Goal: Task Accomplishment & Management: Manage account settings

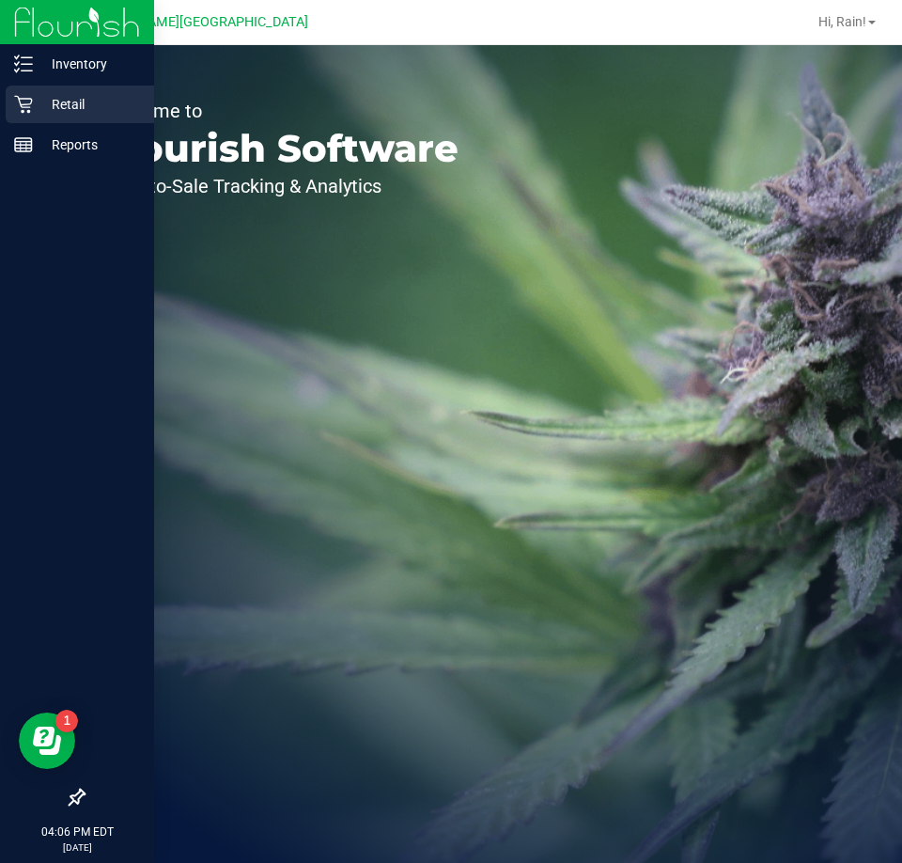
click at [39, 104] on p "Retail" at bounding box center [89, 104] width 113 height 23
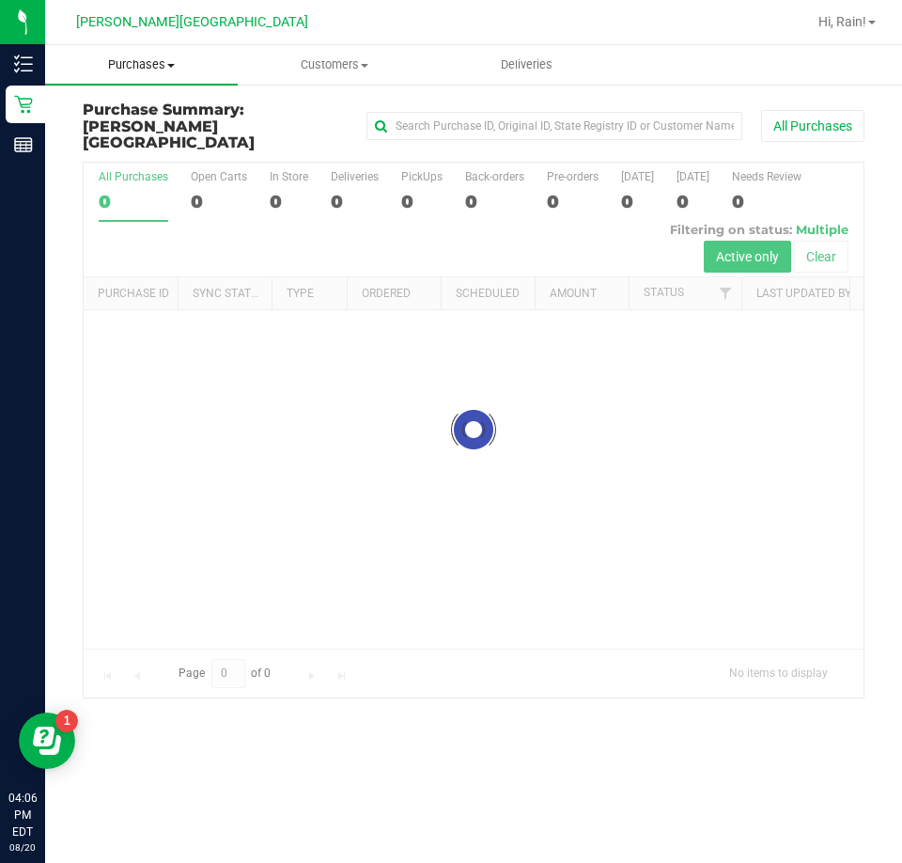
click at [110, 64] on span "Purchases" at bounding box center [141, 64] width 193 height 17
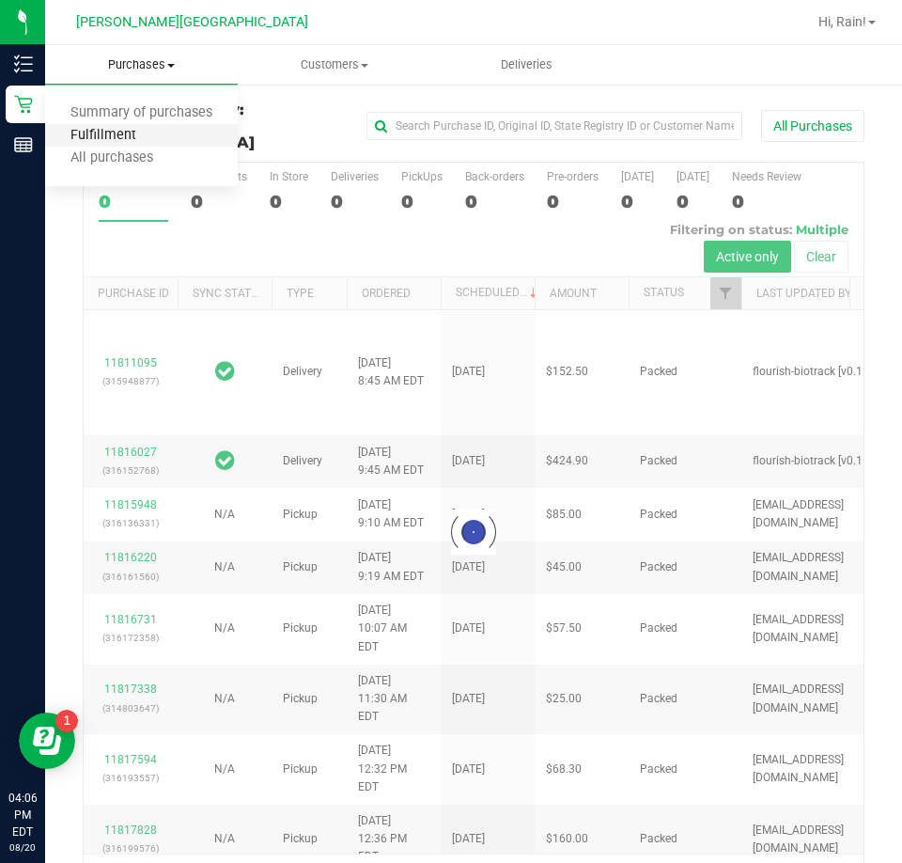
click at [129, 135] on span "Fulfillment" at bounding box center [103, 136] width 117 height 16
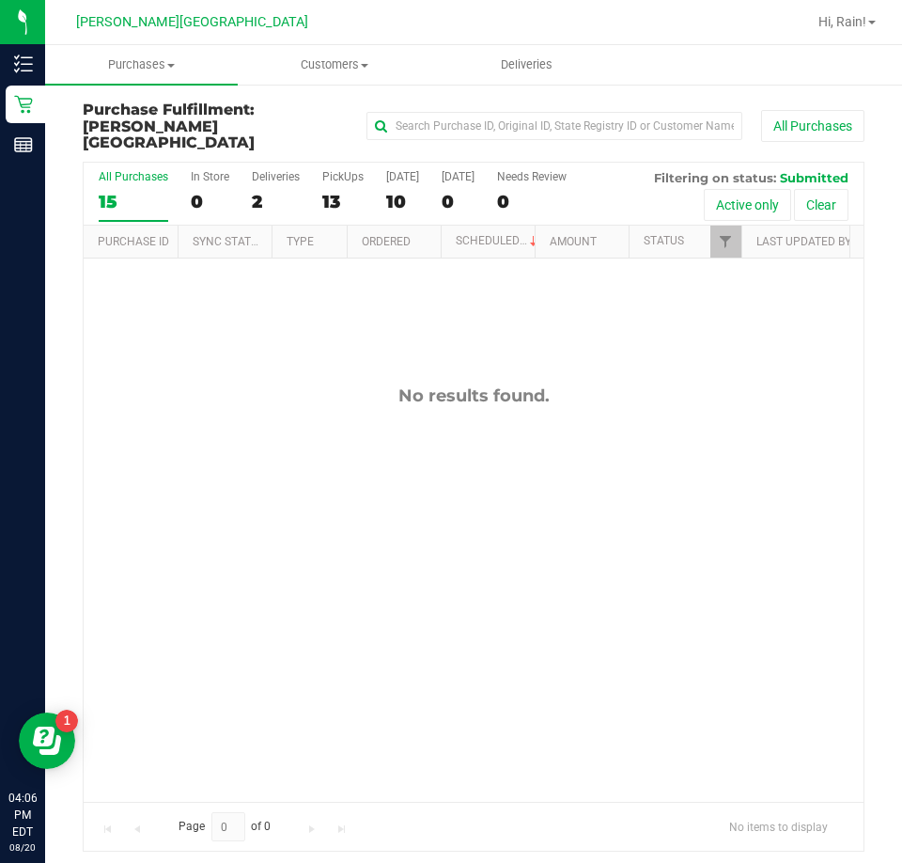
click at [427, 417] on div "No results found." at bounding box center [474, 594] width 780 height 670
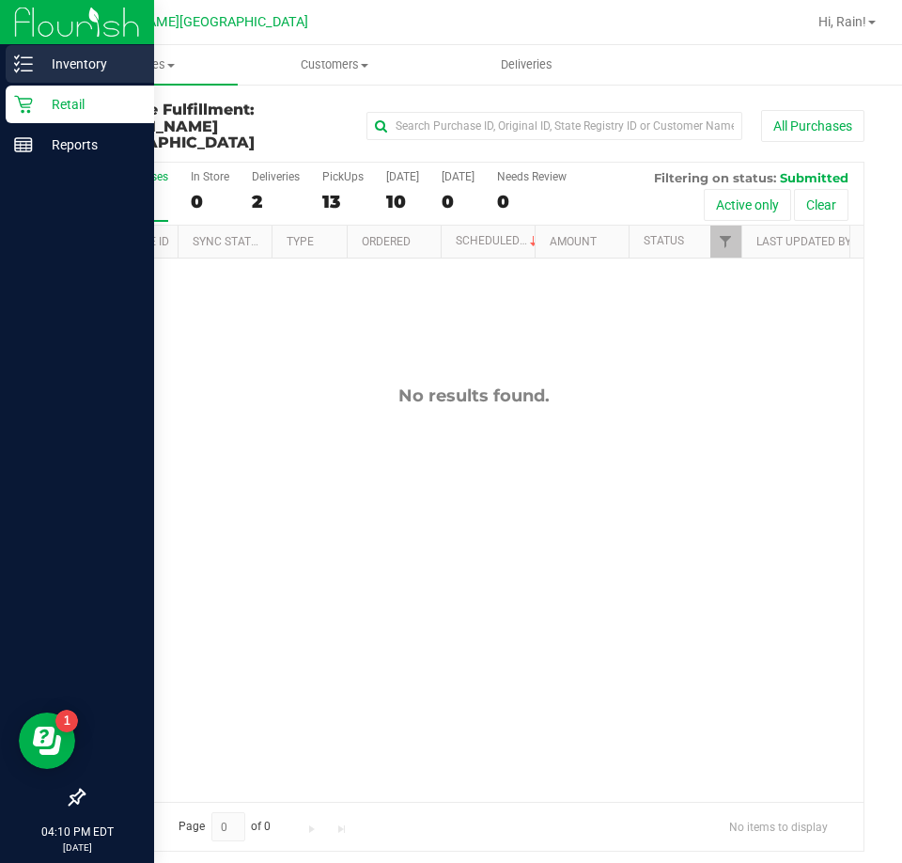
click at [51, 51] on div "Inventory" at bounding box center [80, 64] width 149 height 38
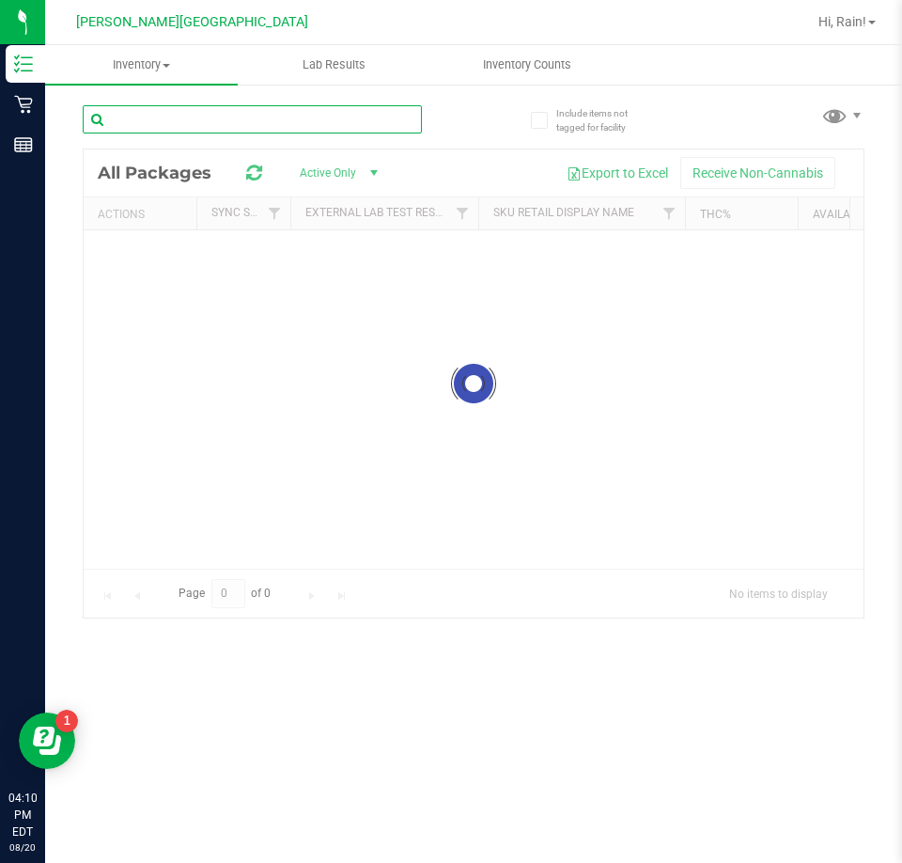
click at [380, 123] on input "text" at bounding box center [252, 119] width 339 height 28
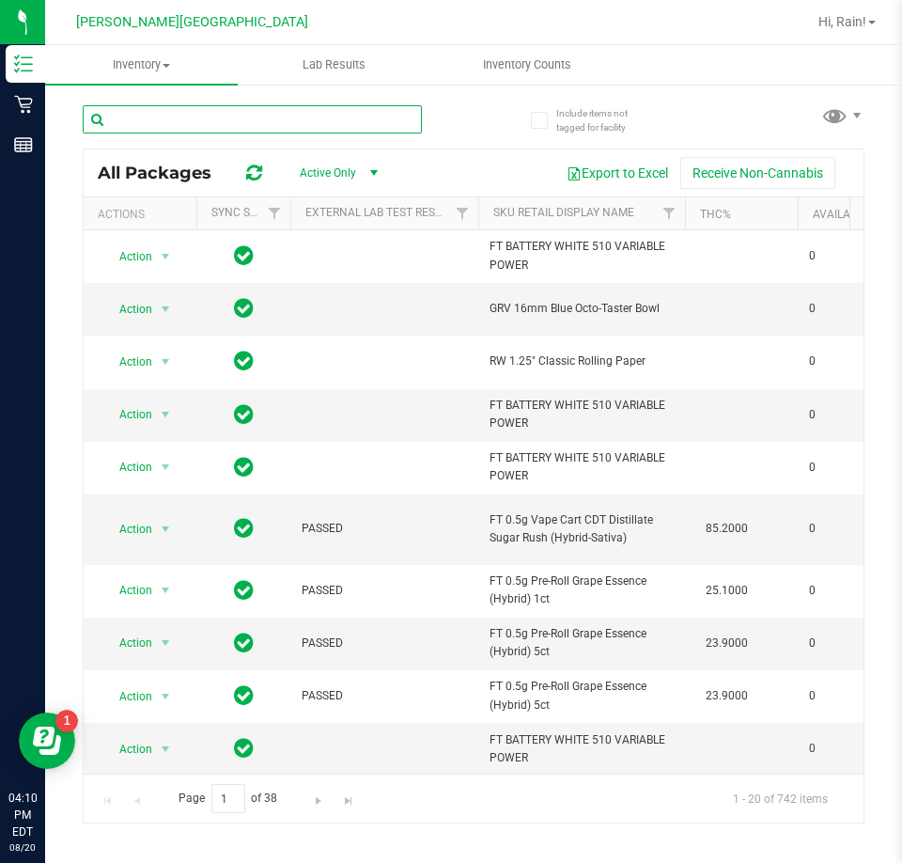
click at [335, 126] on input "text" at bounding box center [252, 119] width 339 height 28
type input "pbs"
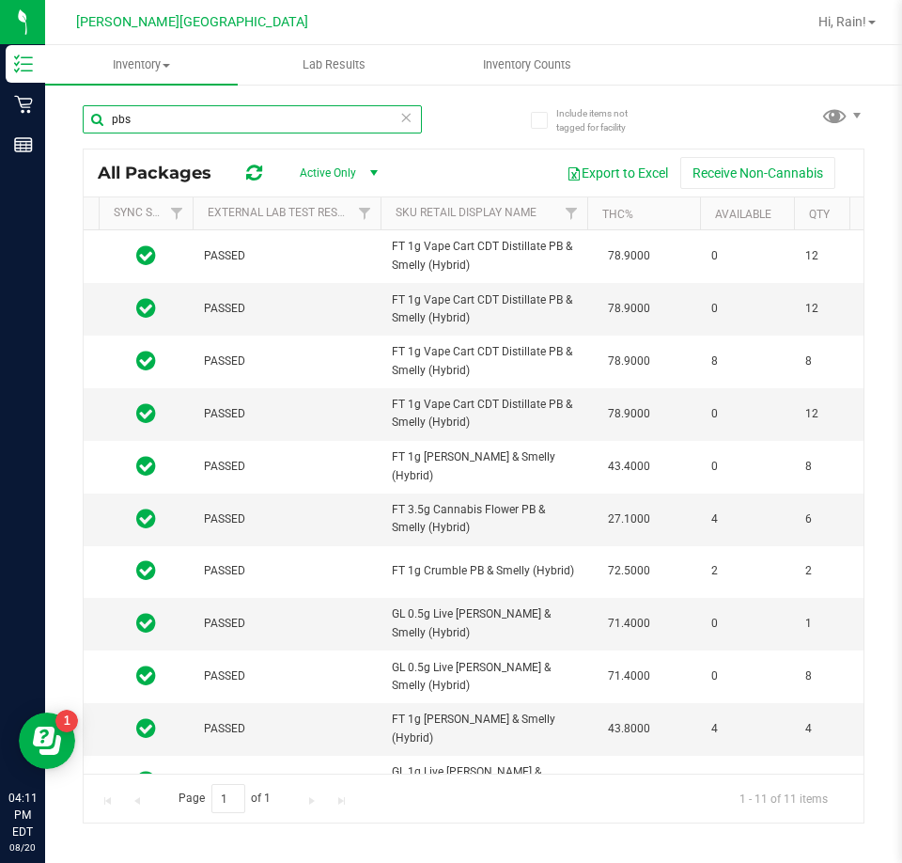
scroll to position [0, 89]
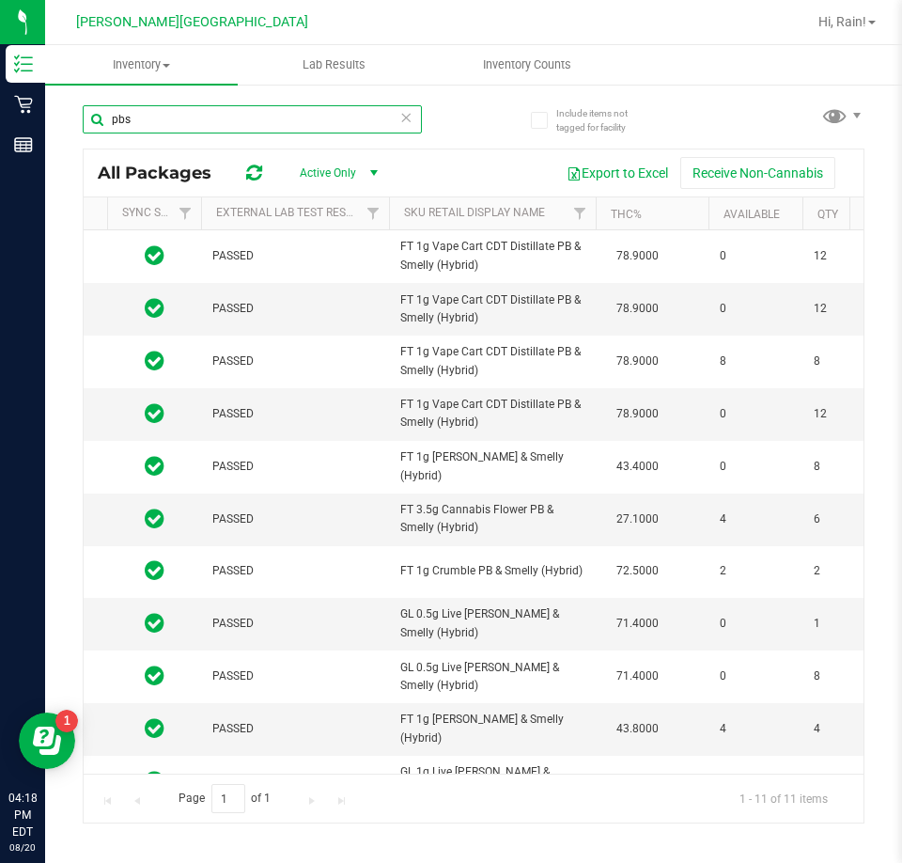
click at [239, 110] on input "pbs" at bounding box center [252, 119] width 339 height 28
click at [407, 111] on icon at bounding box center [406, 116] width 13 height 23
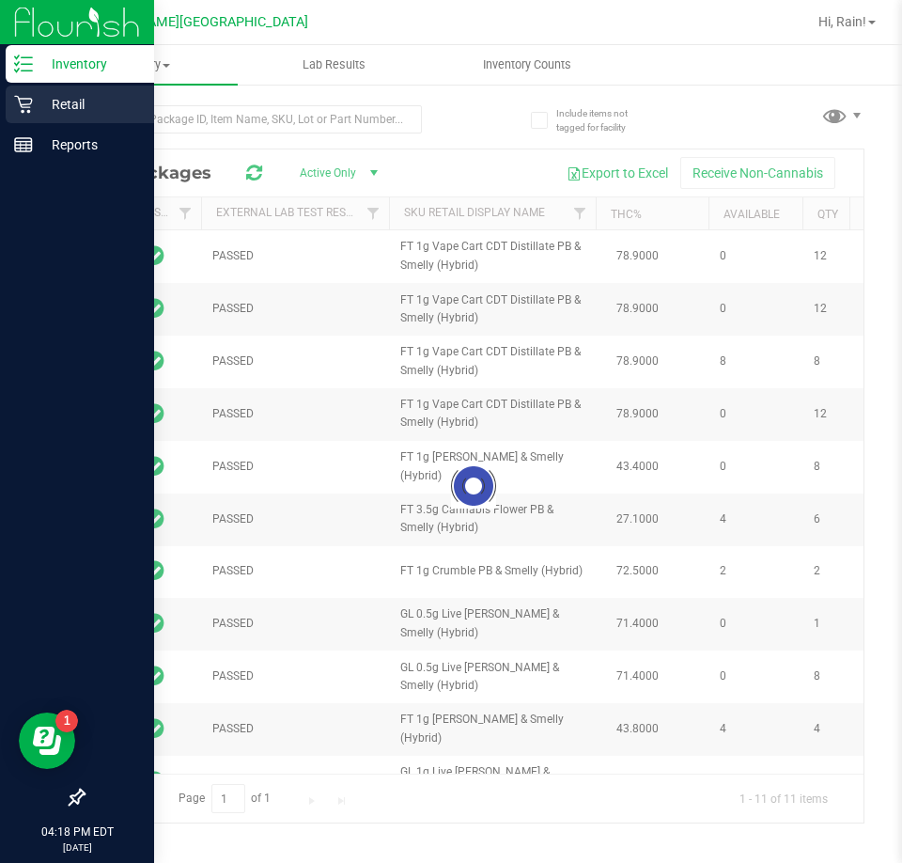
click at [41, 102] on p "Retail" at bounding box center [89, 104] width 113 height 23
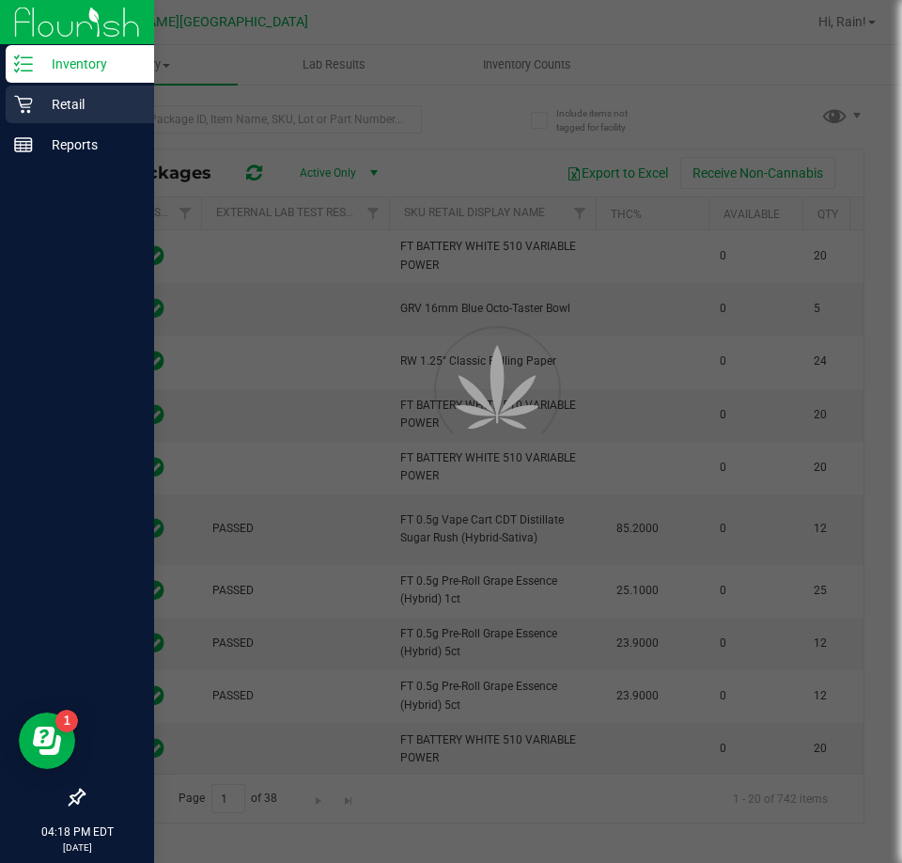
click at [27, 102] on icon at bounding box center [23, 104] width 19 height 19
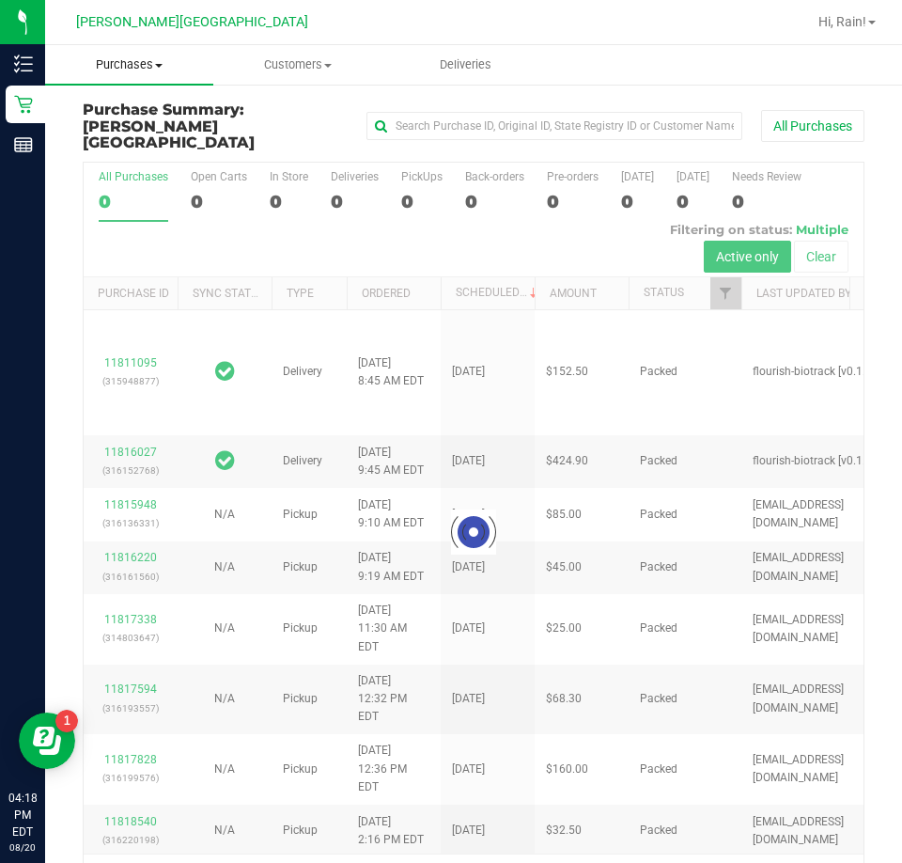
click at [140, 69] on span "Purchases" at bounding box center [129, 64] width 168 height 17
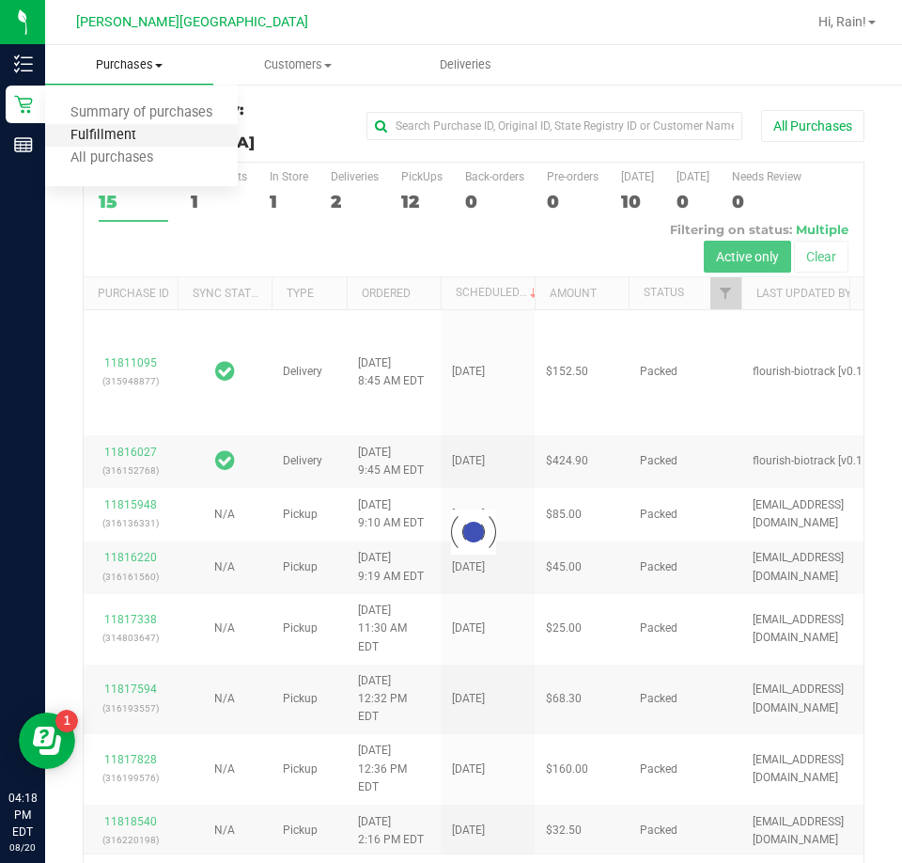
click at [111, 132] on span "Fulfillment" at bounding box center [103, 136] width 117 height 16
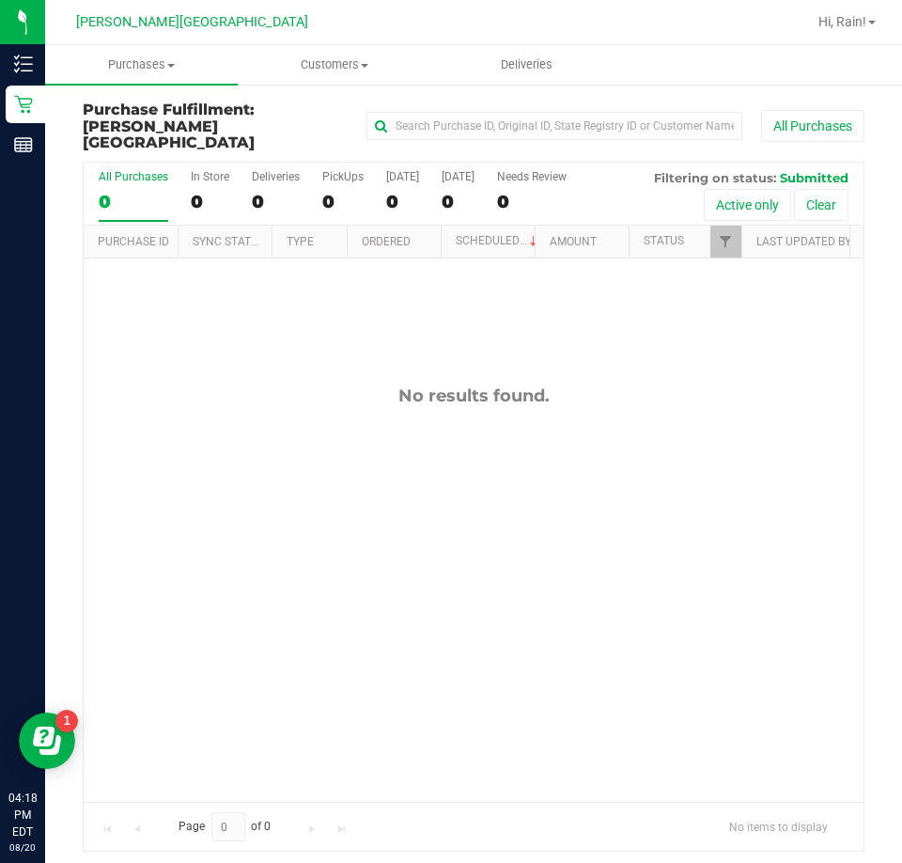
click at [290, 343] on div "No results found." at bounding box center [474, 594] width 780 height 670
click at [115, 66] on span "Purchases" at bounding box center [141, 64] width 193 height 17
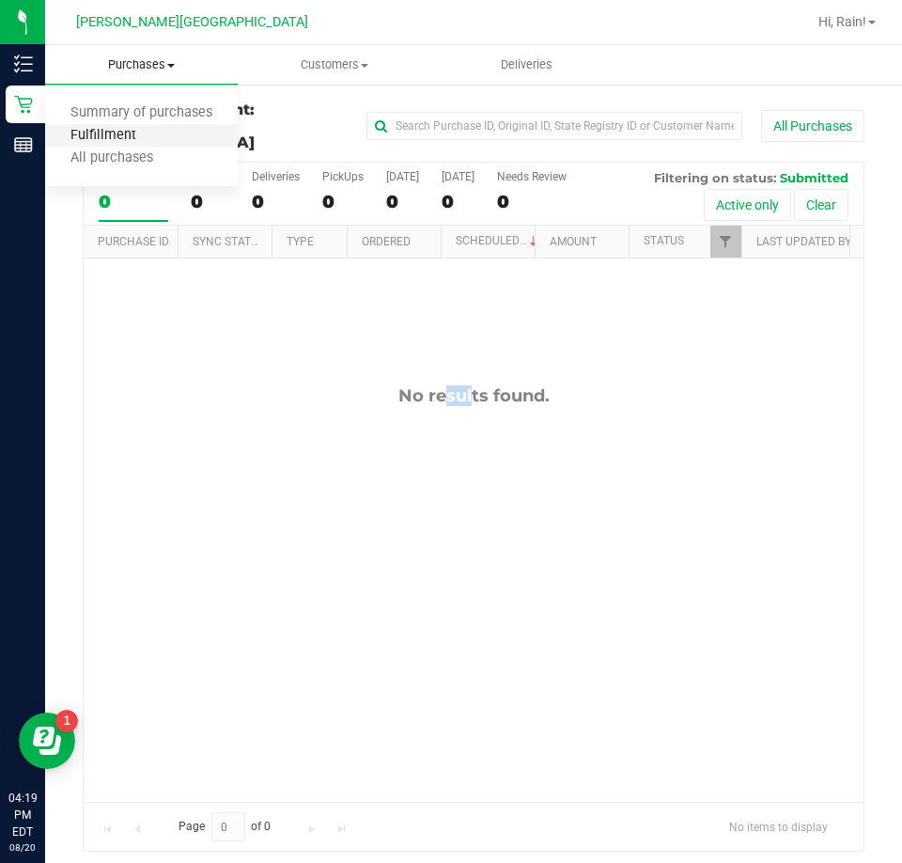
click at [119, 128] on span "Fulfillment" at bounding box center [103, 136] width 117 height 16
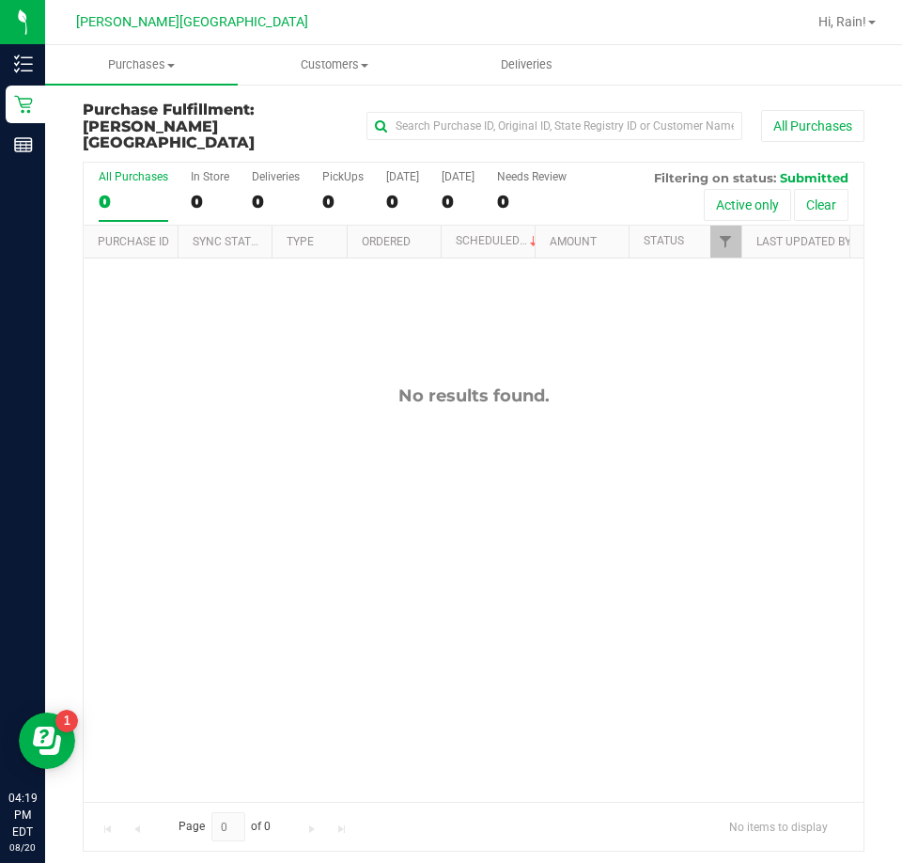
click at [495, 433] on div "No results found." at bounding box center [474, 594] width 780 height 670
drag, startPoint x: 251, startPoint y: 520, endPoint x: 232, endPoint y: 539, distance: 26.6
click at [246, 522] on div "No results found." at bounding box center [474, 594] width 780 height 670
click at [147, 351] on div "No results found." at bounding box center [474, 594] width 780 height 670
click at [347, 16] on div at bounding box center [572, 22] width 470 height 37
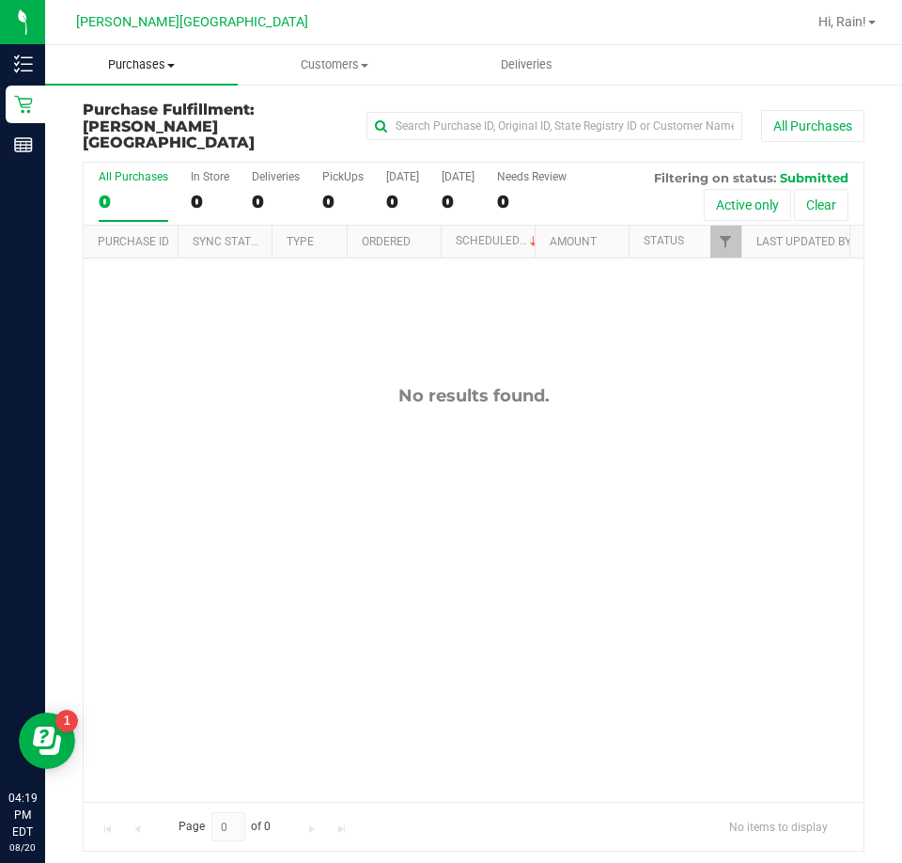
click at [152, 68] on span "Purchases" at bounding box center [141, 64] width 193 height 17
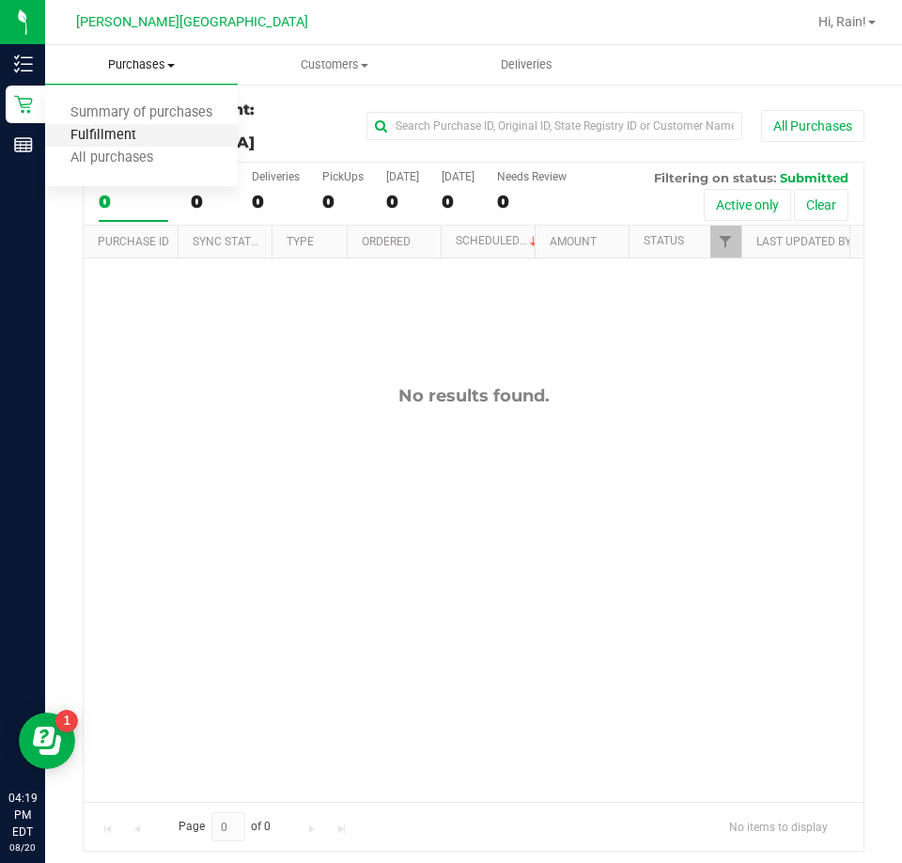
click at [120, 133] on span "Fulfillment" at bounding box center [103, 136] width 117 height 16
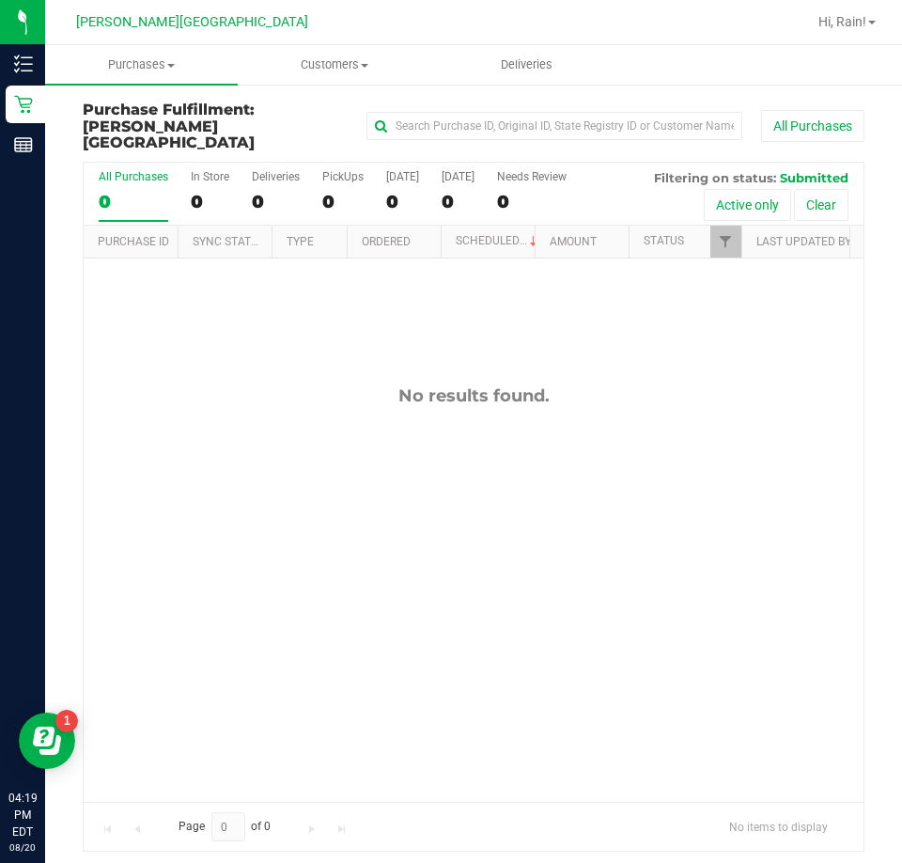
click at [490, 436] on div "No results found." at bounding box center [474, 594] width 780 height 670
click at [139, 61] on span "Purchases" at bounding box center [141, 64] width 193 height 17
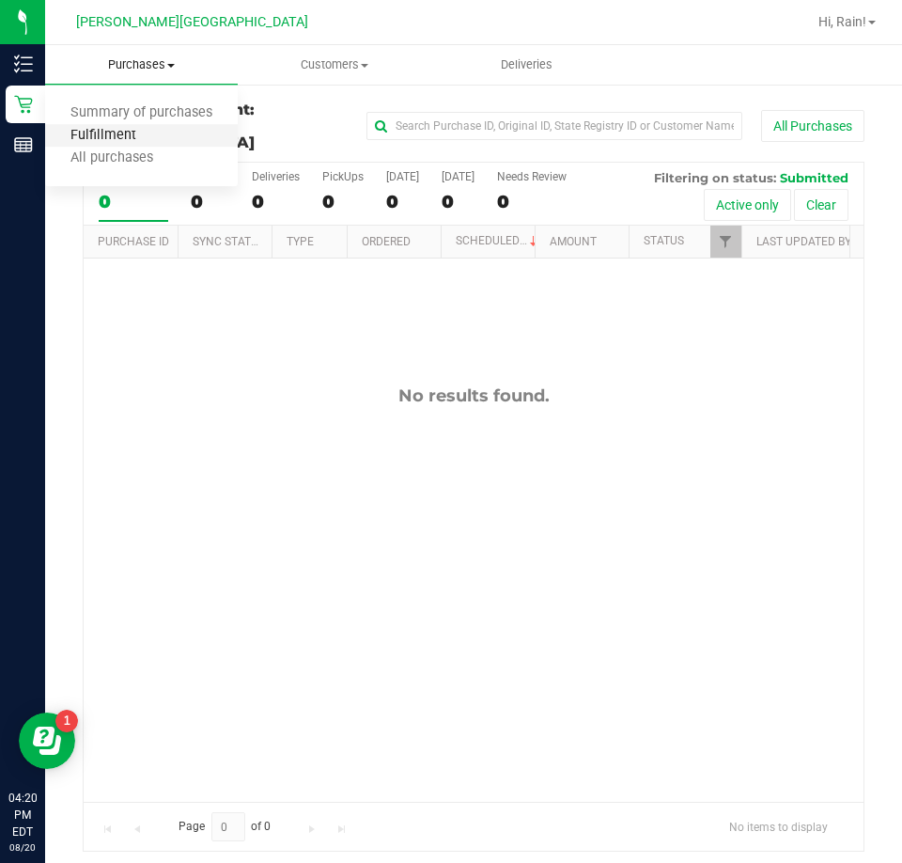
click at [133, 135] on span "Fulfillment" at bounding box center [103, 136] width 117 height 16
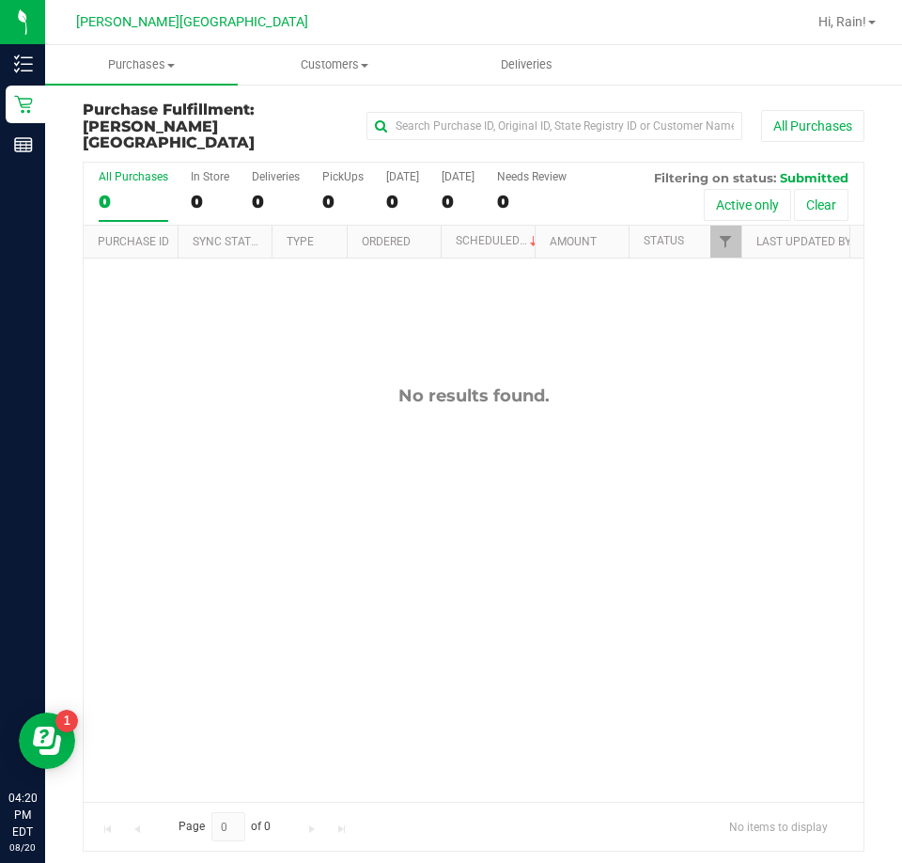
click at [503, 540] on div "No results found." at bounding box center [474, 594] width 780 height 670
click at [132, 76] on uib-tab-heading "Purchases Summary of purchases Fulfillment All purchases" at bounding box center [141, 64] width 193 height 39
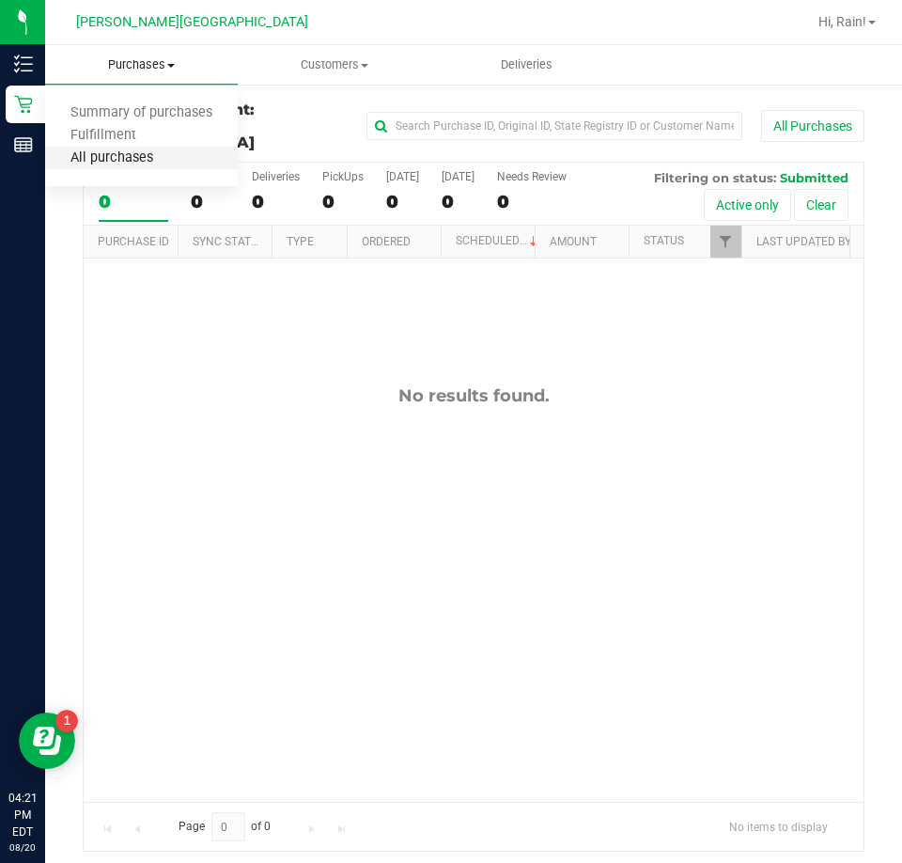
click at [115, 157] on span "All purchases" at bounding box center [111, 158] width 133 height 16
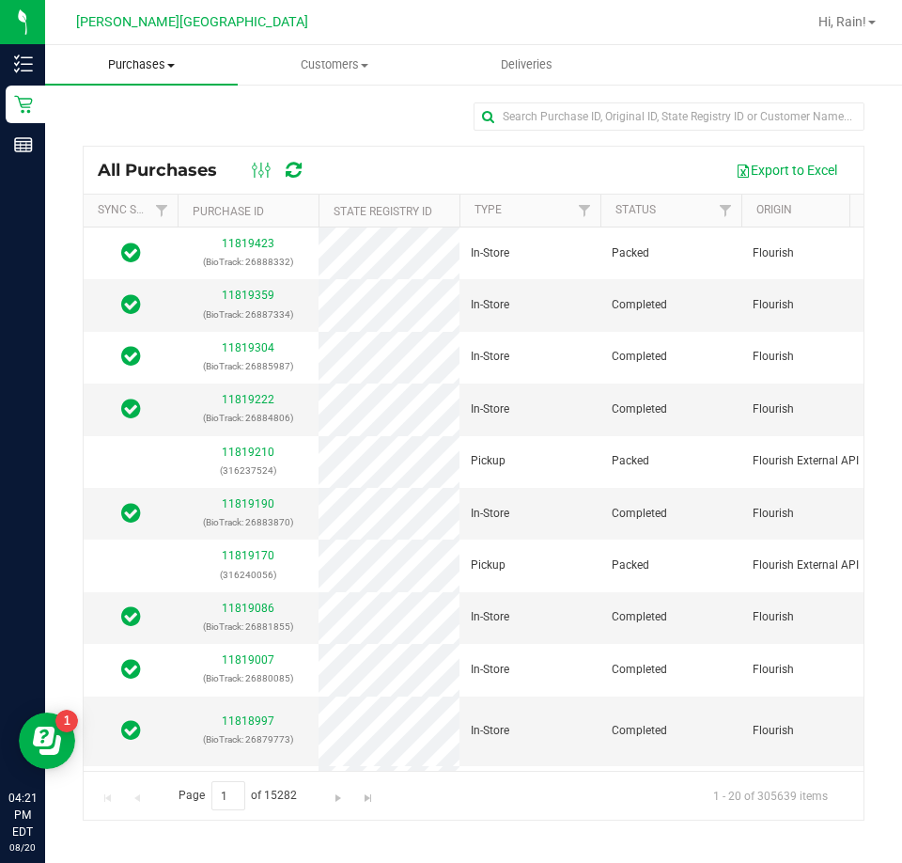
click at [148, 57] on span "Purchases" at bounding box center [141, 64] width 193 height 17
click at [121, 133] on span "Fulfillment" at bounding box center [103, 136] width 117 height 16
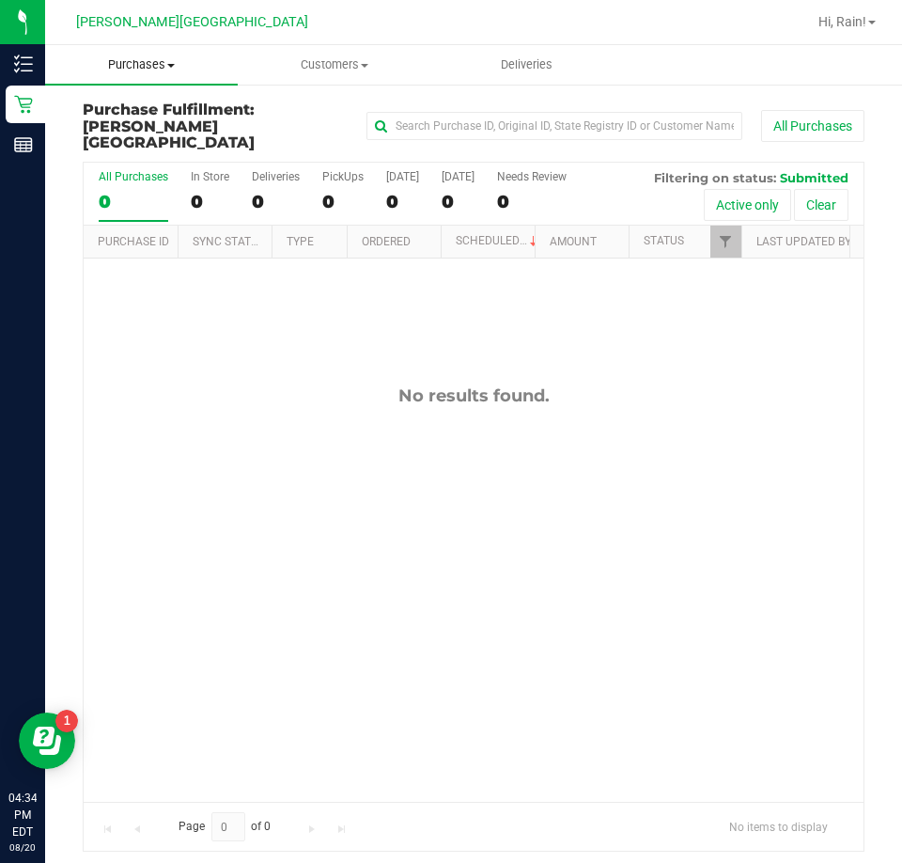
click at [155, 80] on uib-tab-heading "Purchases Summary of purchases Fulfillment All purchases" at bounding box center [141, 64] width 193 height 39
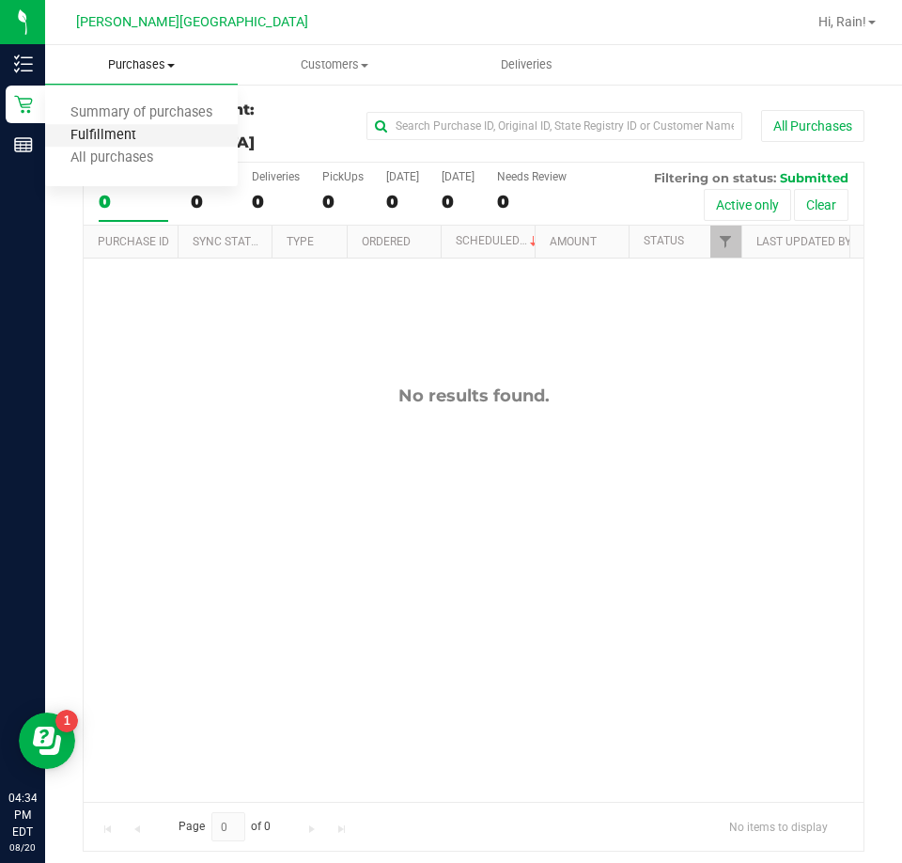
click at [134, 140] on span "Fulfillment" at bounding box center [103, 136] width 117 height 16
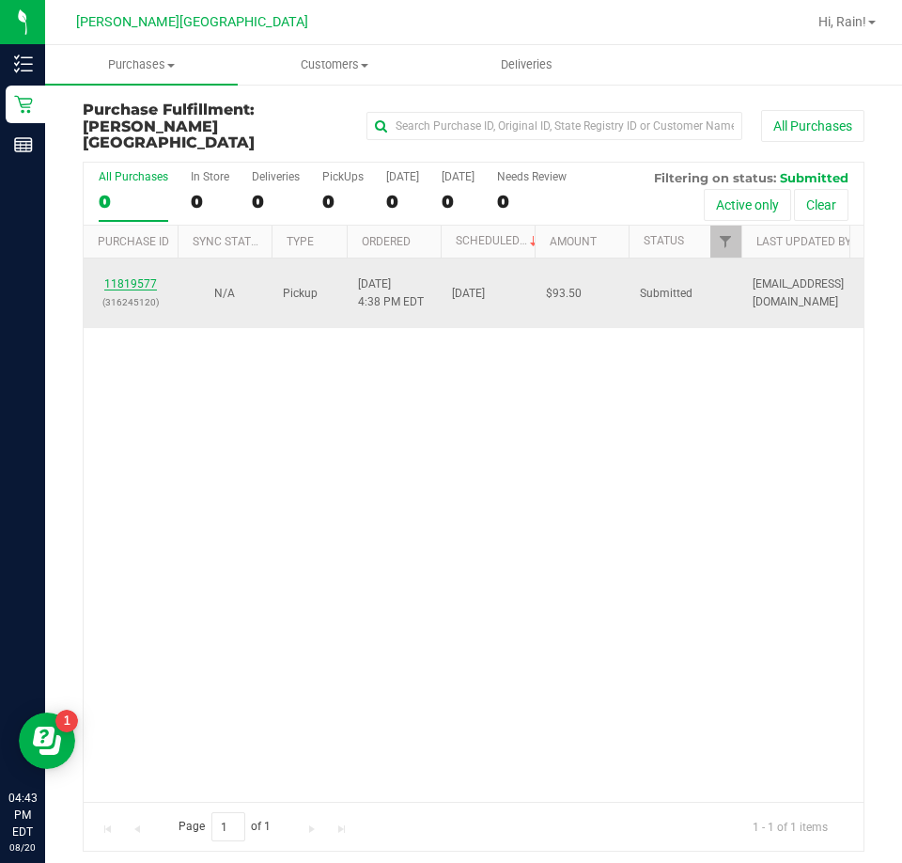
click at [132, 277] on link "11819577" at bounding box center [130, 283] width 53 height 13
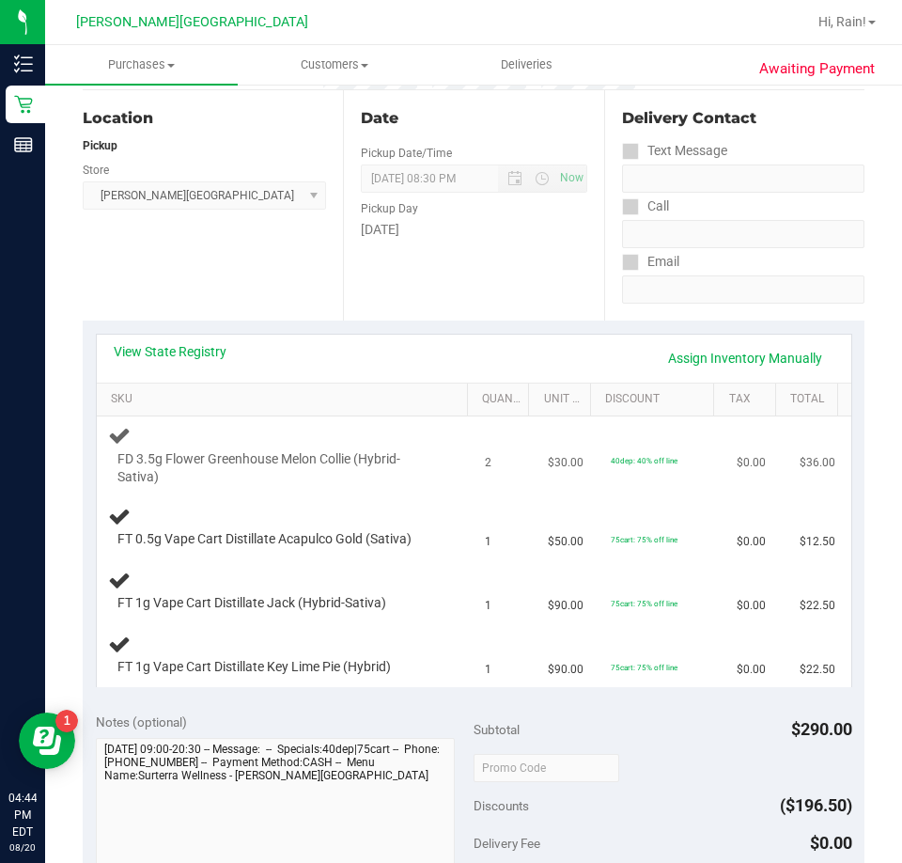
scroll to position [188, 0]
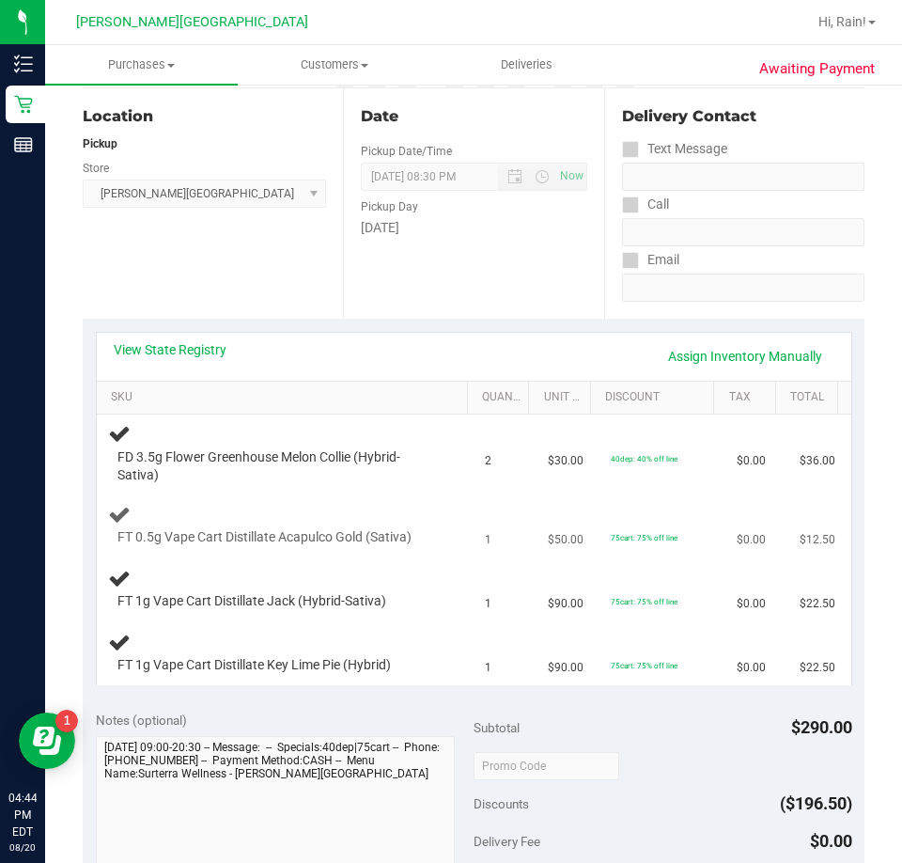
click at [317, 507] on div "FT 0.5g Vape Cart Distillate Acapulco Gold (Sativa)" at bounding box center [285, 525] width 355 height 44
drag, startPoint x: 460, startPoint y: 497, endPoint x: 447, endPoint y: 497, distance: 13.2
click at [459, 497] on tr "FT 0.5g Vape Cart Distillate Acapulco Gold (Sativa) 1 $50.00 75cart: 75% off li…" at bounding box center [474, 526] width 755 height 64
click at [229, 453] on span "FD 3.5g Flower Greenhouse Melon Collie (Hybrid-Sativa)" at bounding box center [278, 466] width 320 height 36
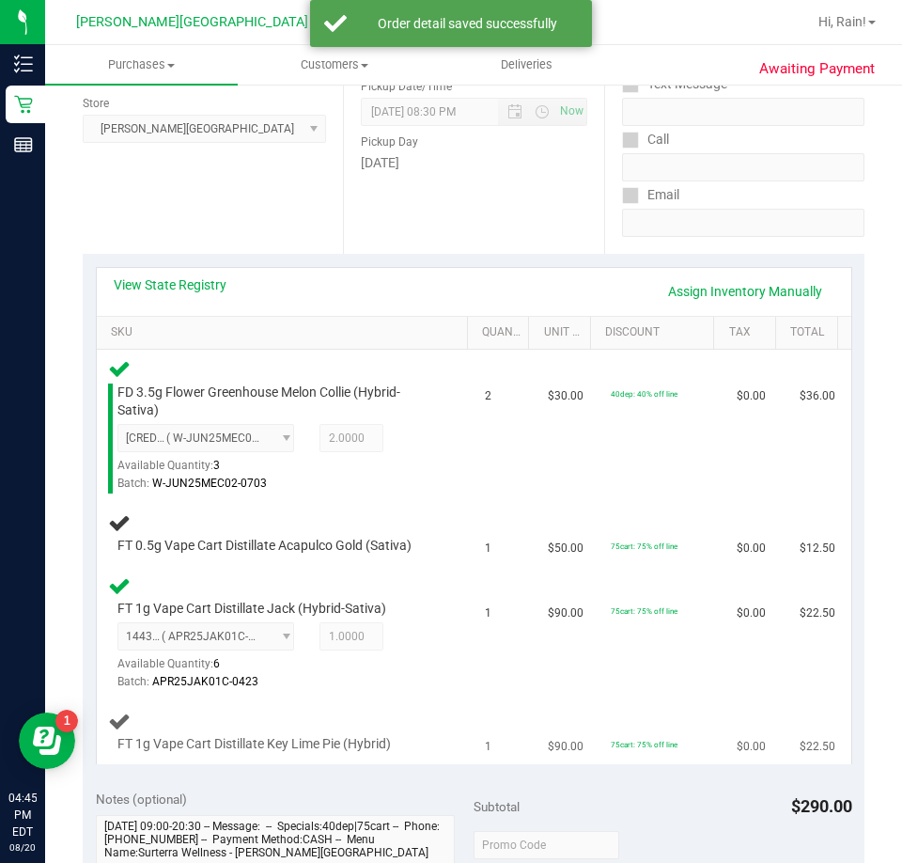
scroll to position [282, 0]
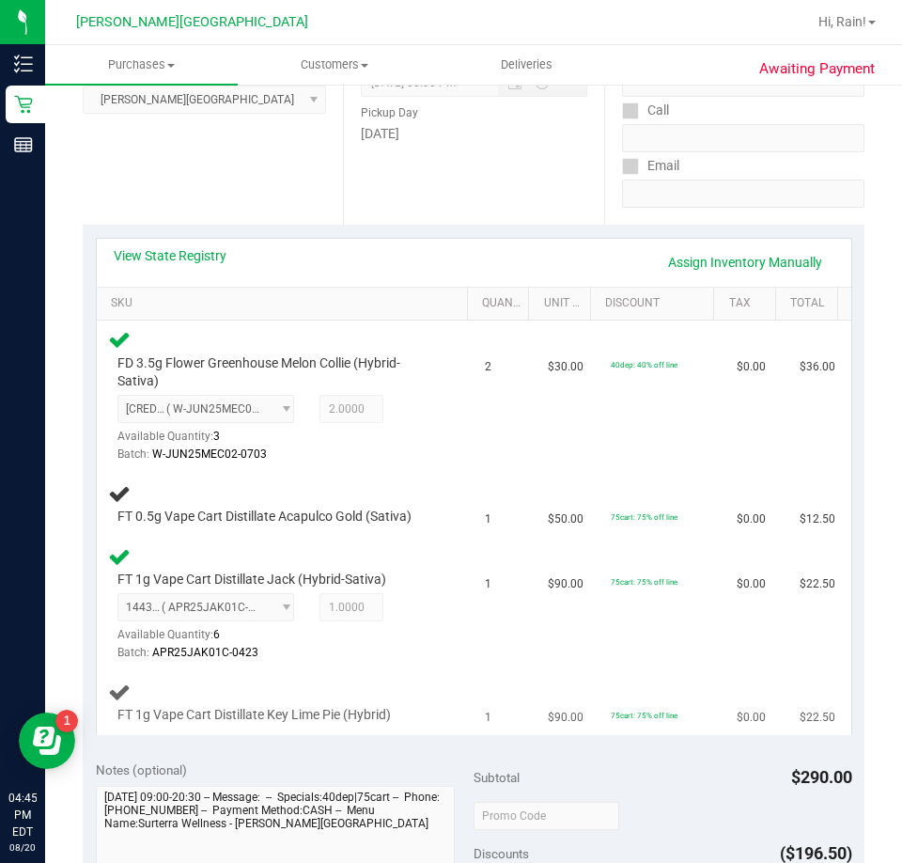
click at [265, 686] on div "FT 1g Vape Cart Distillate Key Lime Pie (Hybrid)" at bounding box center [285, 703] width 355 height 44
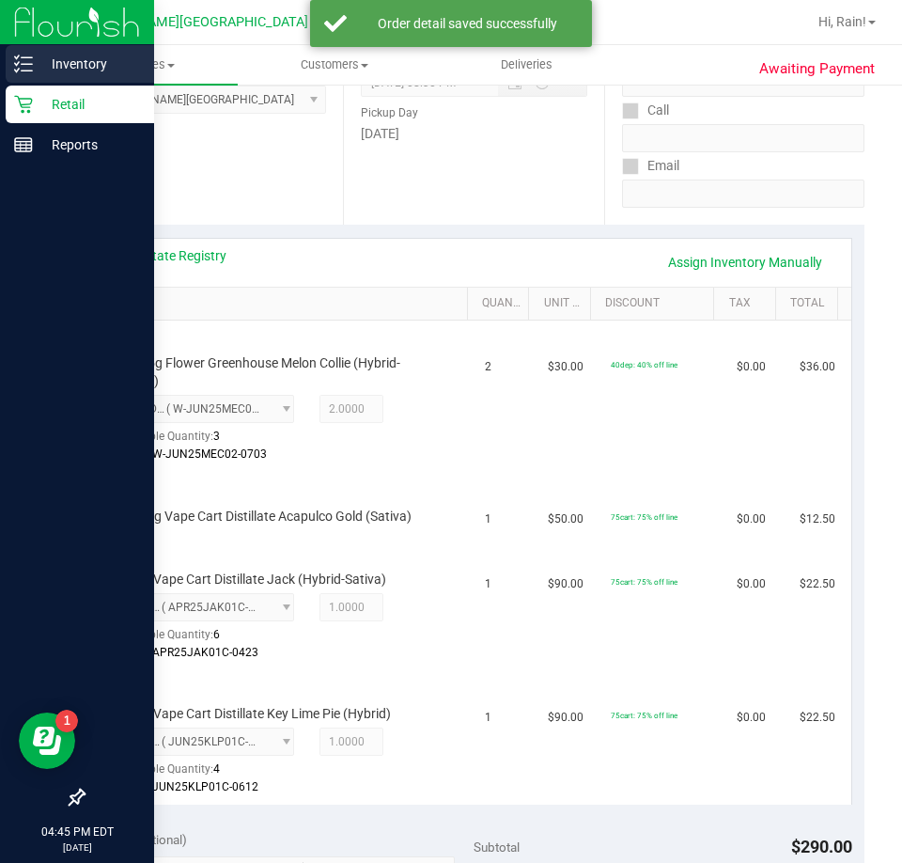
click at [26, 62] on icon at bounding box center [23, 64] width 19 height 19
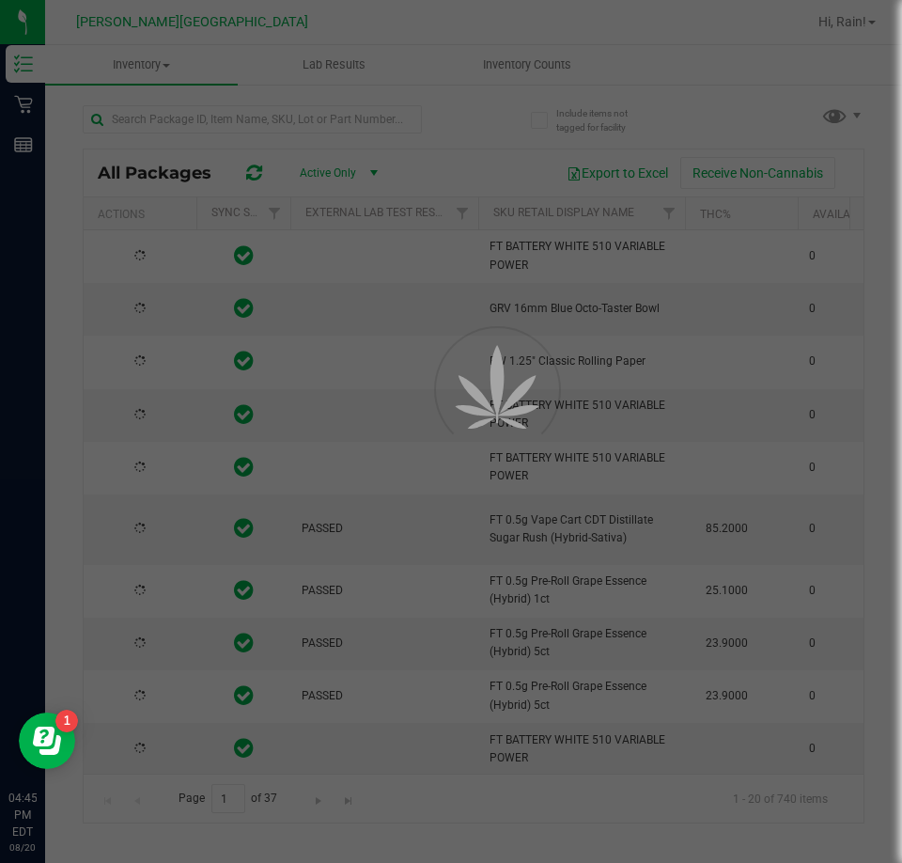
click at [162, 113] on div at bounding box center [451, 431] width 902 height 863
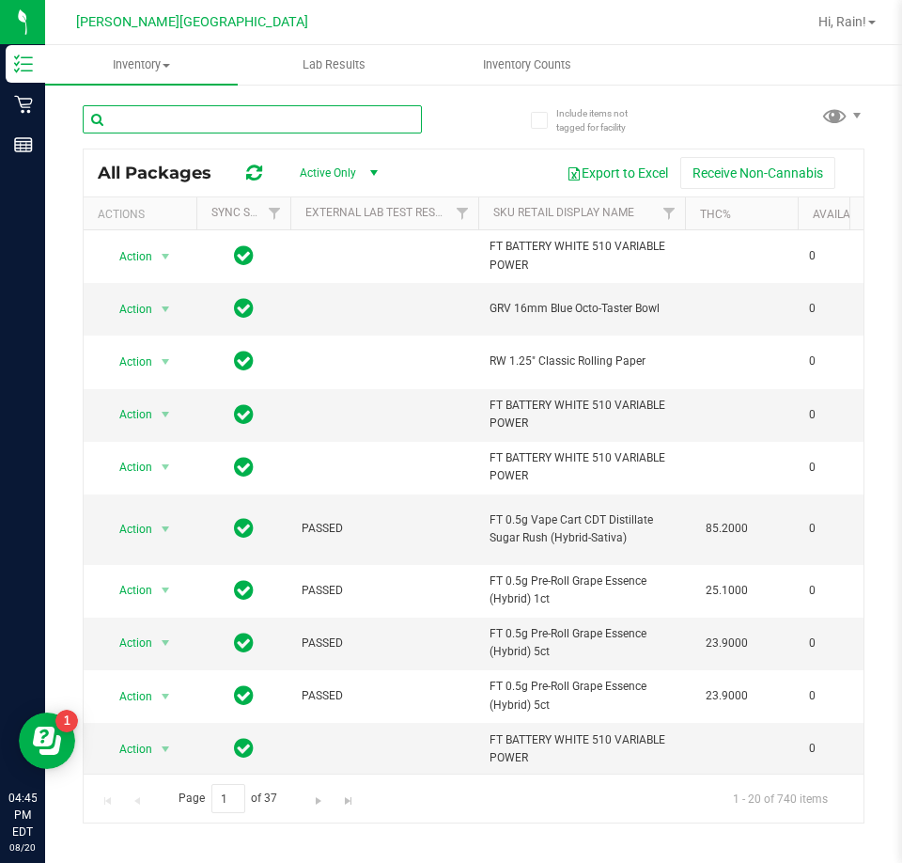
click at [141, 117] on input "text" at bounding box center [252, 119] width 339 height 28
click at [149, 118] on input "text" at bounding box center [252, 119] width 339 height 28
type input "acg"
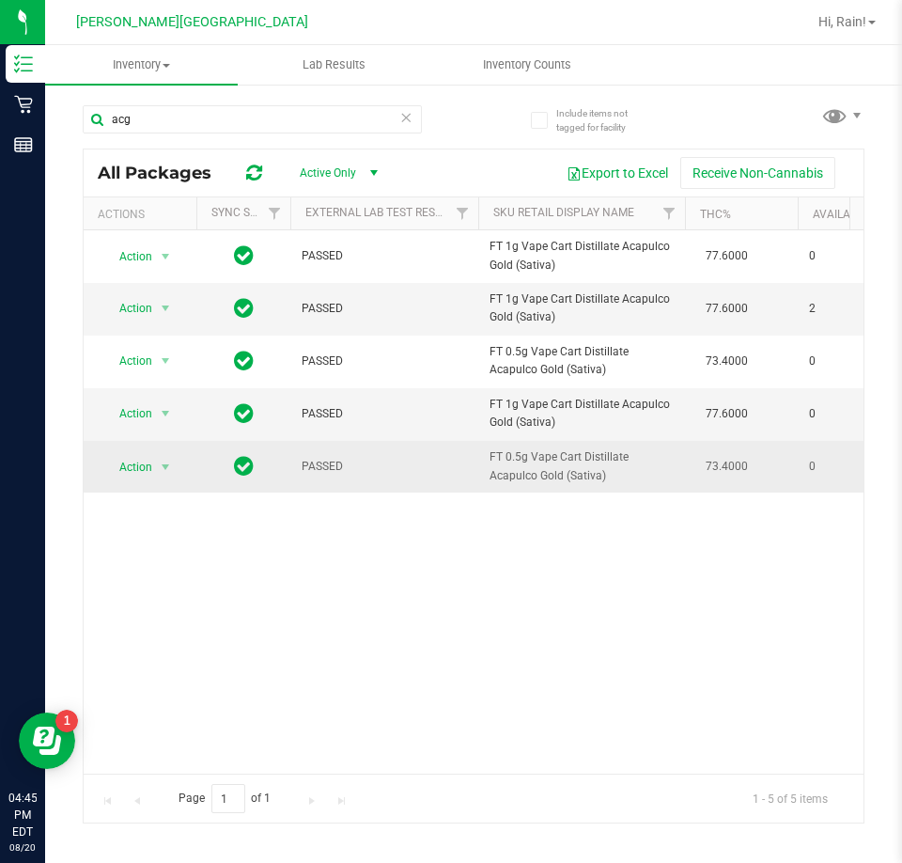
drag, startPoint x: 457, startPoint y: 496, endPoint x: 373, endPoint y: 478, distance: 85.5
click at [447, 485] on div "Action Action Global inventory Package audit log Print package label Print prod…" at bounding box center [474, 501] width 780 height 543
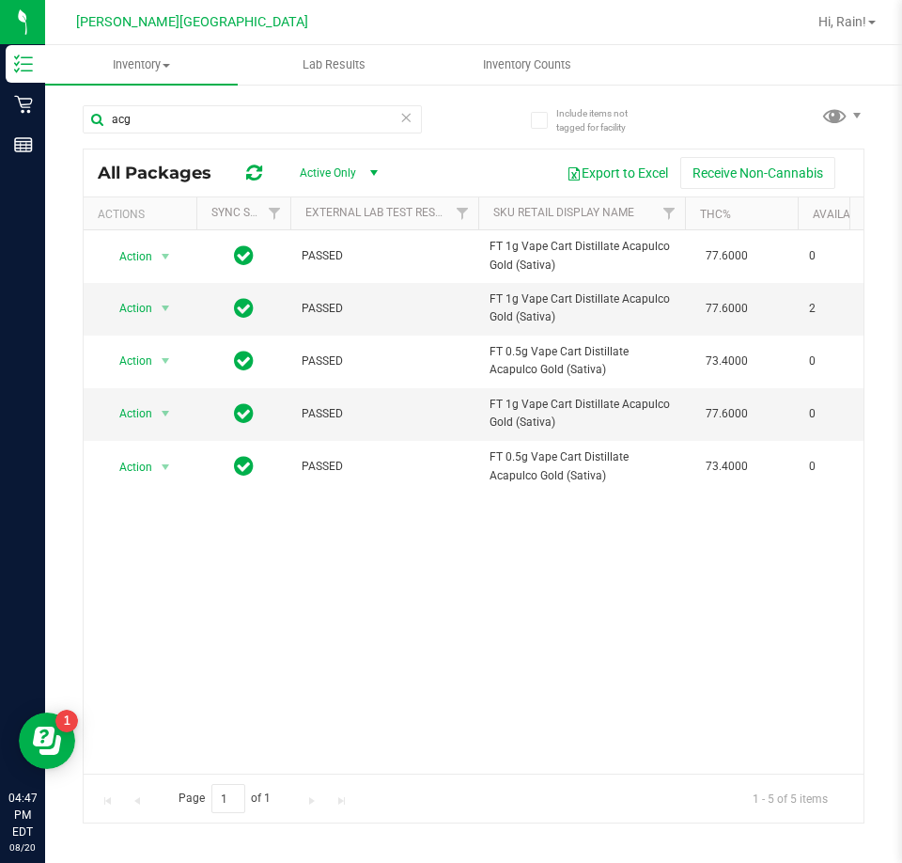
click at [267, 635] on div "Action Action Global inventory Package audit log Print package label Print prod…" at bounding box center [474, 501] width 780 height 543
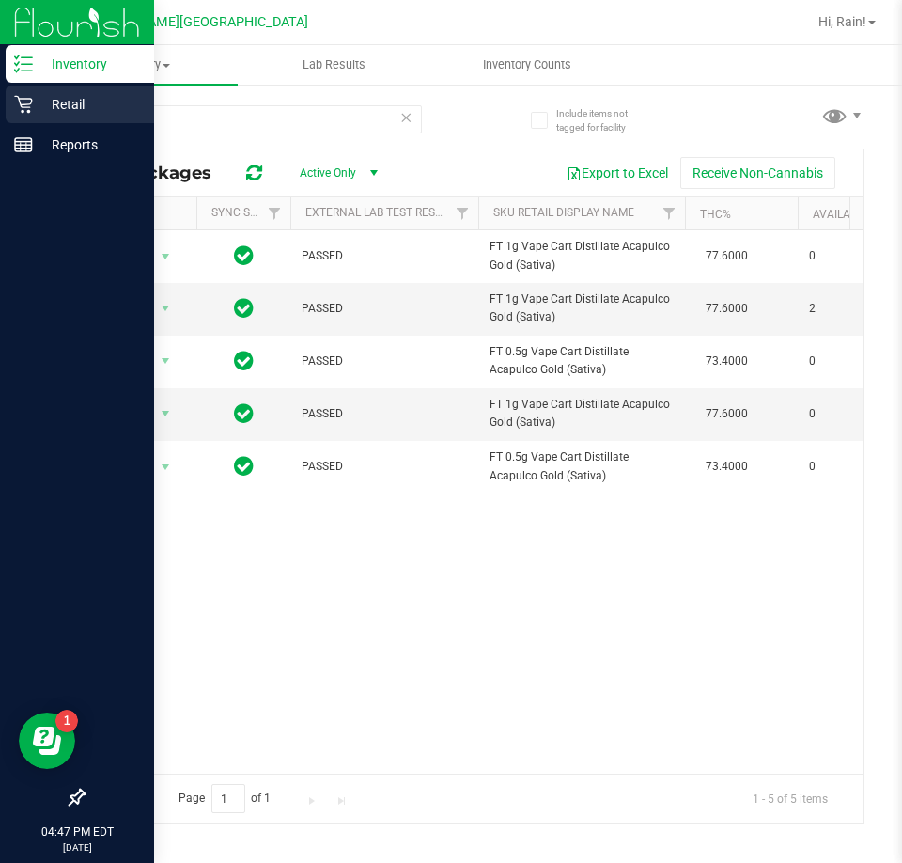
click at [30, 108] on icon at bounding box center [23, 104] width 19 height 19
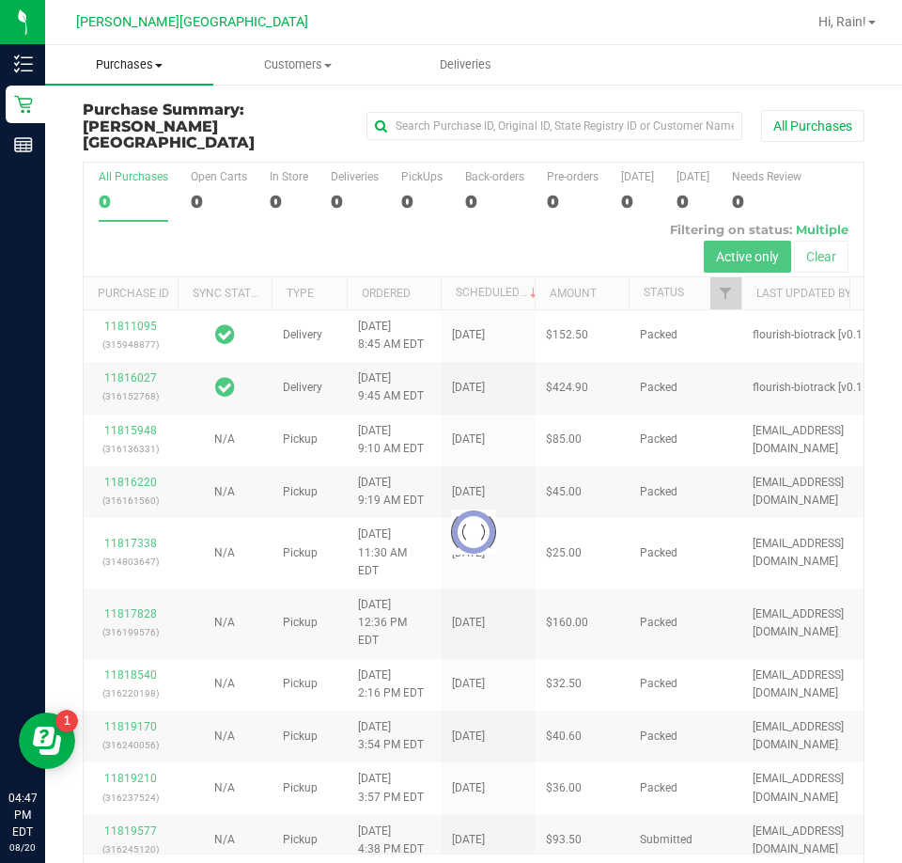
click at [159, 57] on span "Purchases" at bounding box center [129, 64] width 168 height 17
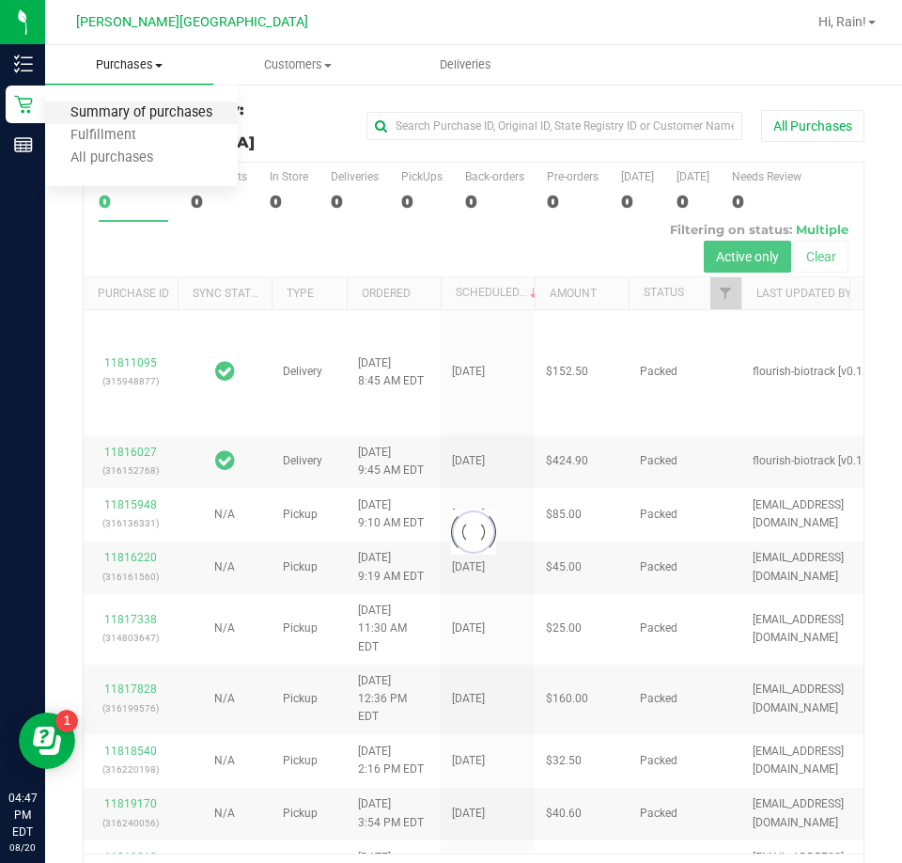
click at [178, 121] on span "Summary of purchases" at bounding box center [141, 113] width 193 height 16
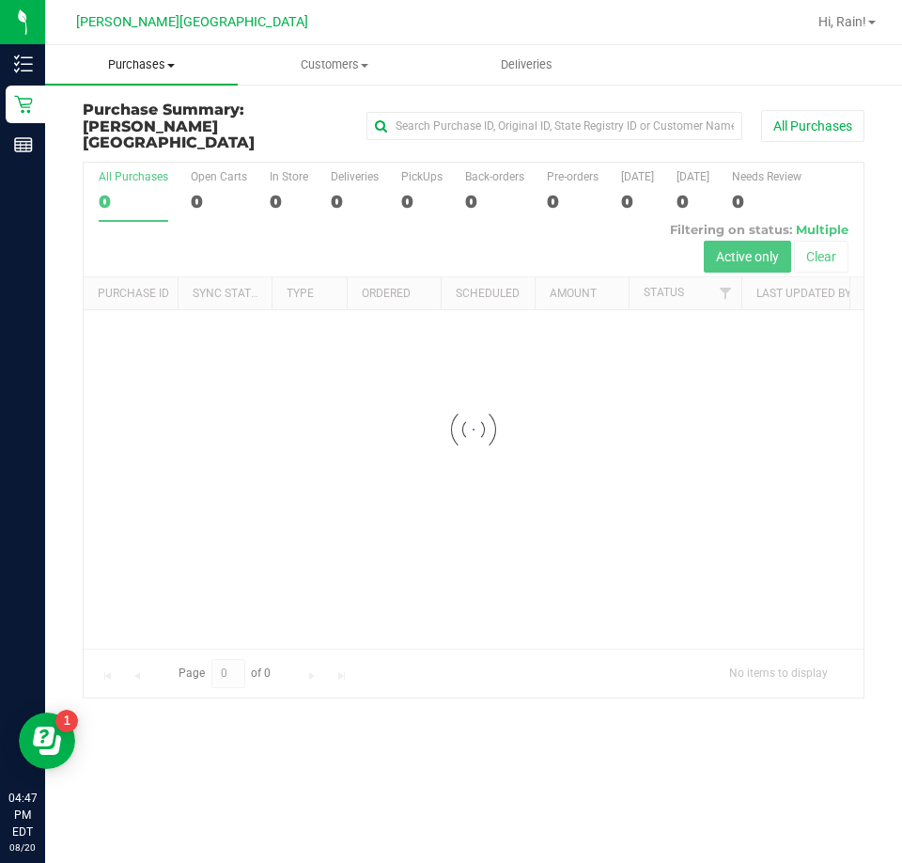
click at [153, 66] on span "Purchases" at bounding box center [141, 64] width 193 height 17
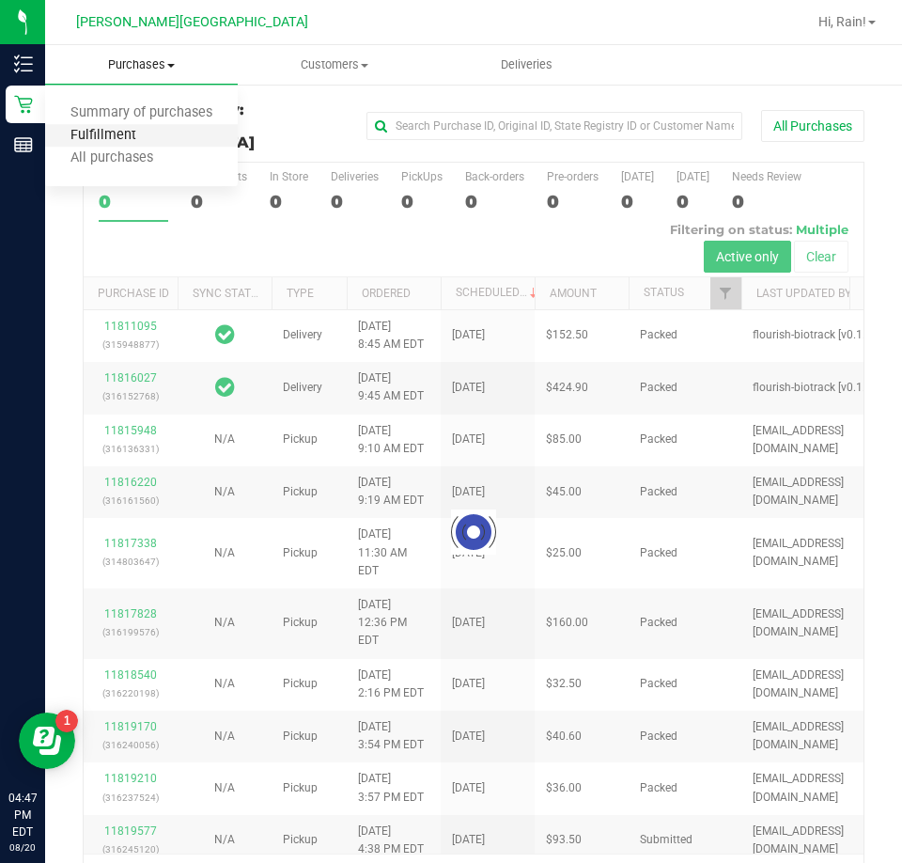
click at [112, 128] on span "Fulfillment" at bounding box center [103, 136] width 117 height 16
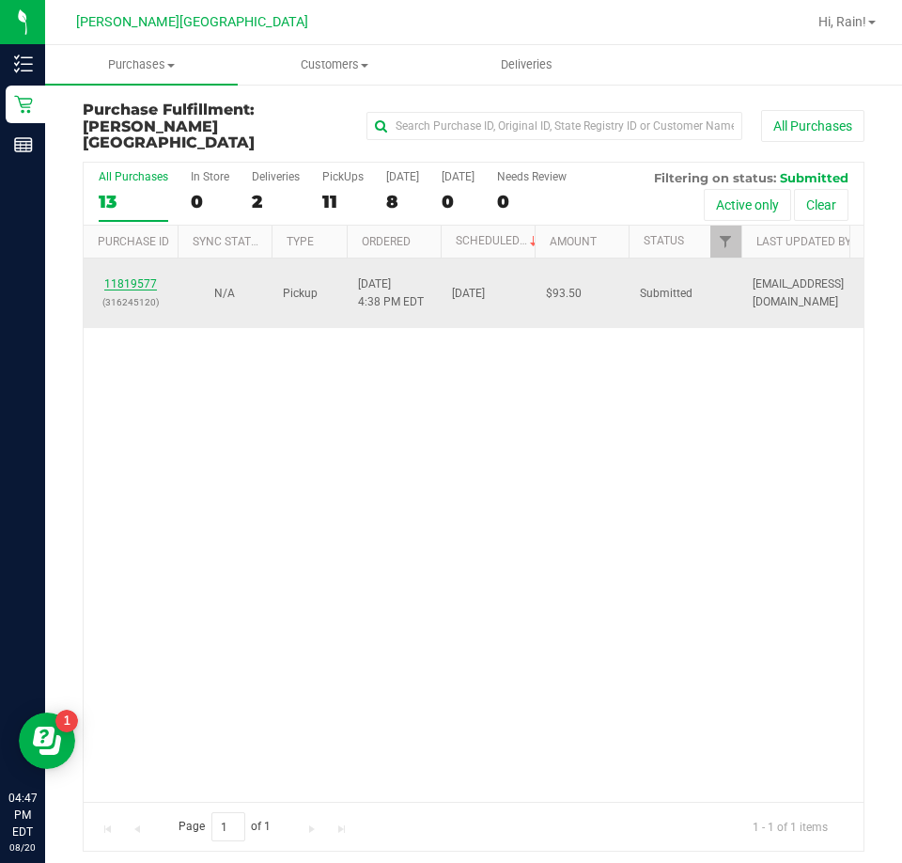
click at [145, 277] on link "11819577" at bounding box center [130, 283] width 53 height 13
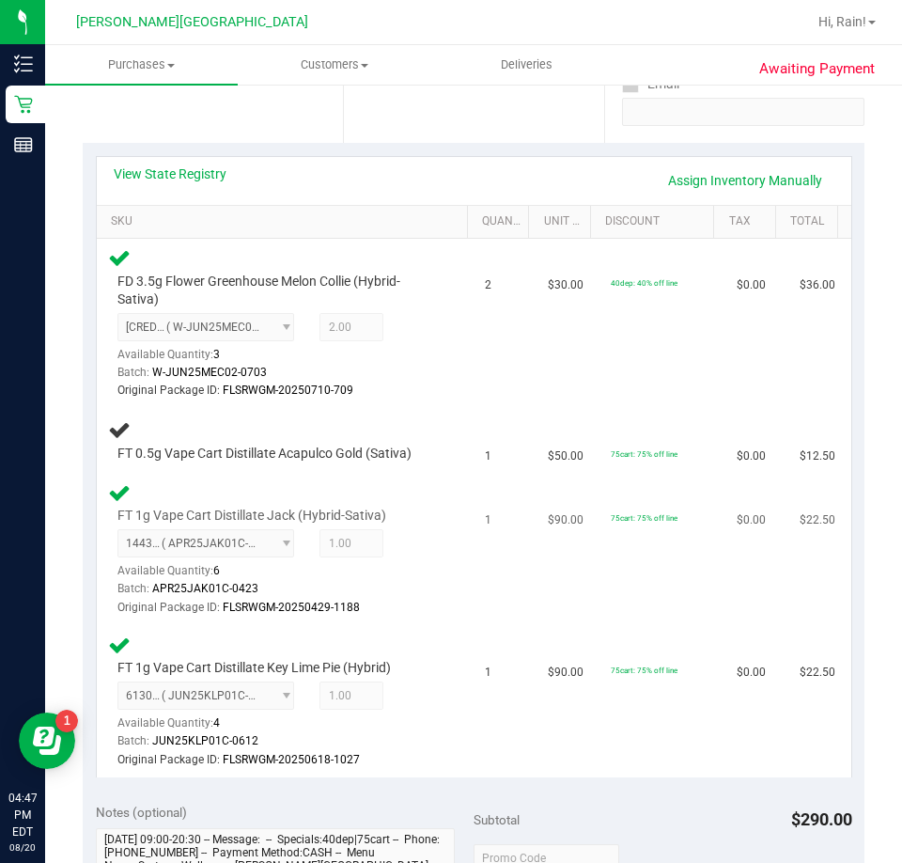
scroll to position [376, 0]
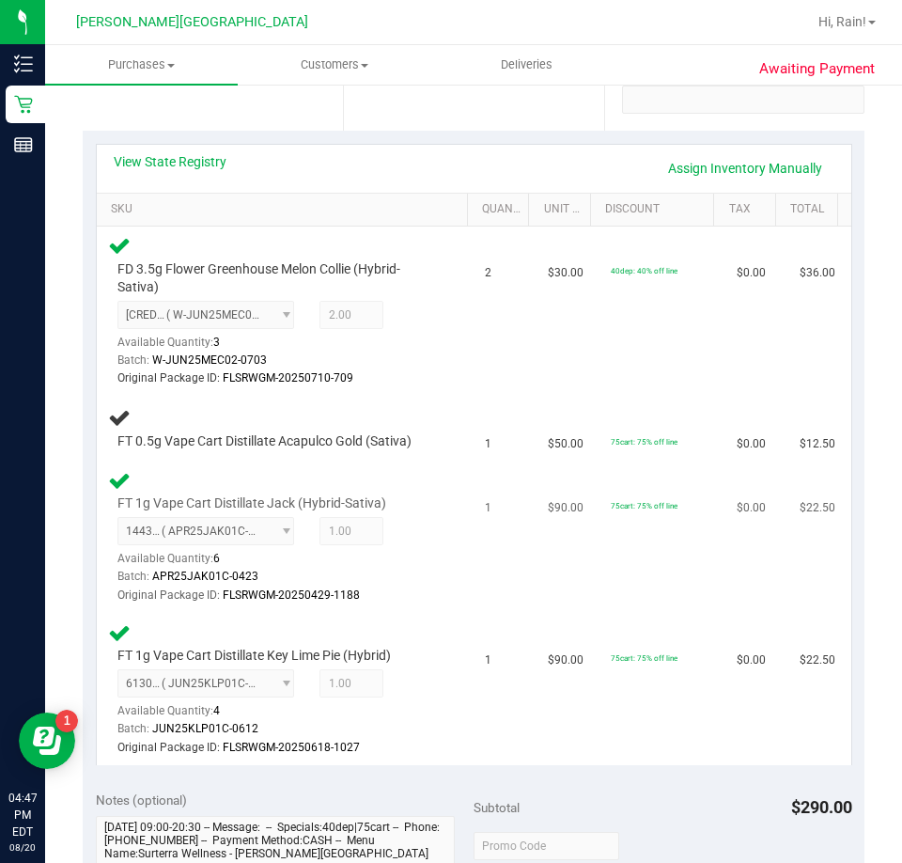
click at [353, 562] on div "1443008949300841 ( APR25JAK01C-0423 | orig: FLSRWGM-20250429-1188 ) 14430089493…" at bounding box center [278, 560] width 320 height 87
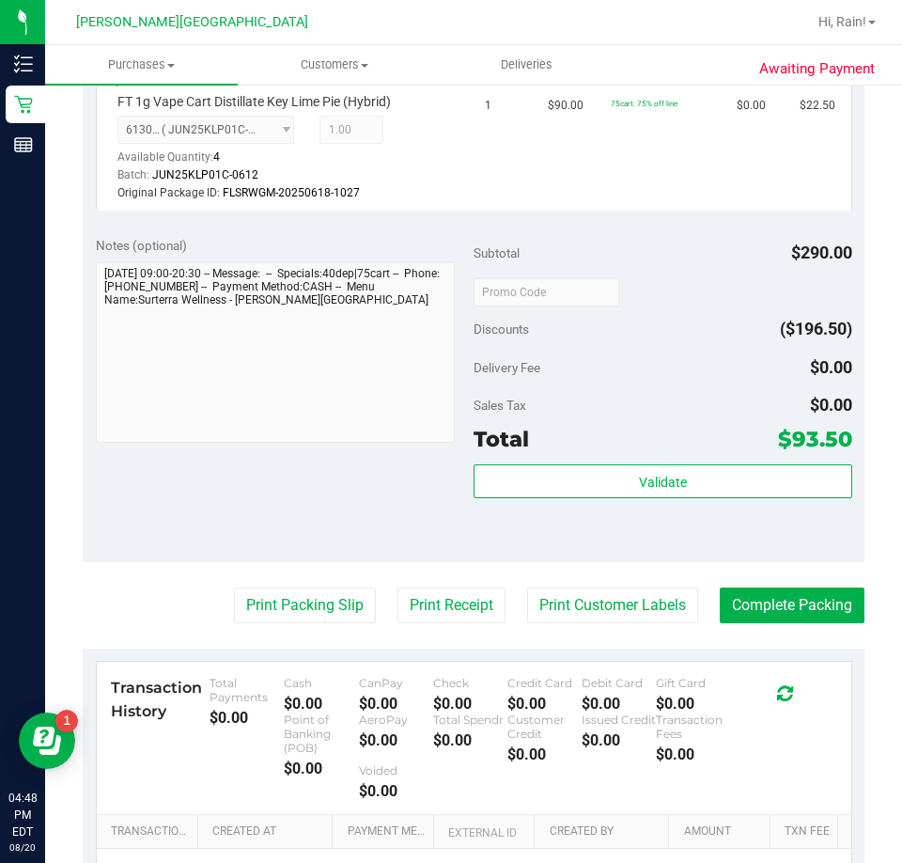
scroll to position [1034, 0]
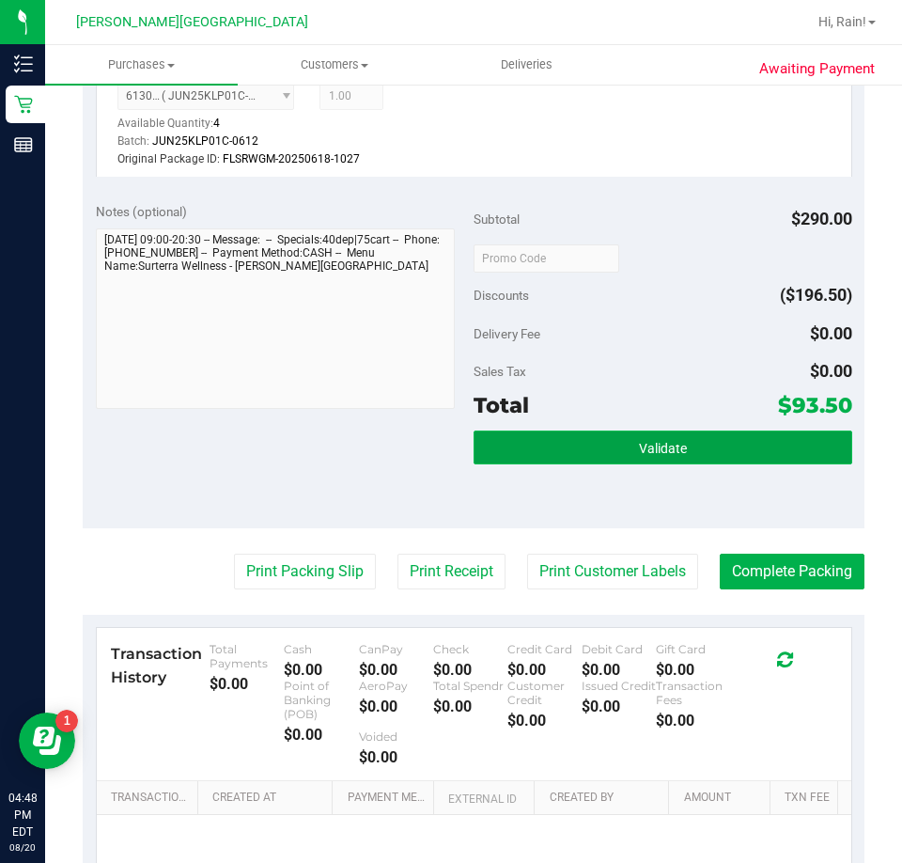
click at [650, 437] on button "Validate" at bounding box center [663, 448] width 379 height 34
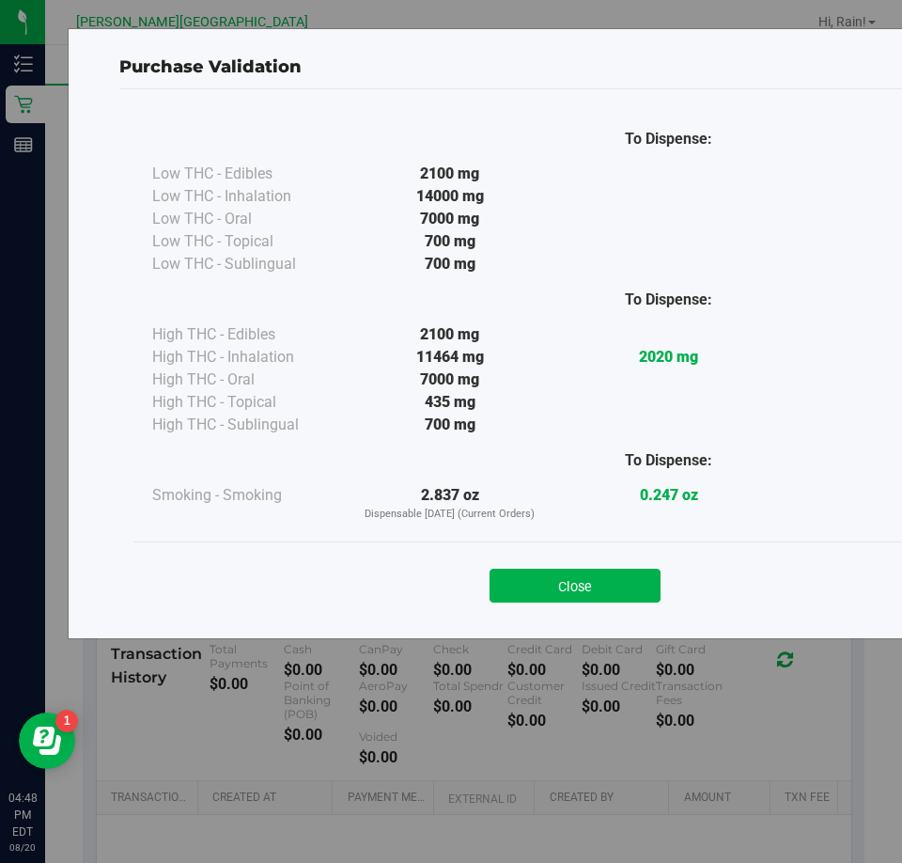
click at [564, 590] on button "Close" at bounding box center [575, 586] width 171 height 34
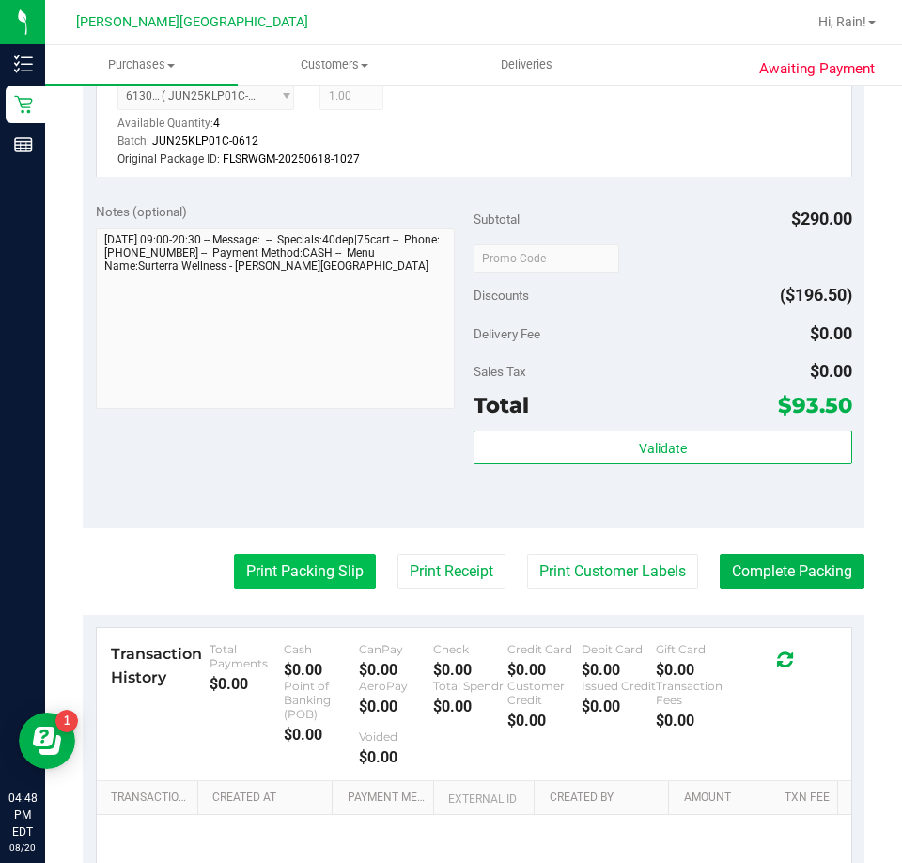
click at [295, 579] on button "Print Packing Slip" at bounding box center [305, 572] width 142 height 36
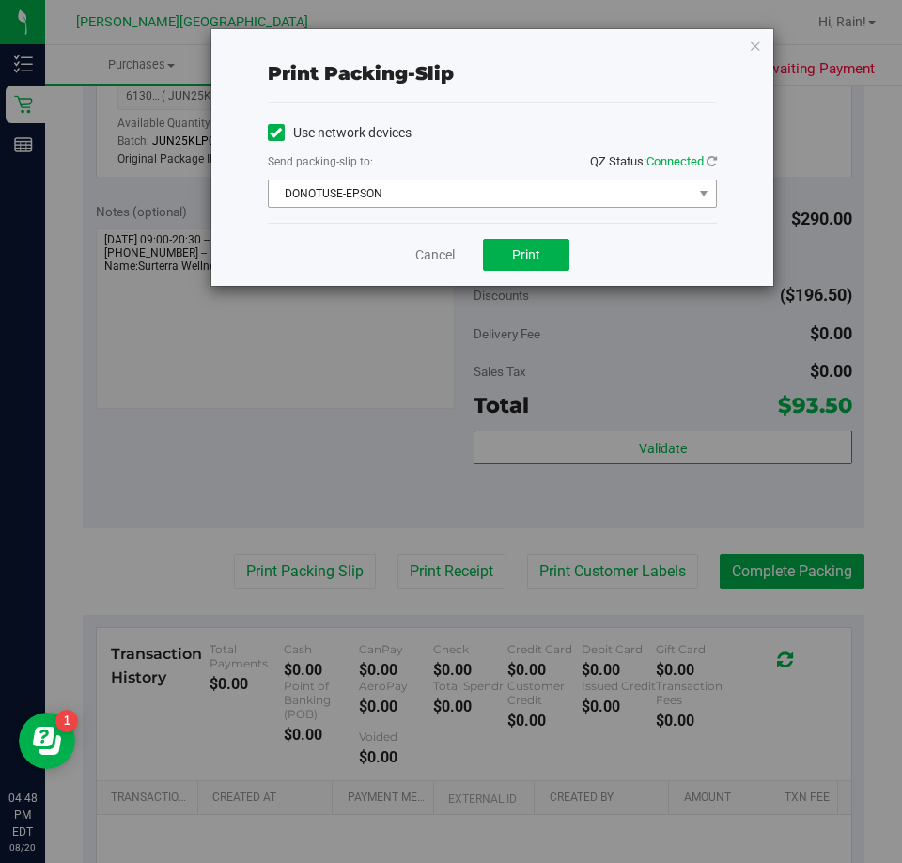
click at [559, 189] on span "DONOTUSE-EPSON" at bounding box center [481, 193] width 424 height 26
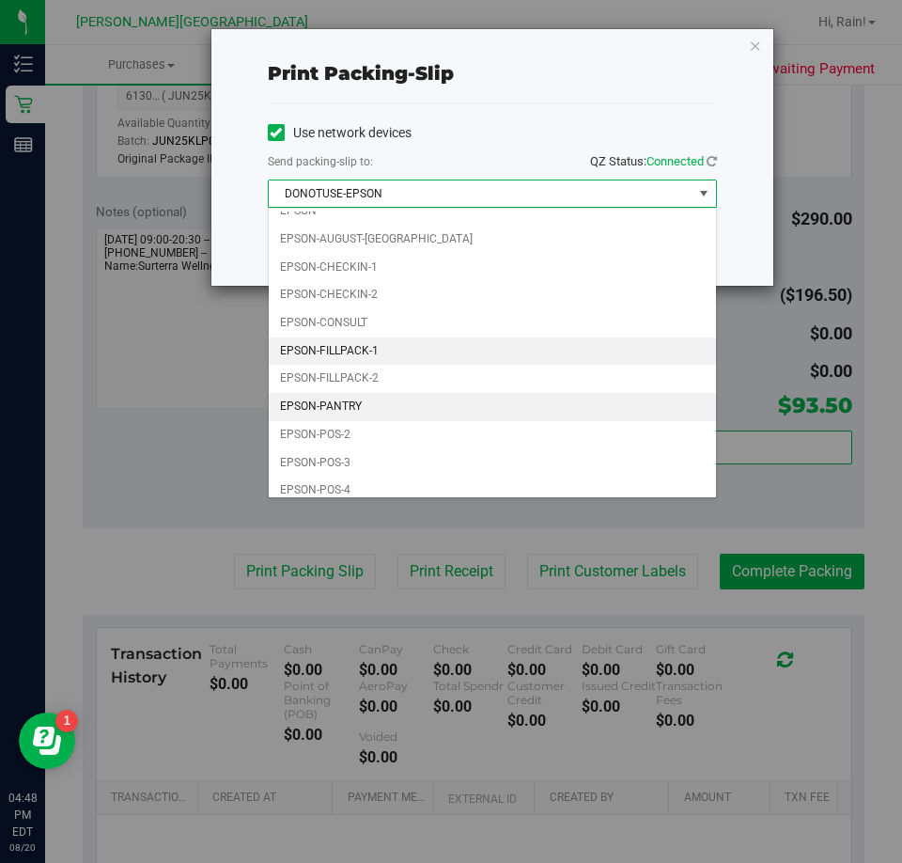
scroll to position [54, 0]
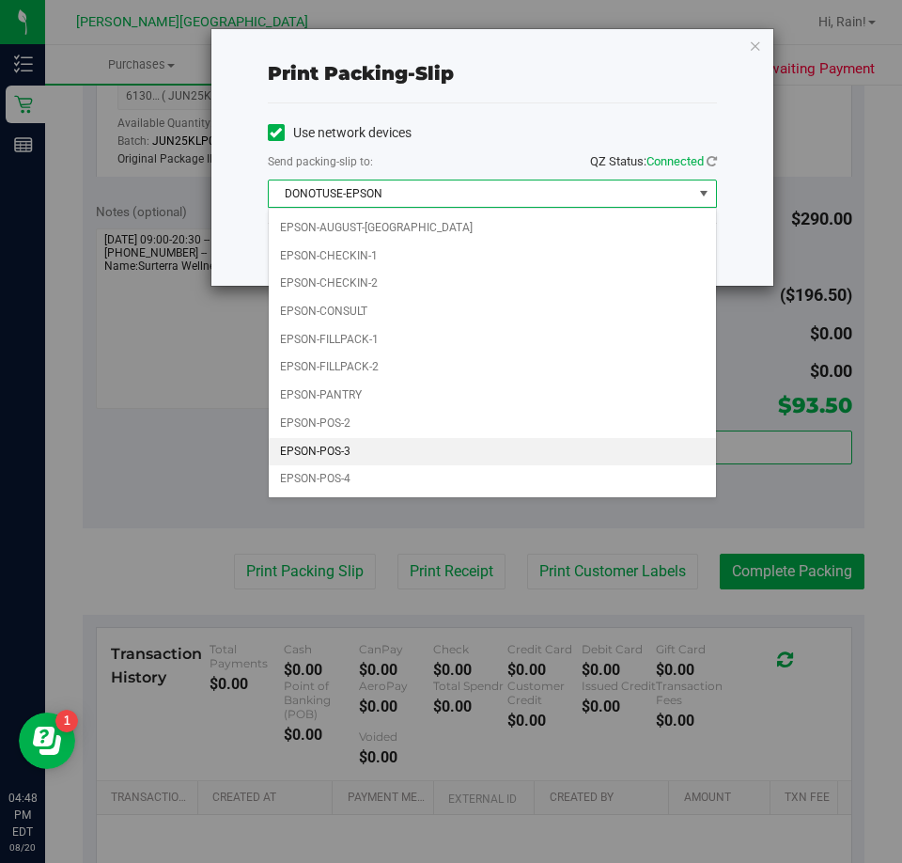
click at [308, 450] on li "EPSON-POS-3" at bounding box center [492, 452] width 447 height 28
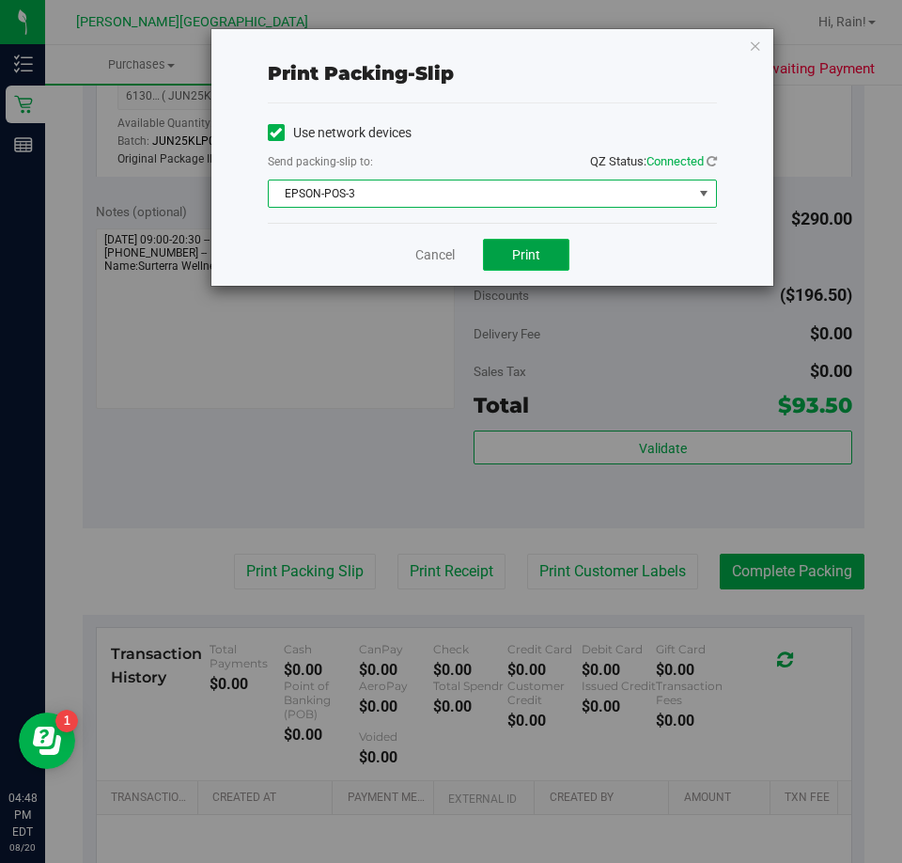
click at [522, 252] on span "Print" at bounding box center [526, 254] width 28 height 15
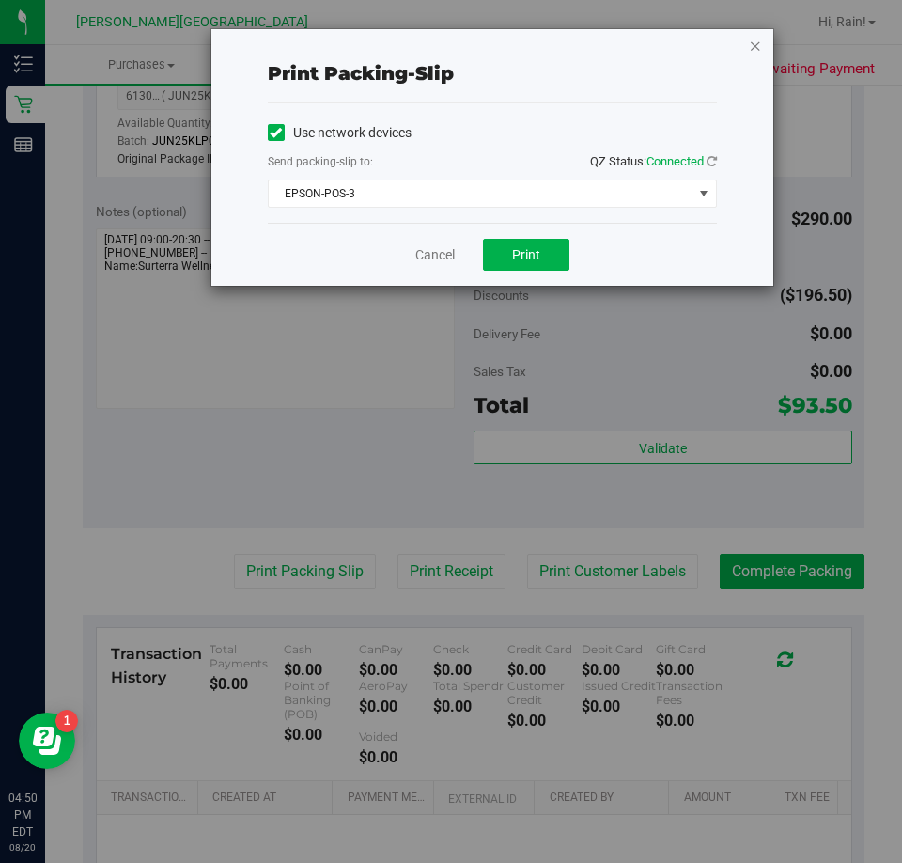
click at [755, 45] on icon "button" at bounding box center [755, 45] width 13 height 23
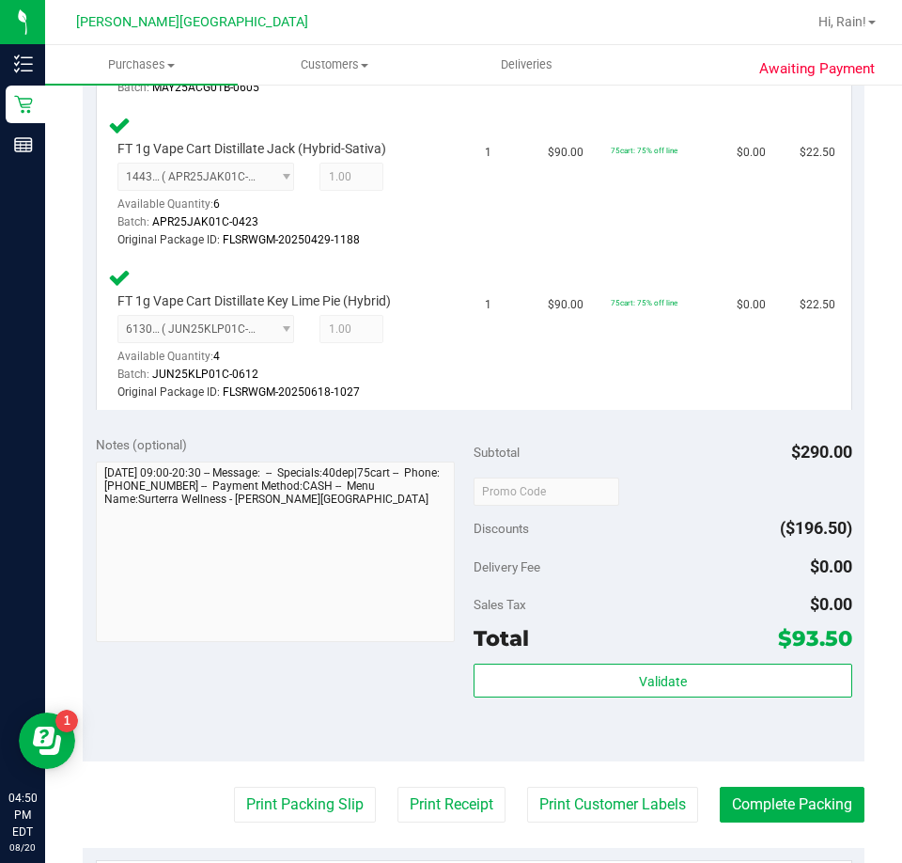
scroll to position [940, 0]
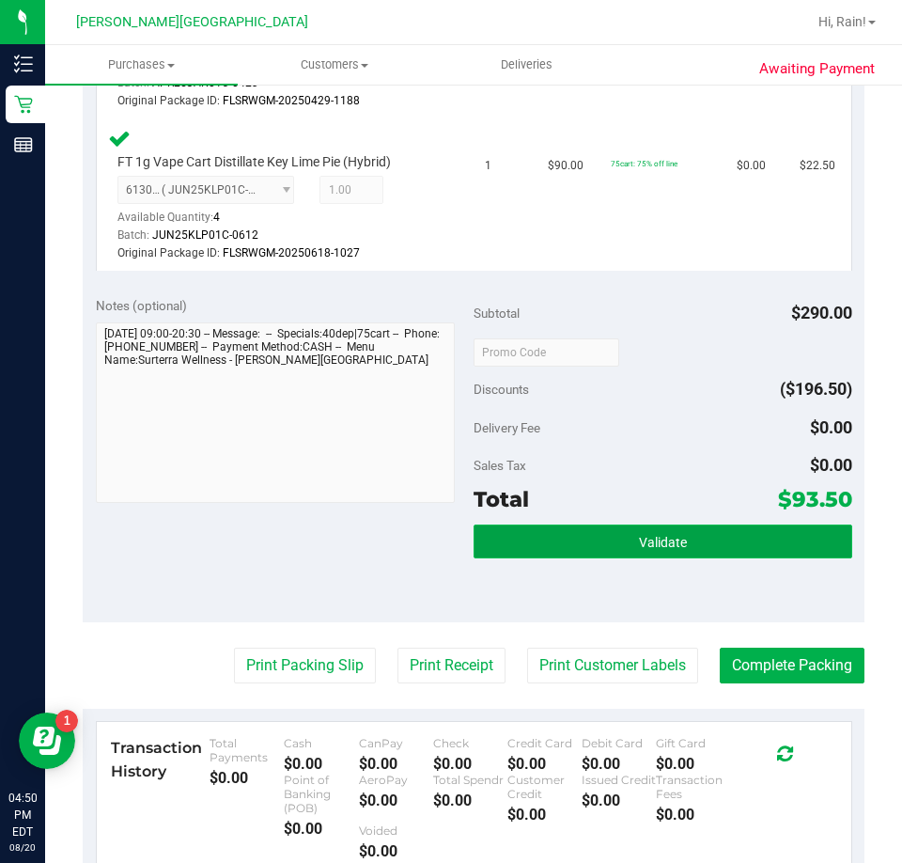
click at [694, 532] on button "Validate" at bounding box center [663, 542] width 379 height 34
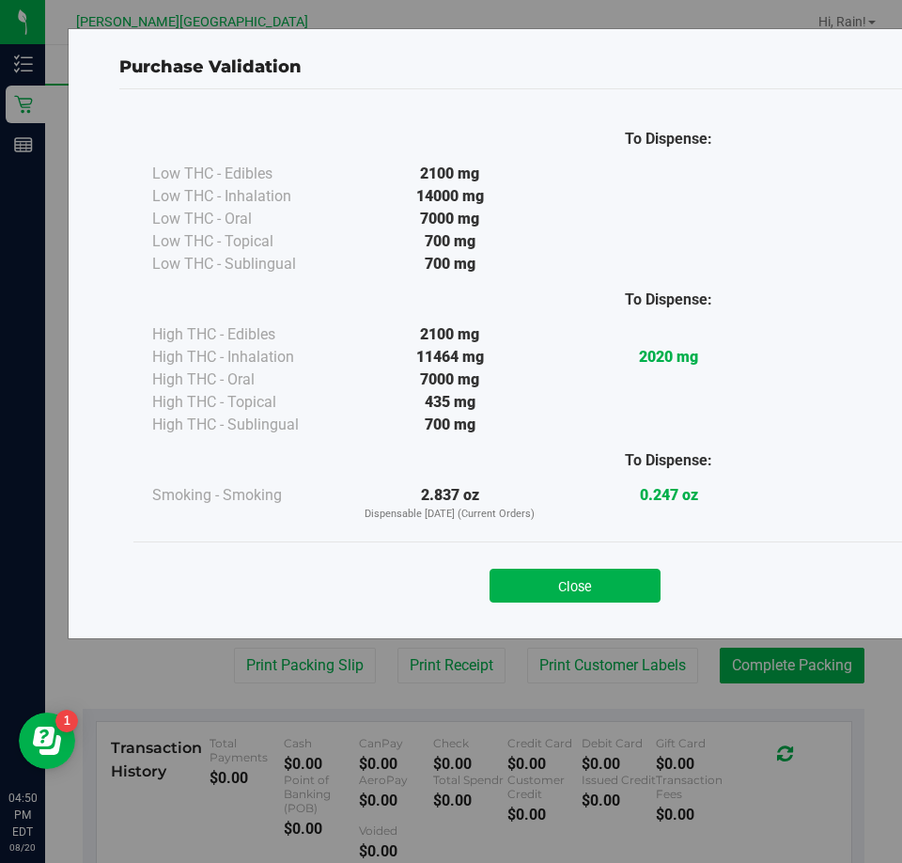
click at [604, 558] on div "Close" at bounding box center [575, 579] width 855 height 47
click at [595, 575] on button "Close" at bounding box center [575, 586] width 171 height 34
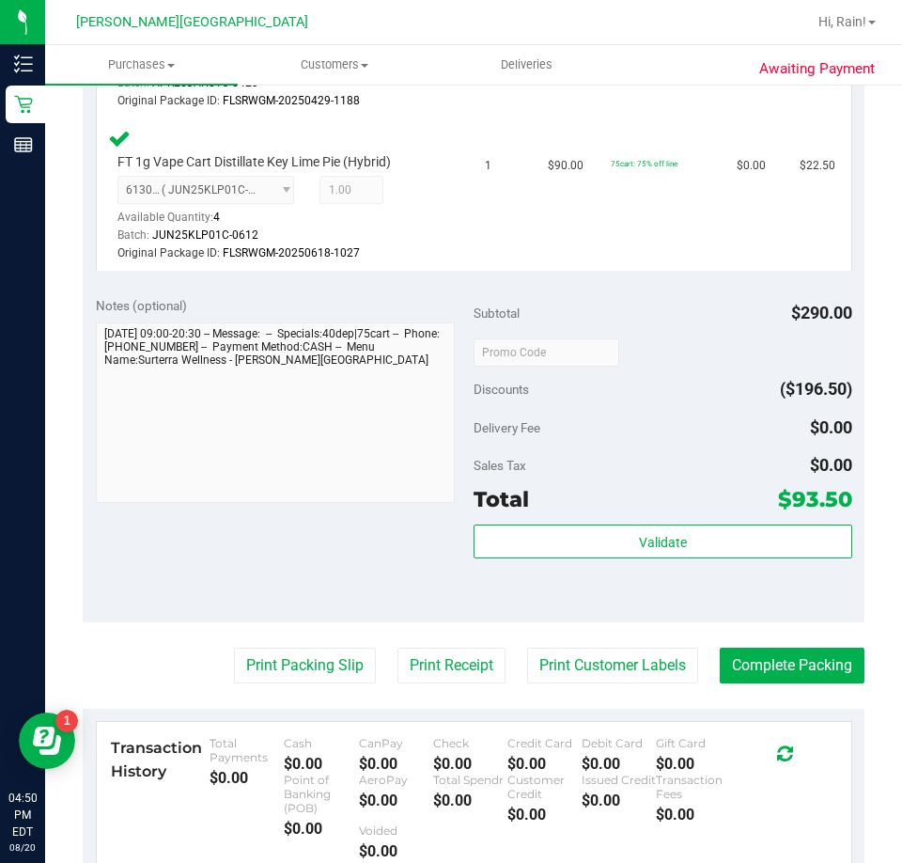
scroll to position [1128, 0]
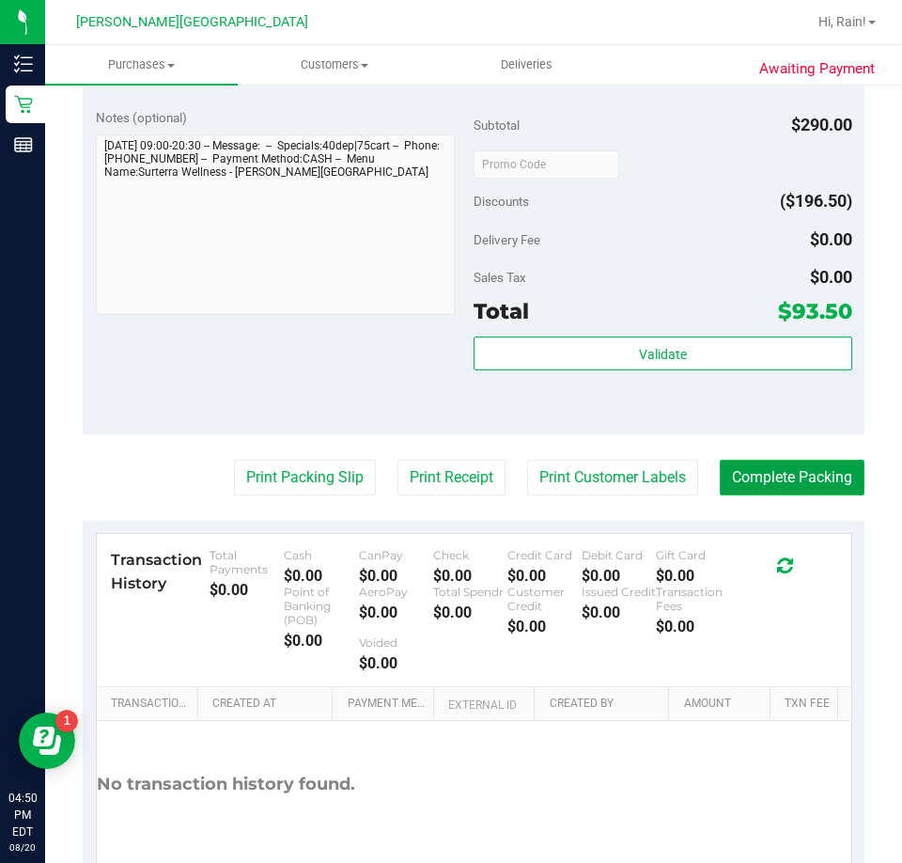
click at [819, 478] on button "Complete Packing" at bounding box center [792, 478] width 145 height 36
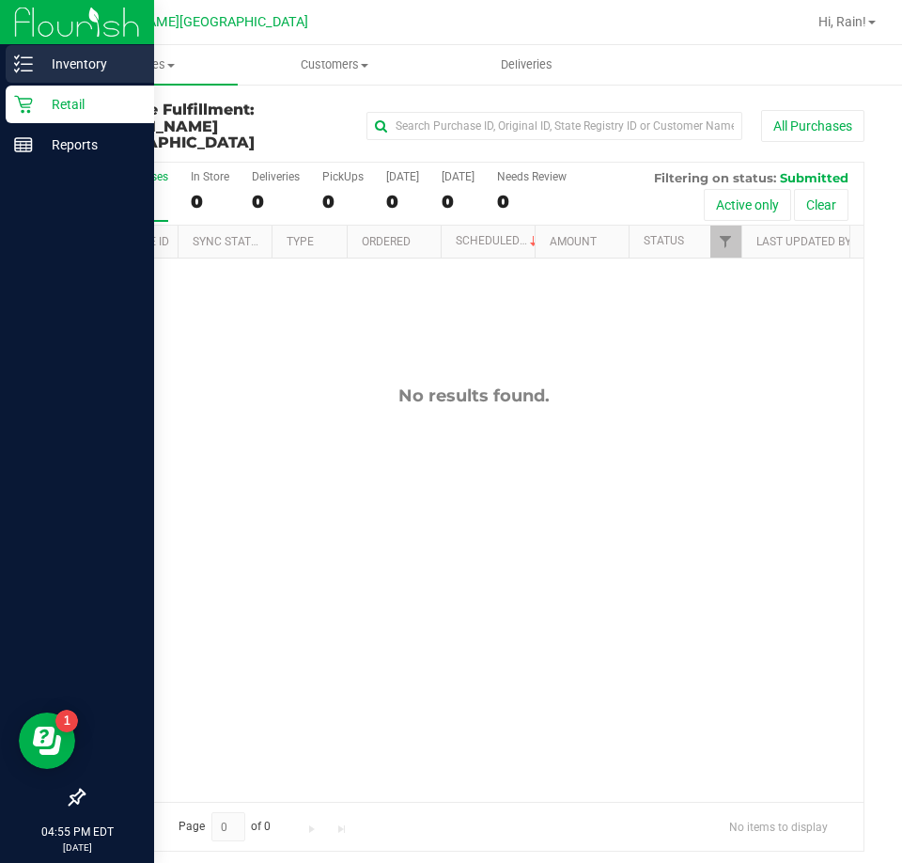
click at [41, 56] on p "Inventory" at bounding box center [89, 64] width 113 height 23
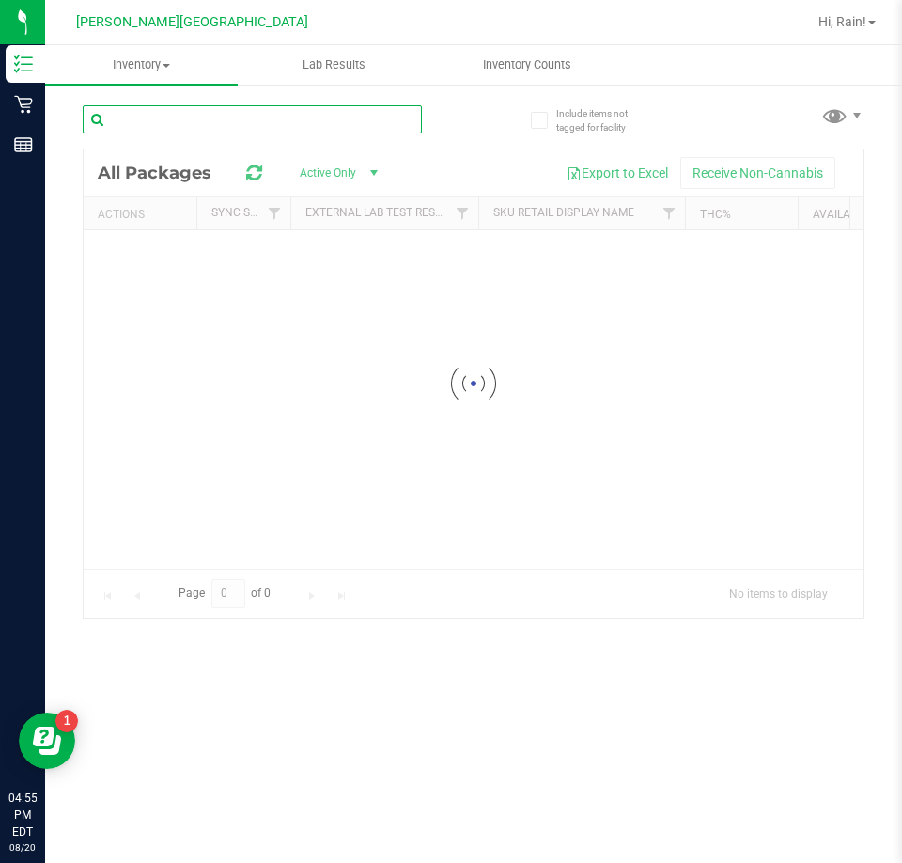
click at [271, 129] on div "Inventory All packages All inventory Waste log Lab Results Inventory Counts" at bounding box center [473, 454] width 857 height 818
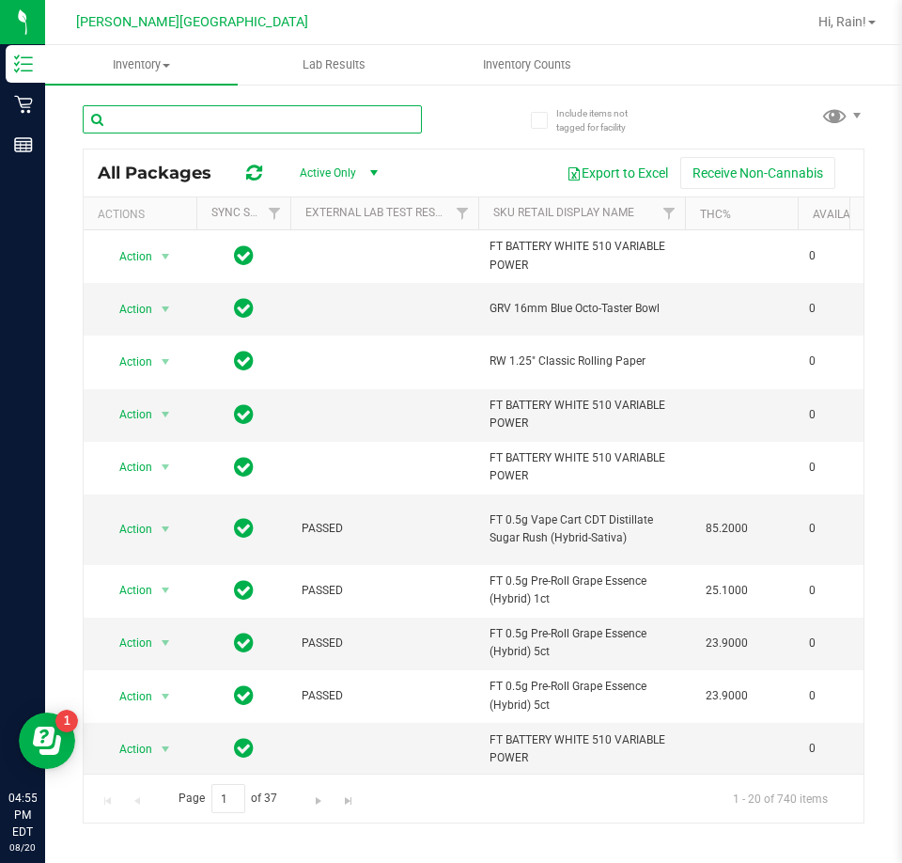
click at [128, 116] on input "text" at bounding box center [252, 119] width 339 height 28
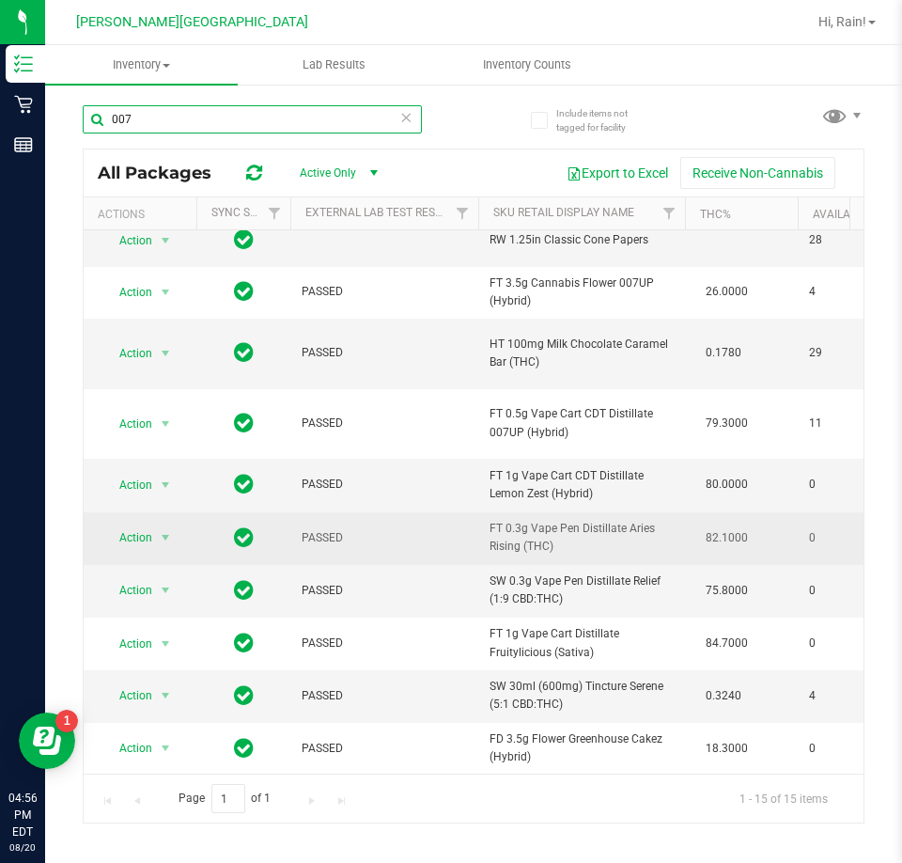
scroll to position [320, 0]
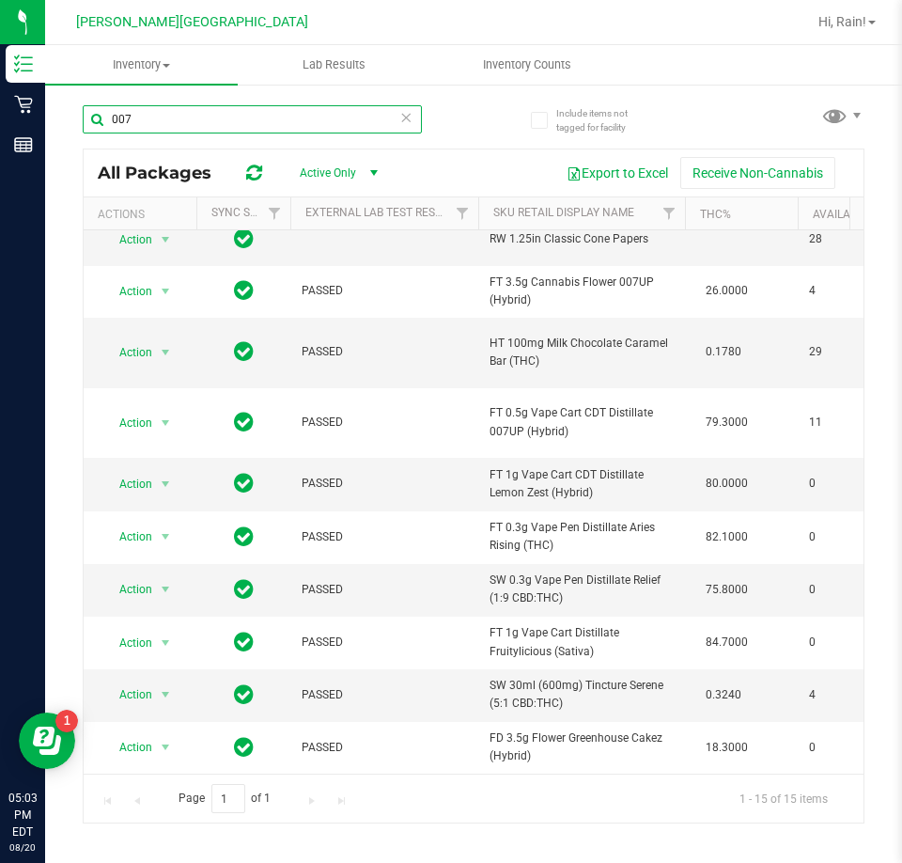
click at [177, 118] on input "007" at bounding box center [252, 119] width 339 height 28
type input "balm"
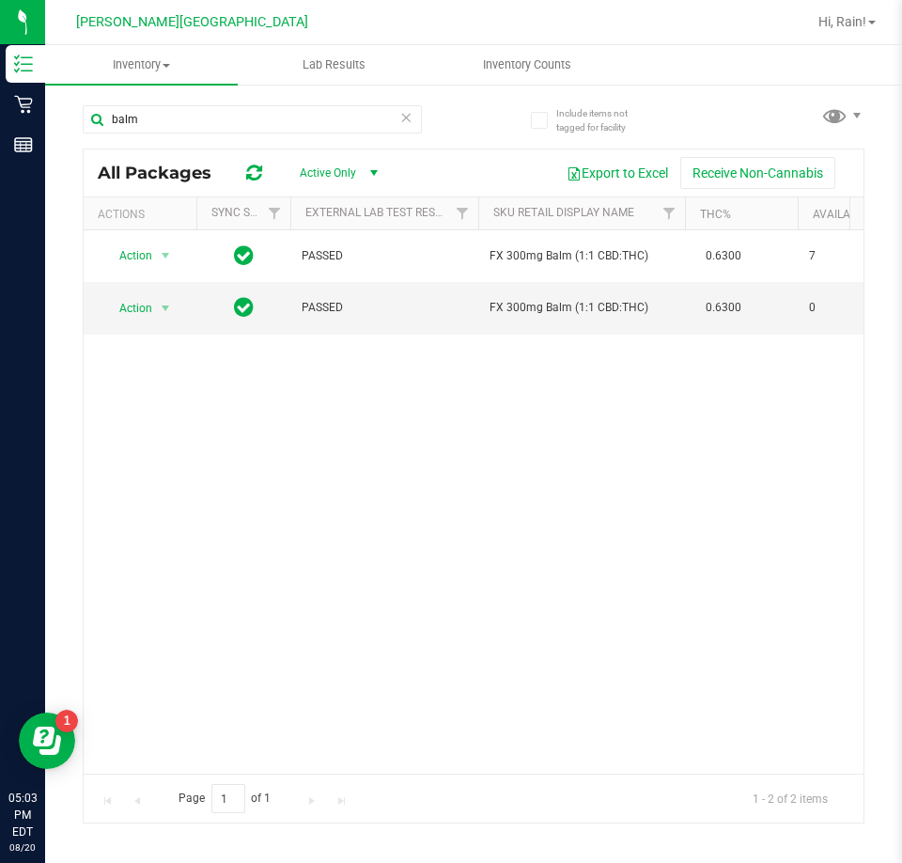
drag, startPoint x: 239, startPoint y: 759, endPoint x: 280, endPoint y: 770, distance: 42.9
click at [328, 765] on div "Action Action Global inventory Package audit log Print package label Print prod…" at bounding box center [474, 501] width 780 height 543
drag, startPoint x: 256, startPoint y: 770, endPoint x: 42, endPoint y: 19, distance: 780.8
click at [449, 477] on div "Action Action Global inventory Package audit log Print package label Print prod…" at bounding box center [474, 501] width 780 height 543
click at [408, 121] on icon at bounding box center [406, 116] width 13 height 23
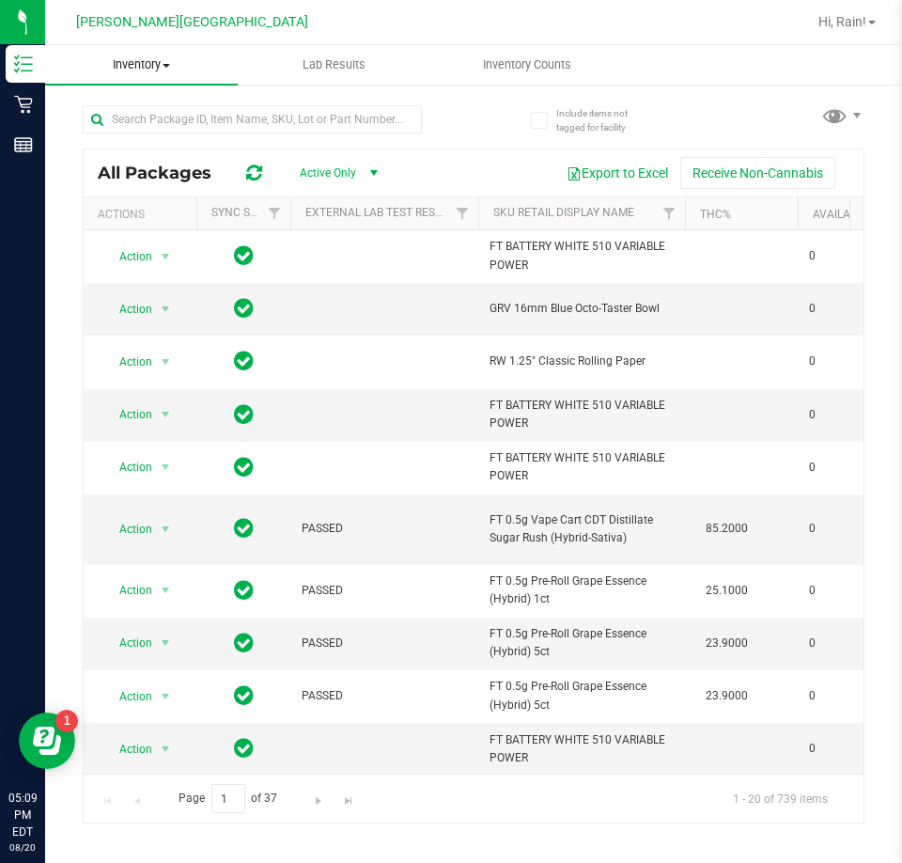
click at [125, 49] on uib-tab-heading "Inventory All packages All inventory Waste log" at bounding box center [141, 64] width 193 height 39
click at [118, 137] on span "All inventory" at bounding box center [108, 136] width 127 height 16
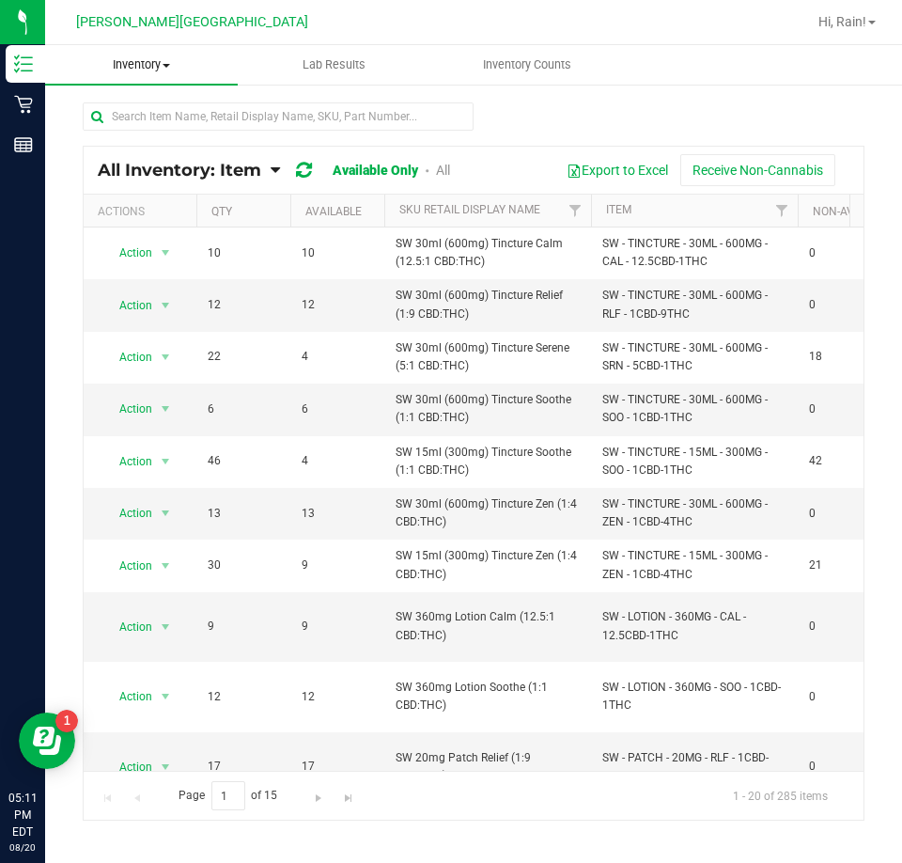
click at [147, 79] on uib-tab-heading "Inventory All packages All inventory Waste log" at bounding box center [141, 64] width 193 height 39
click at [141, 137] on span "All inventory" at bounding box center [108, 136] width 127 height 16
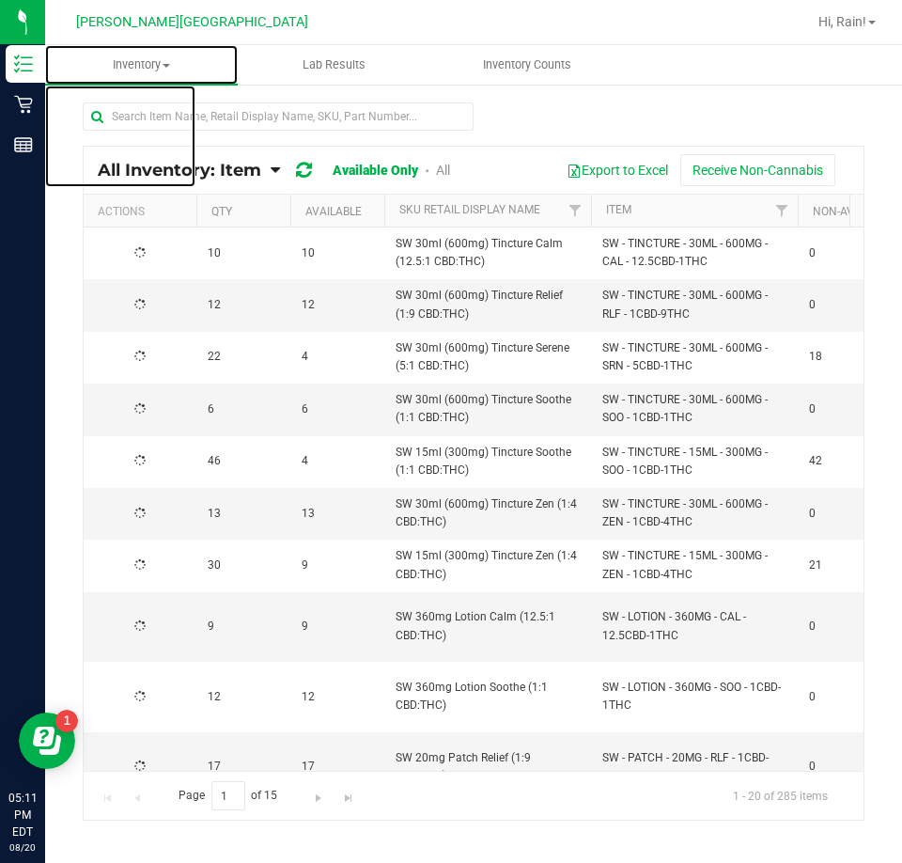
click at [170, 75] on uib-tab-heading "Inventory All packages All inventory Waste log" at bounding box center [141, 64] width 193 height 39
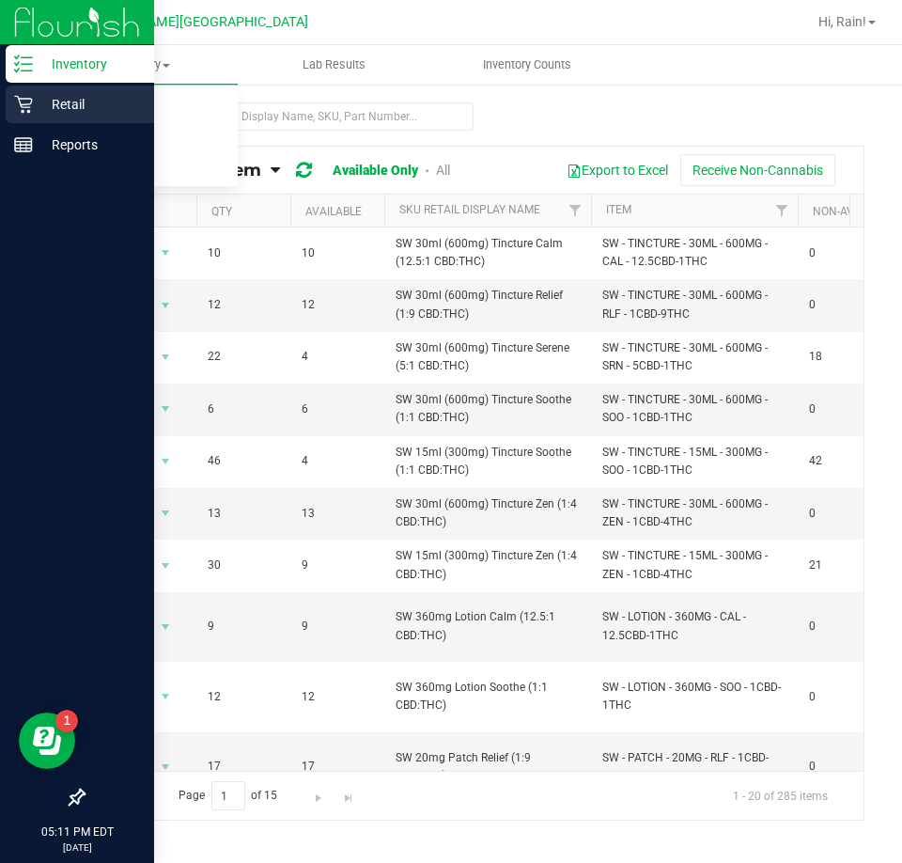
click at [27, 111] on icon at bounding box center [23, 105] width 18 height 18
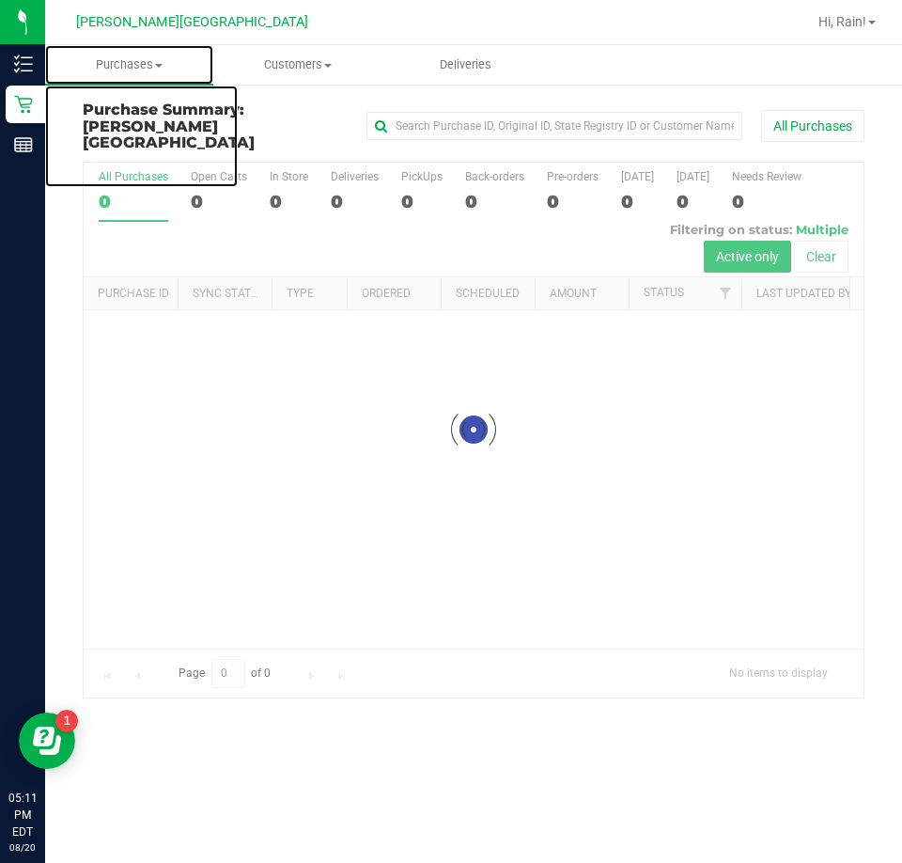
click at [165, 66] on span "Purchases" at bounding box center [129, 64] width 168 height 17
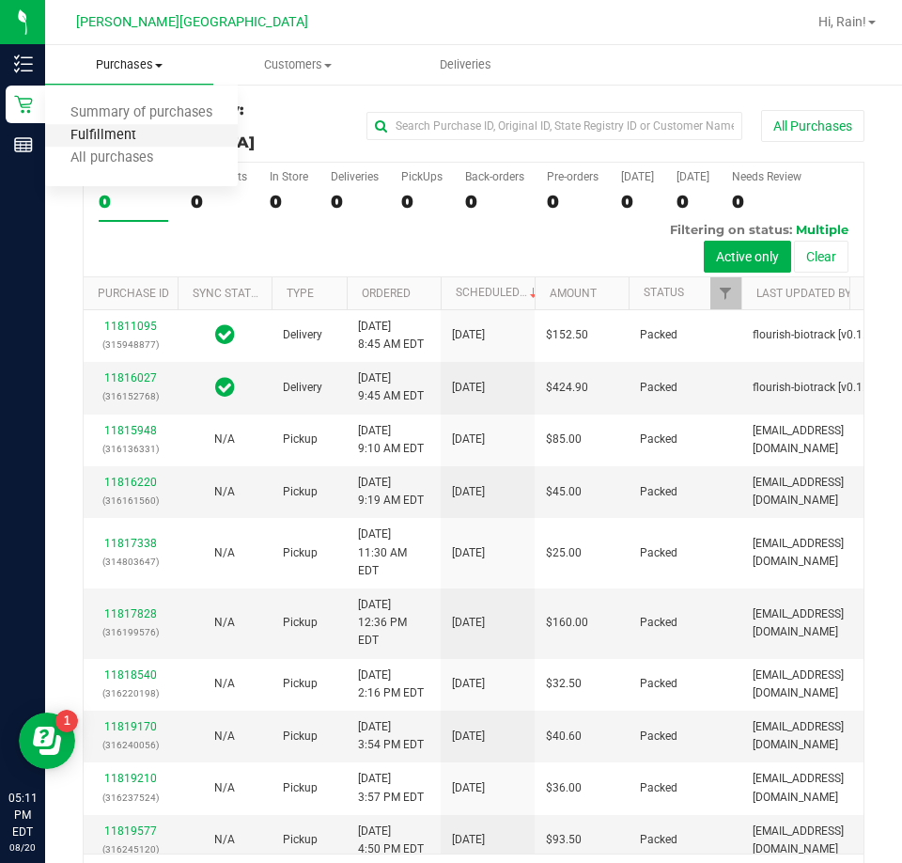
click at [109, 129] on span "Fulfillment" at bounding box center [103, 136] width 117 height 16
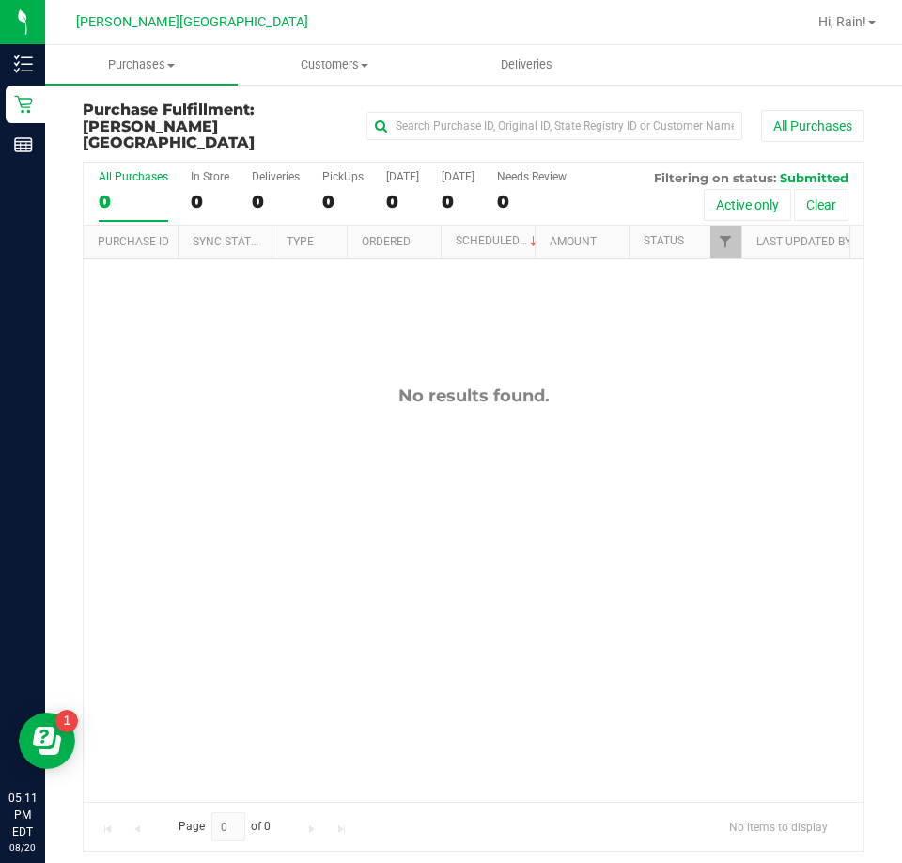
click at [502, 409] on div "No results found." at bounding box center [474, 594] width 780 height 670
click at [162, 46] on uib-tab-heading "Purchases Summary of purchases Fulfillment All purchases" at bounding box center [141, 64] width 193 height 39
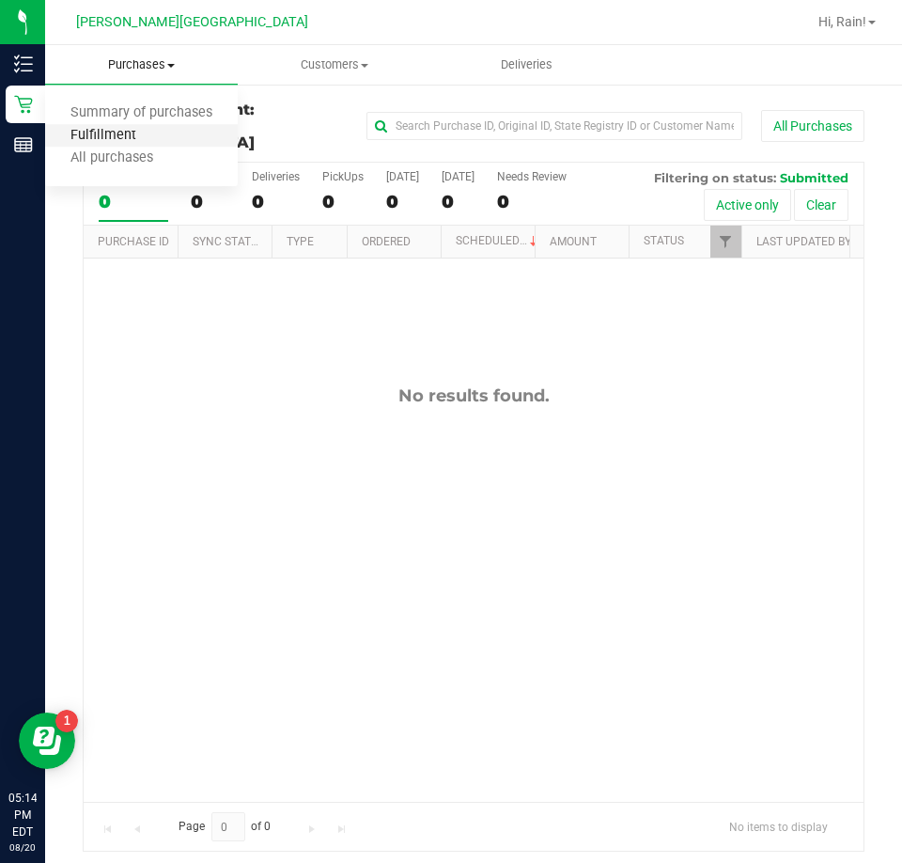
click at [155, 134] on span "Fulfillment" at bounding box center [103, 136] width 117 height 16
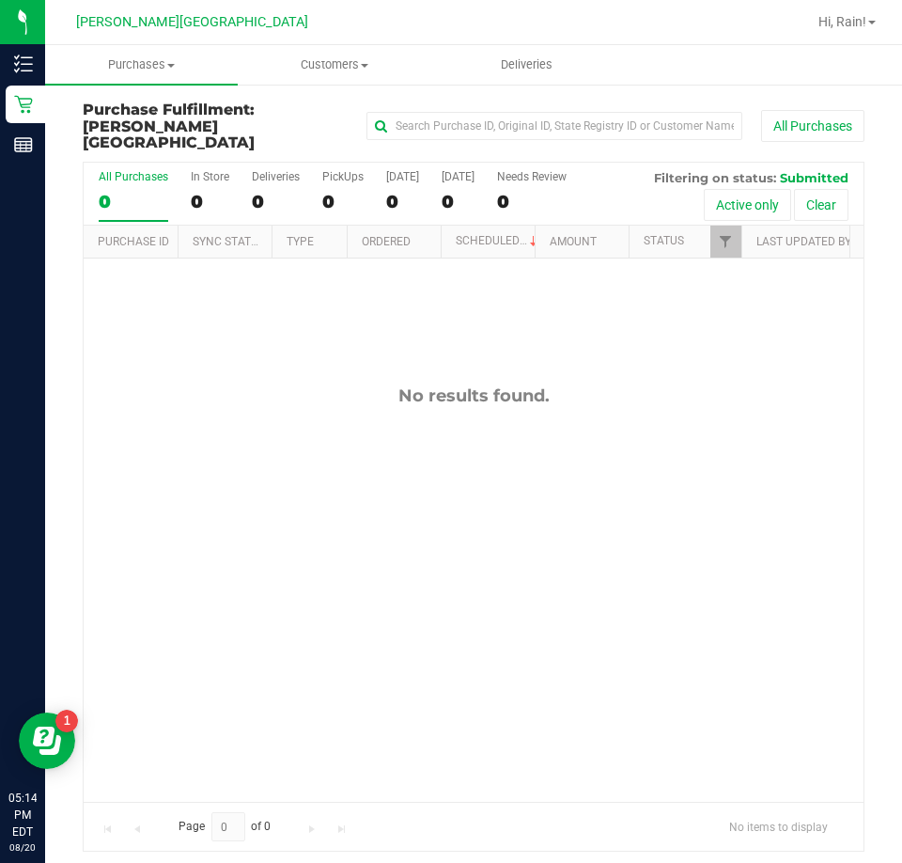
click at [477, 481] on div "No results found." at bounding box center [474, 594] width 780 height 670
click at [235, 259] on div "No results found." at bounding box center [474, 594] width 780 height 670
click at [149, 80] on uib-tab-heading "Purchases Summary of purchases Fulfillment All purchases" at bounding box center [141, 64] width 193 height 39
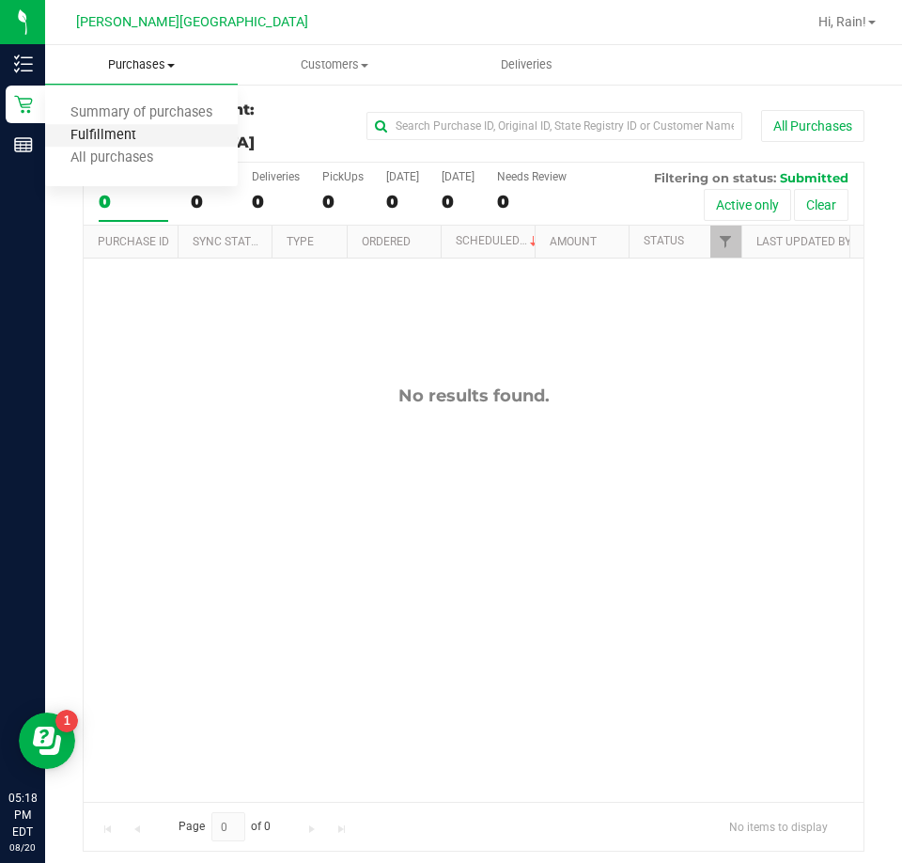
click at [148, 135] on span "Fulfillment" at bounding box center [103, 136] width 117 height 16
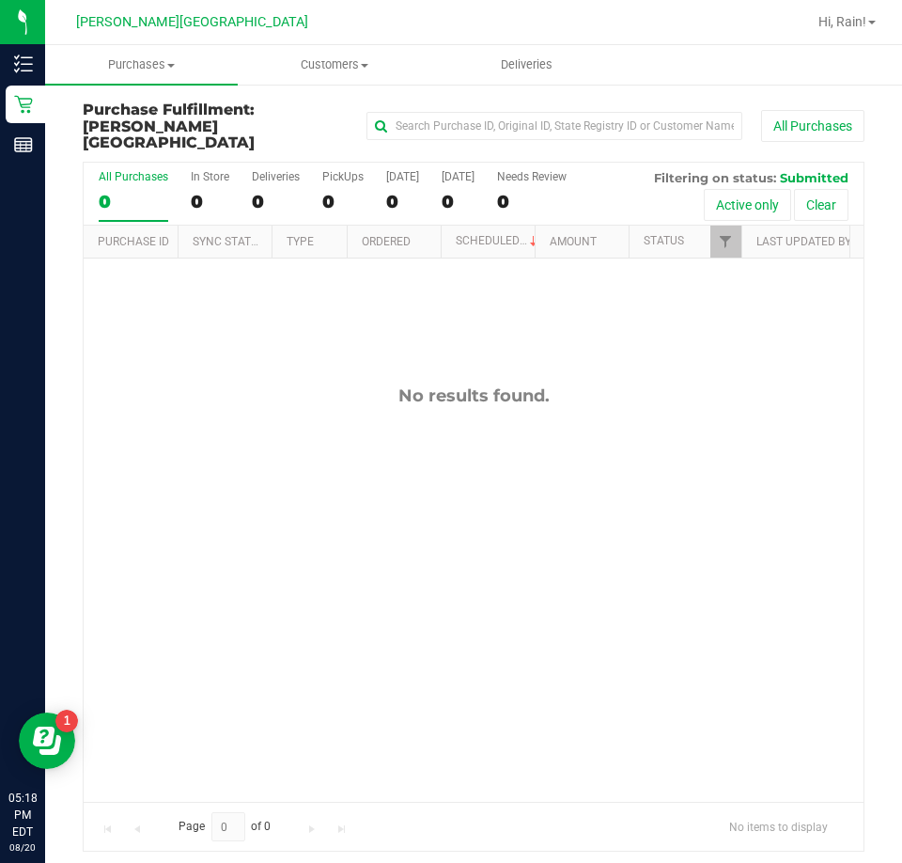
drag, startPoint x: 556, startPoint y: 274, endPoint x: 593, endPoint y: 270, distance: 37.0
click at [566, 274] on div "No results found." at bounding box center [474, 594] width 780 height 670
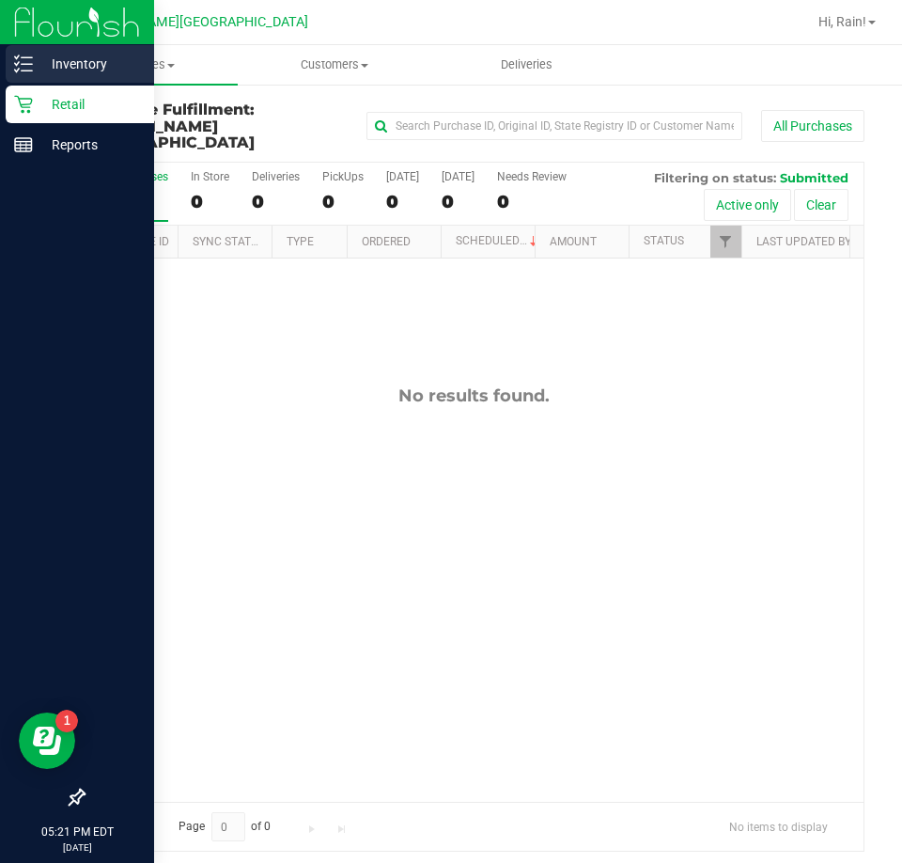
click at [45, 66] on p "Inventory" at bounding box center [89, 64] width 113 height 23
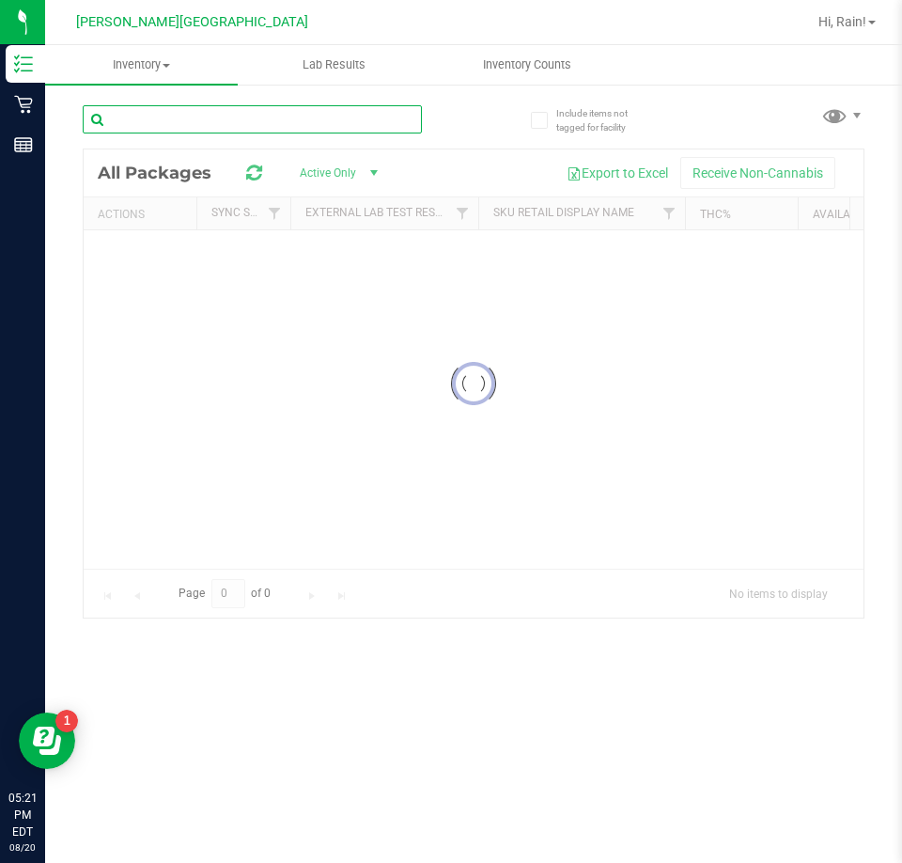
click at [315, 112] on input "text" at bounding box center [252, 119] width 339 height 28
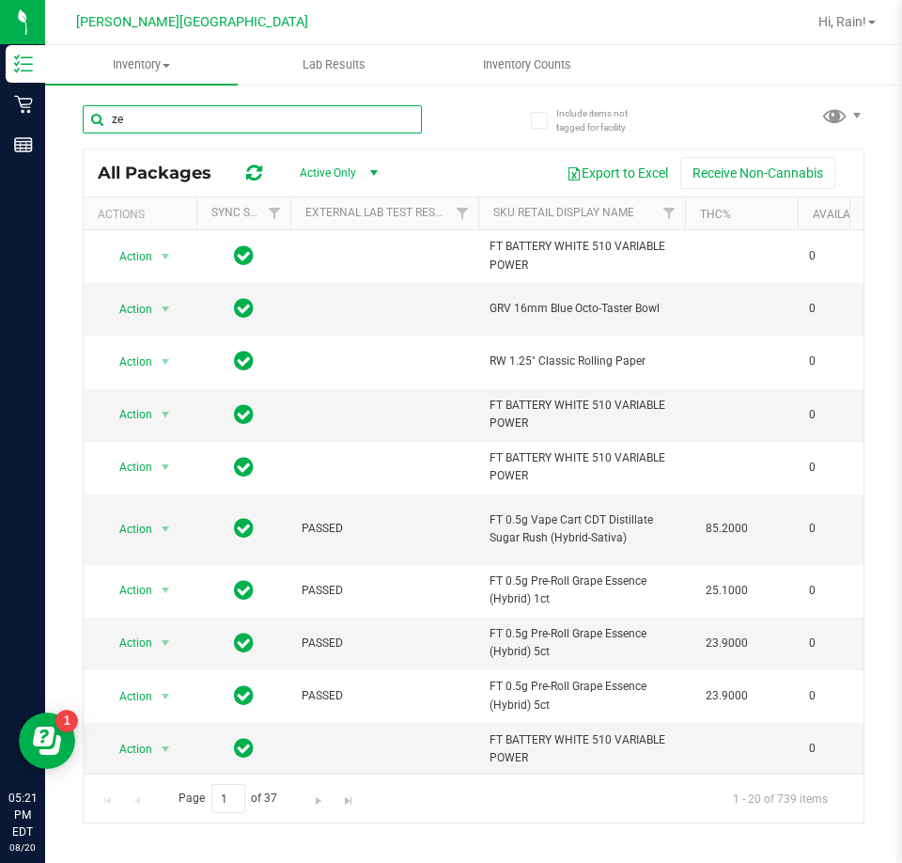
type input "z"
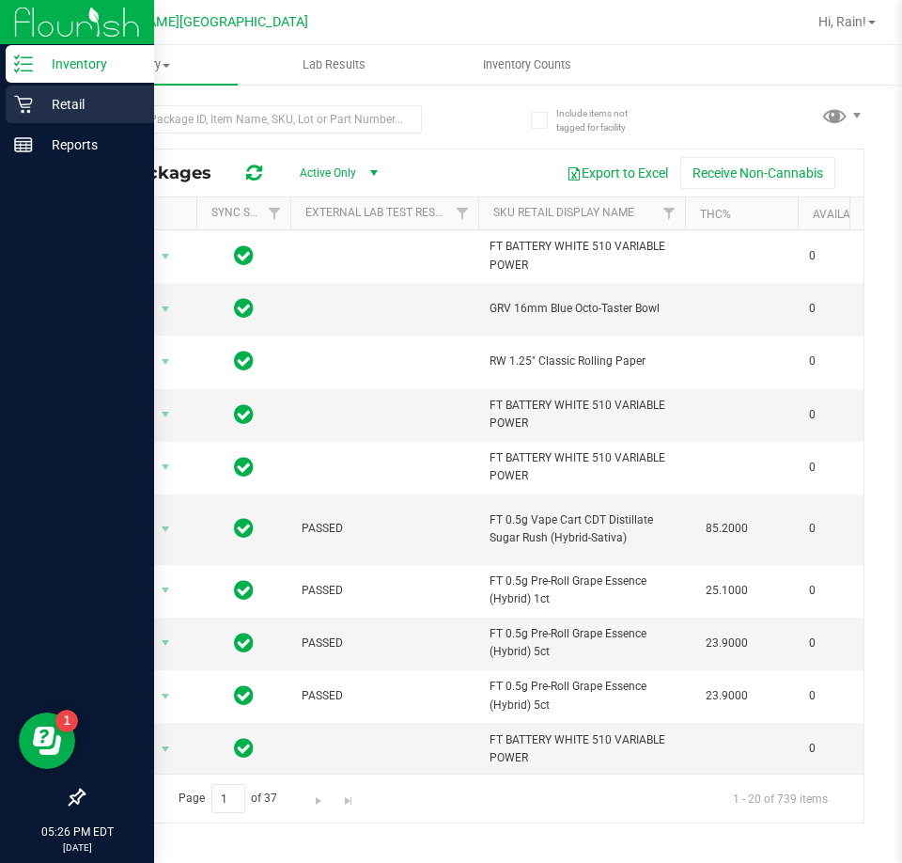
click at [27, 101] on icon at bounding box center [23, 104] width 19 height 19
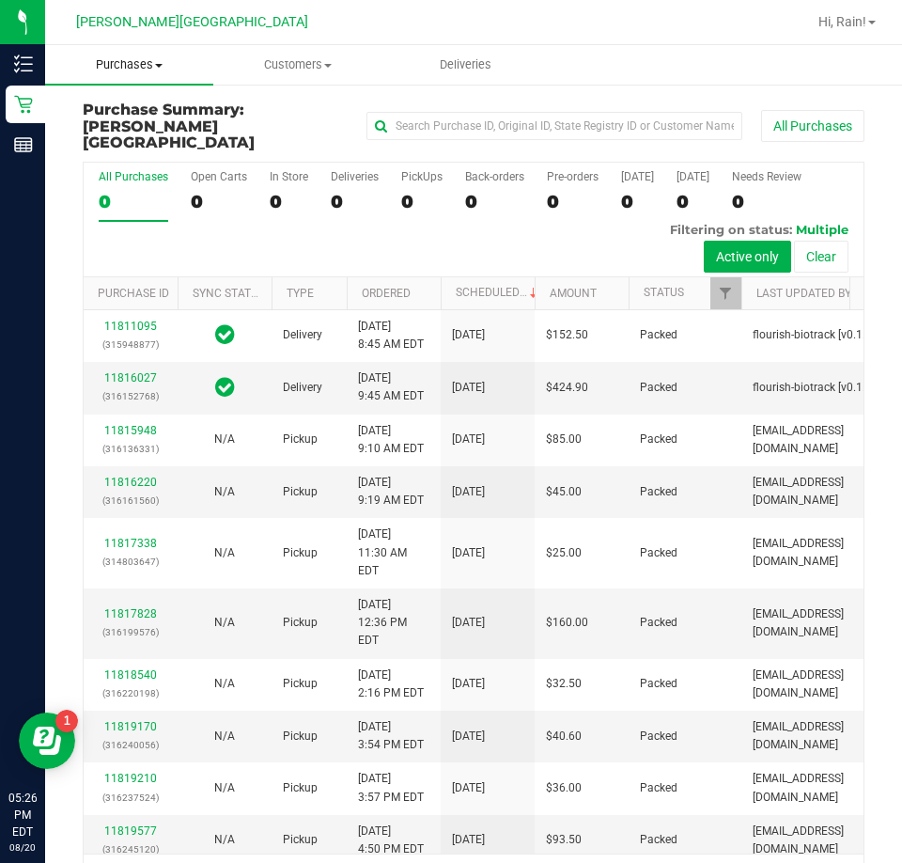
click at [148, 51] on uib-tab-heading "Purchases Summary of purchases Fulfillment All purchases" at bounding box center [129, 64] width 168 height 39
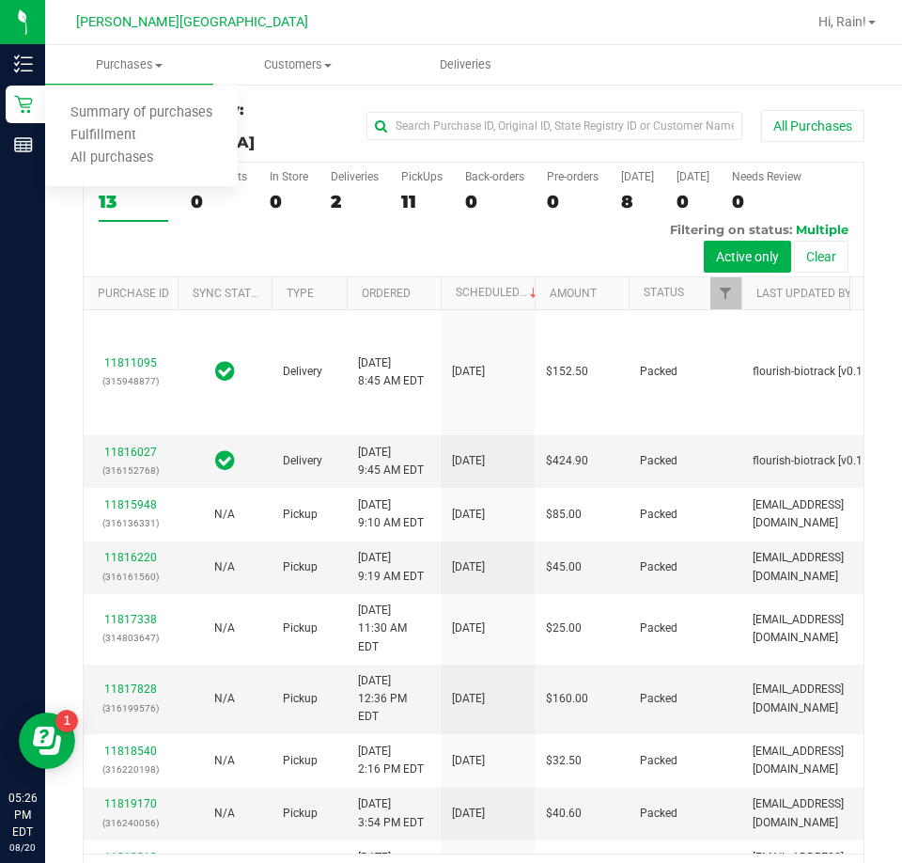
click at [387, 227] on div "All Purchases 13 Open Carts 0 In Store 0 Deliveries 2 PickUps 11 Back-orders 0 …" at bounding box center [474, 220] width 780 height 115
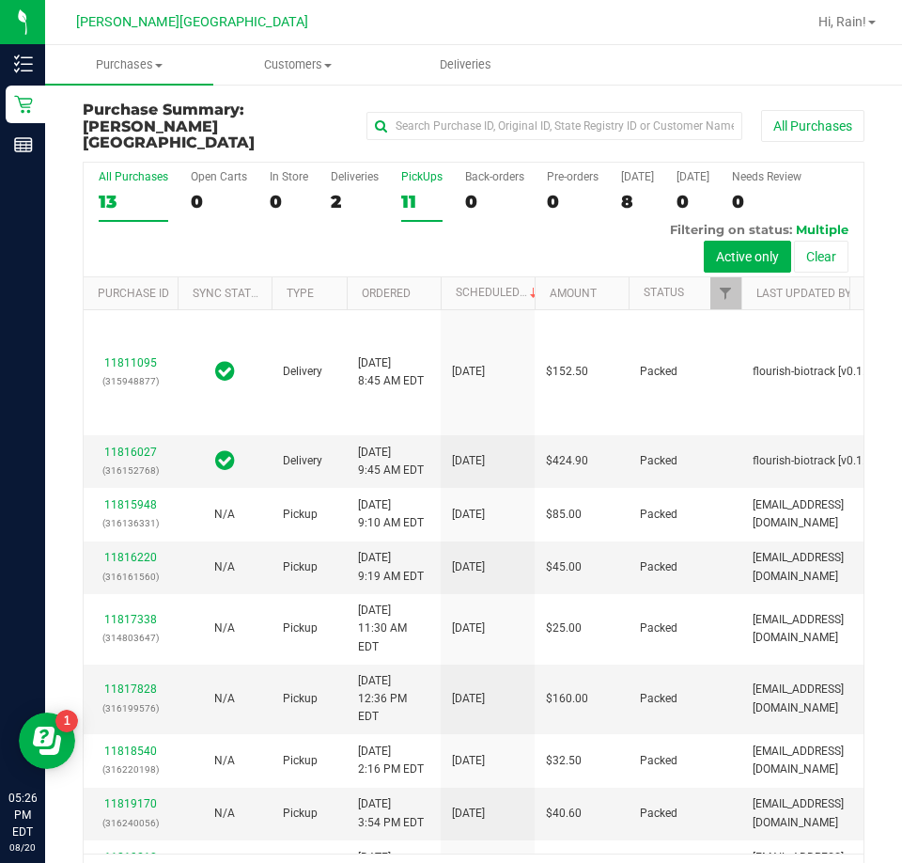
click at [408, 191] on div "11" at bounding box center [421, 202] width 41 height 22
click at [0, 0] on input "PickUps 11" at bounding box center [0, 0] width 0 height 0
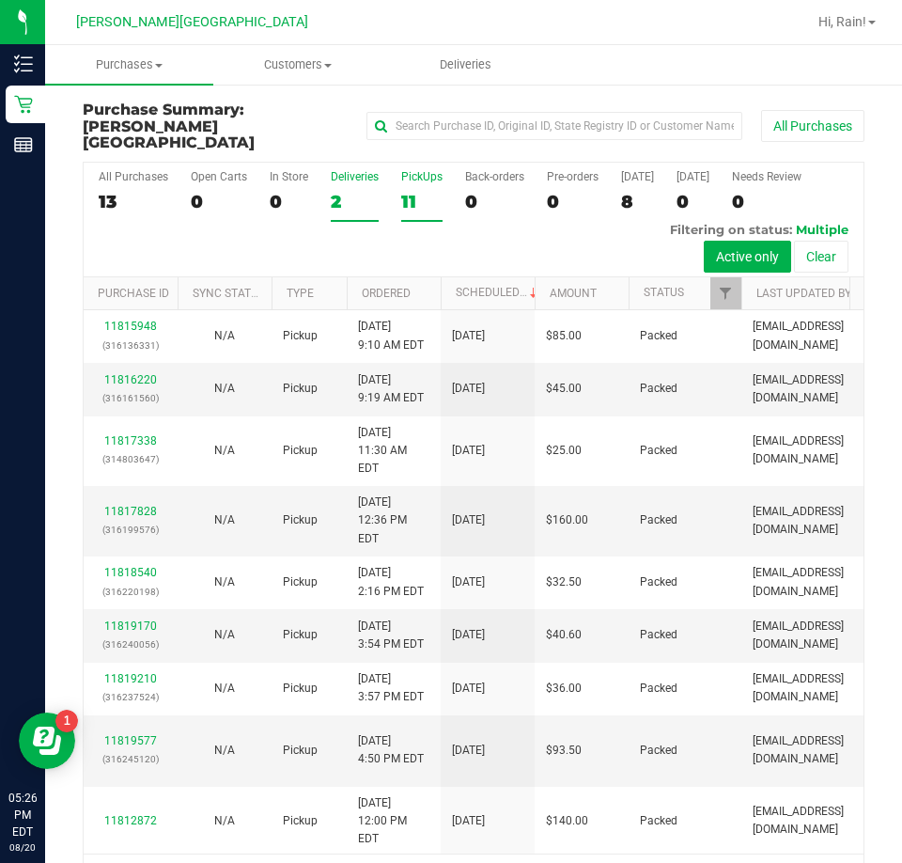
click at [334, 191] on div "2" at bounding box center [355, 202] width 48 height 22
click at [0, 0] on input "Deliveries 2" at bounding box center [0, 0] width 0 height 0
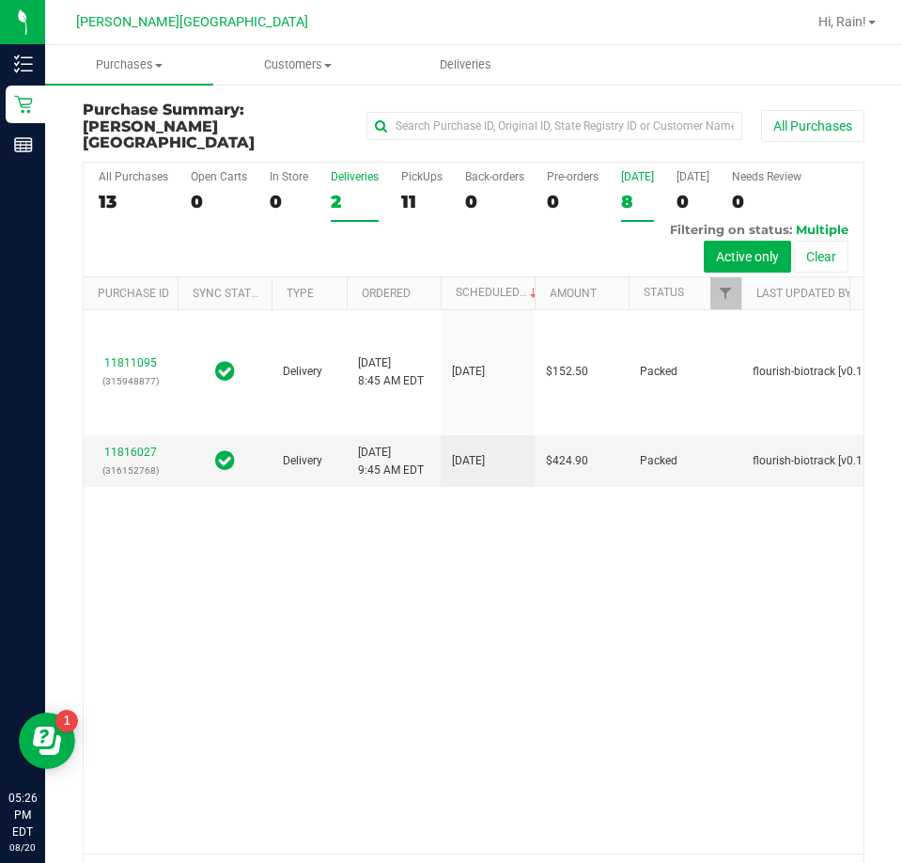
click at [633, 191] on div "8" at bounding box center [637, 202] width 33 height 22
click at [0, 0] on input "[DATE] 8" at bounding box center [0, 0] width 0 height 0
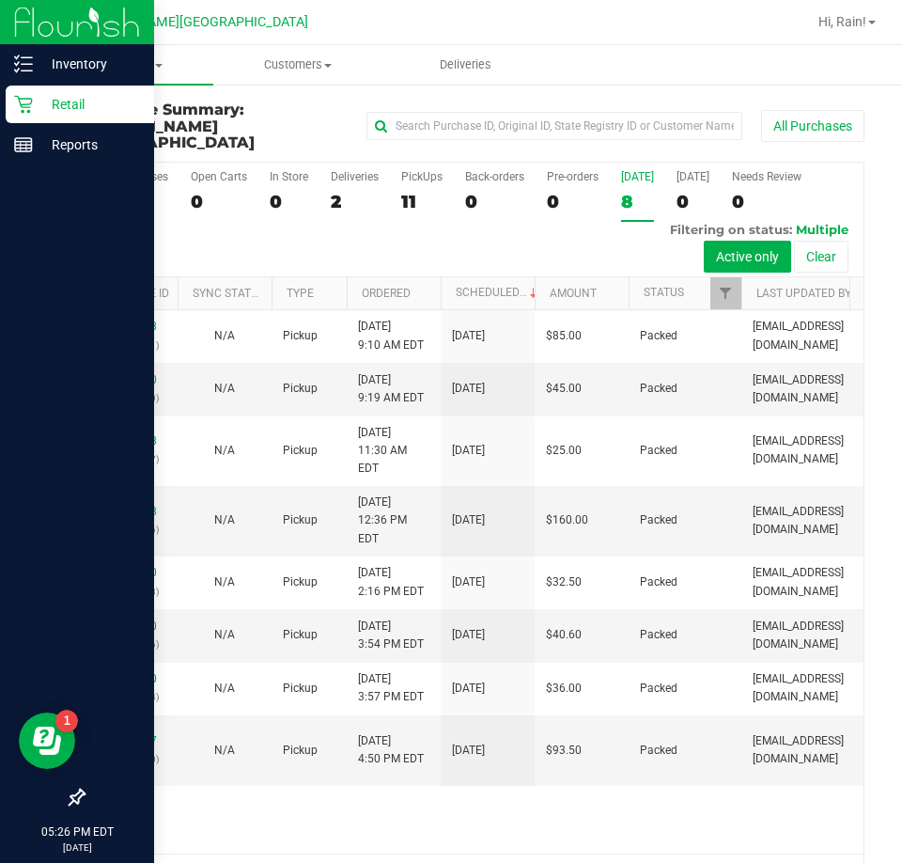
click at [36, 109] on p "Retail" at bounding box center [89, 104] width 113 height 23
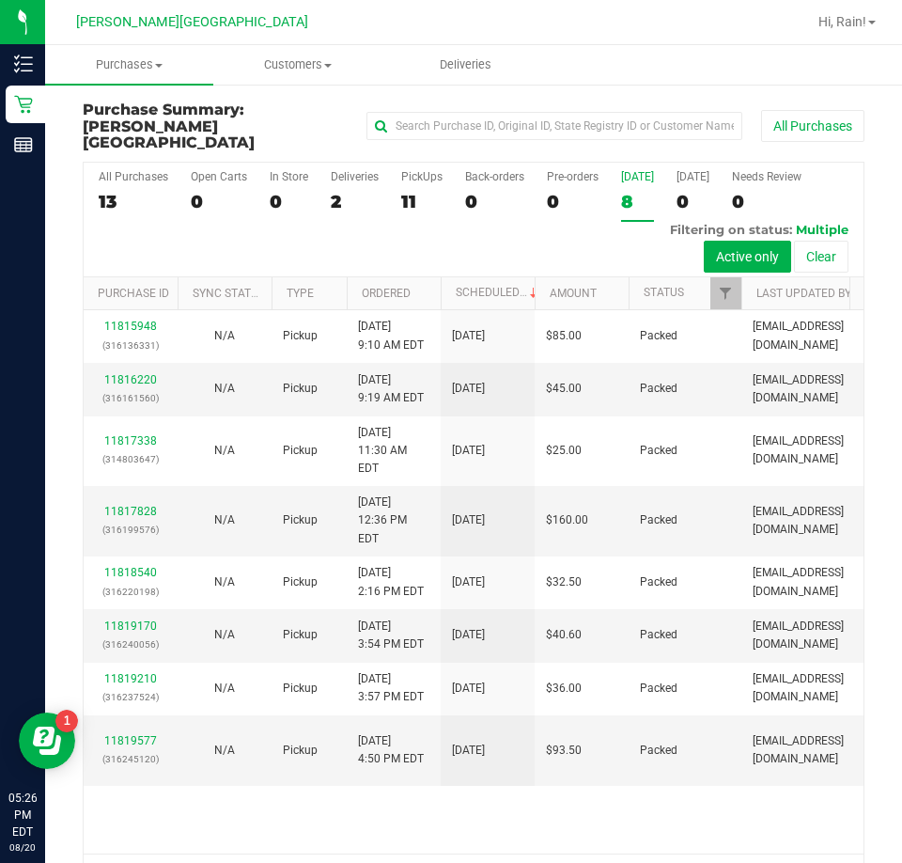
click at [141, 86] on div "Purchase Summary: [PERSON_NAME][GEOGRAPHIC_DATA] All Purchases All Purchases 13…" at bounding box center [473, 502] width 857 height 839
drag, startPoint x: 137, startPoint y: 71, endPoint x: 144, endPoint y: 84, distance: 13.9
click at [139, 70] on span "Purchases" at bounding box center [129, 64] width 168 height 17
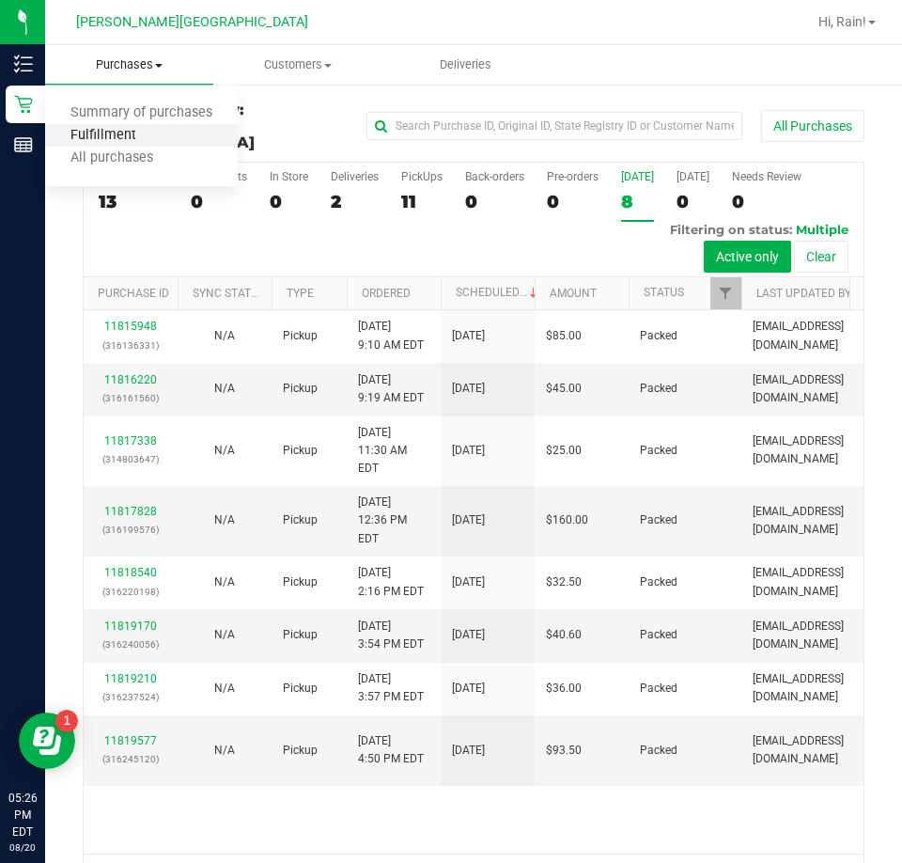
click at [143, 130] on span "Fulfillment" at bounding box center [103, 136] width 117 height 16
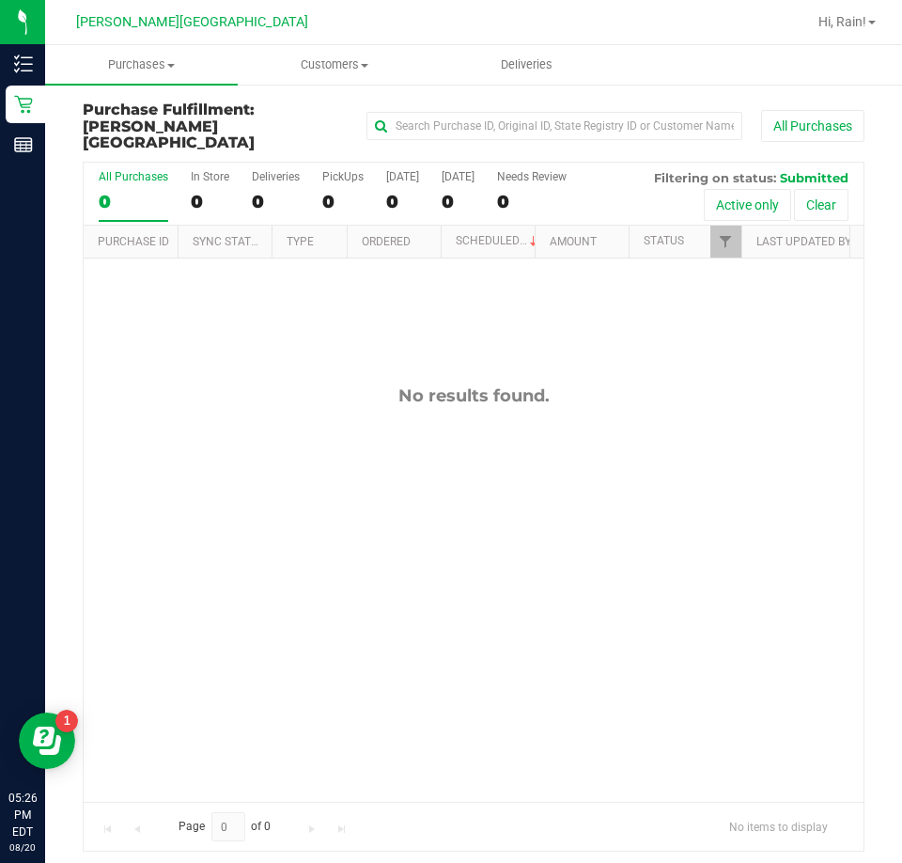
click at [383, 407] on div "No results found." at bounding box center [474, 594] width 780 height 670
click at [165, 71] on span "Purchases" at bounding box center [141, 64] width 193 height 17
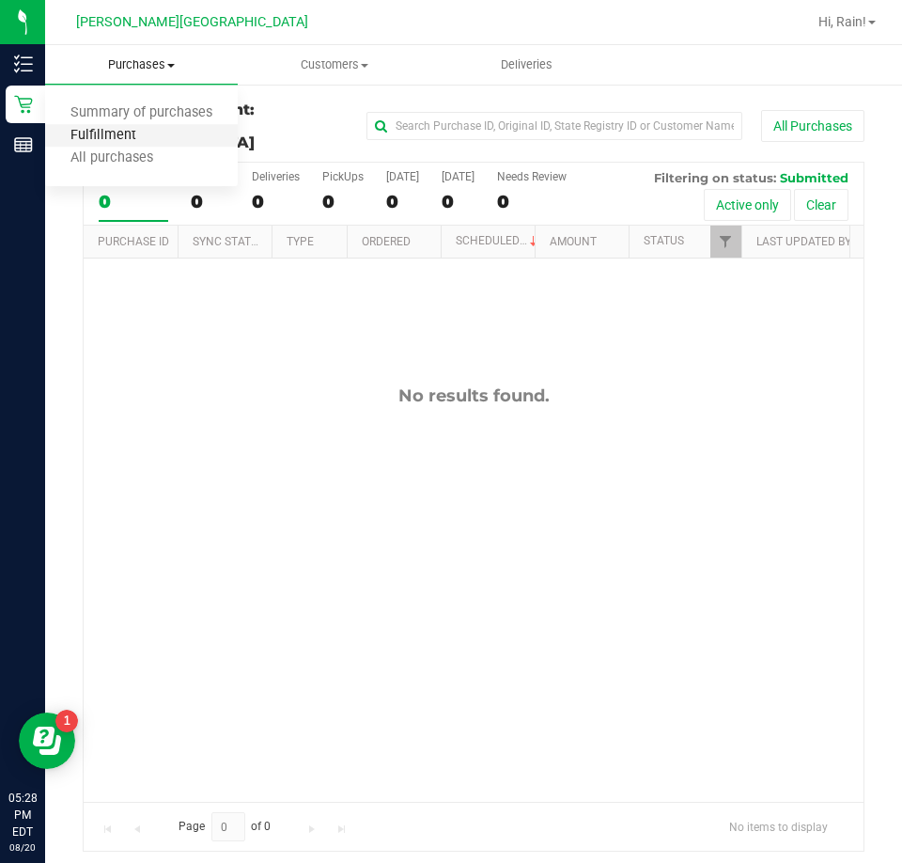
click at [108, 136] on span "Fulfillment" at bounding box center [103, 136] width 117 height 16
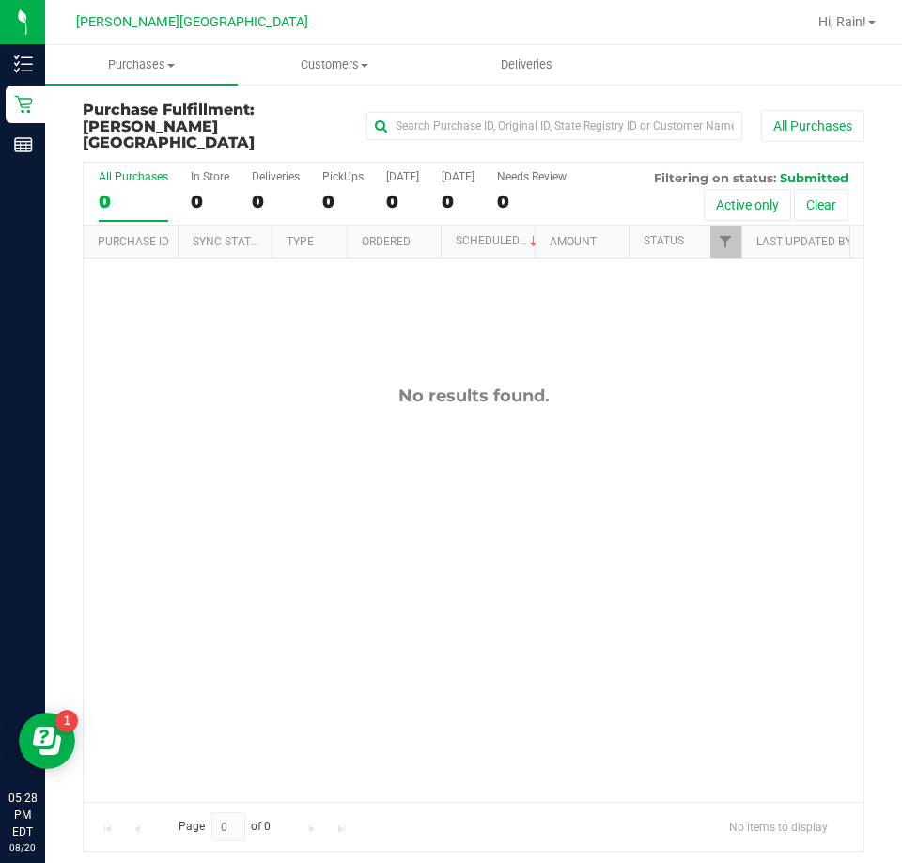
click at [494, 440] on div "No results found." at bounding box center [474, 594] width 780 height 670
click at [162, 58] on span "Purchases" at bounding box center [141, 64] width 193 height 17
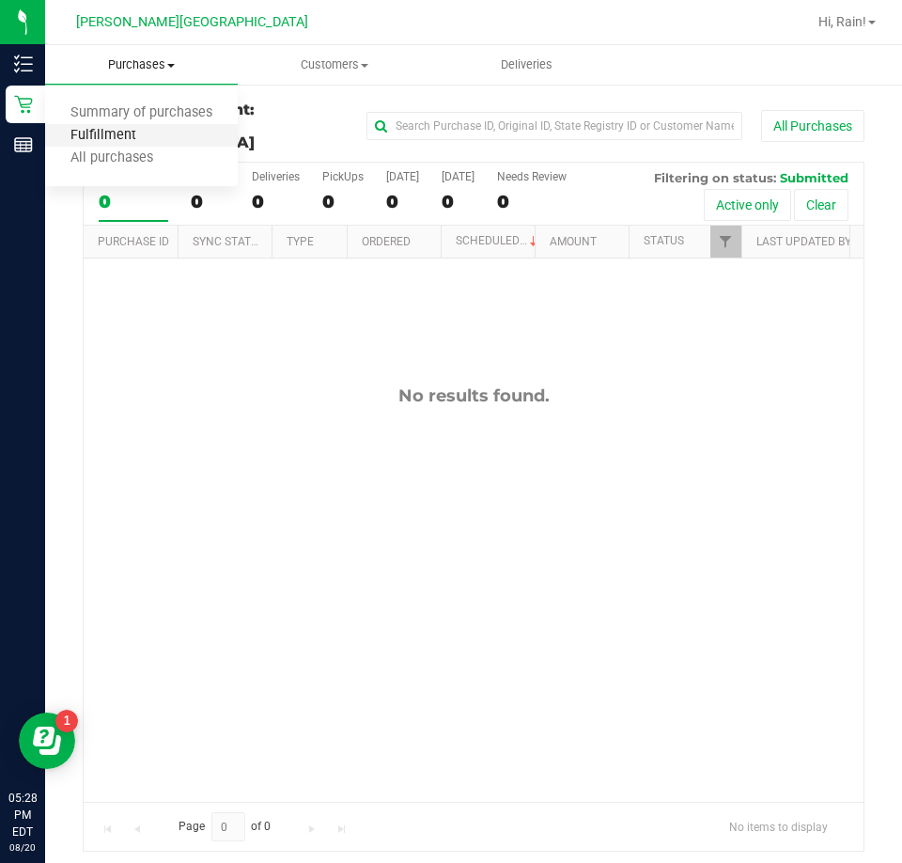
click at [93, 132] on span "Fulfillment" at bounding box center [103, 136] width 117 height 16
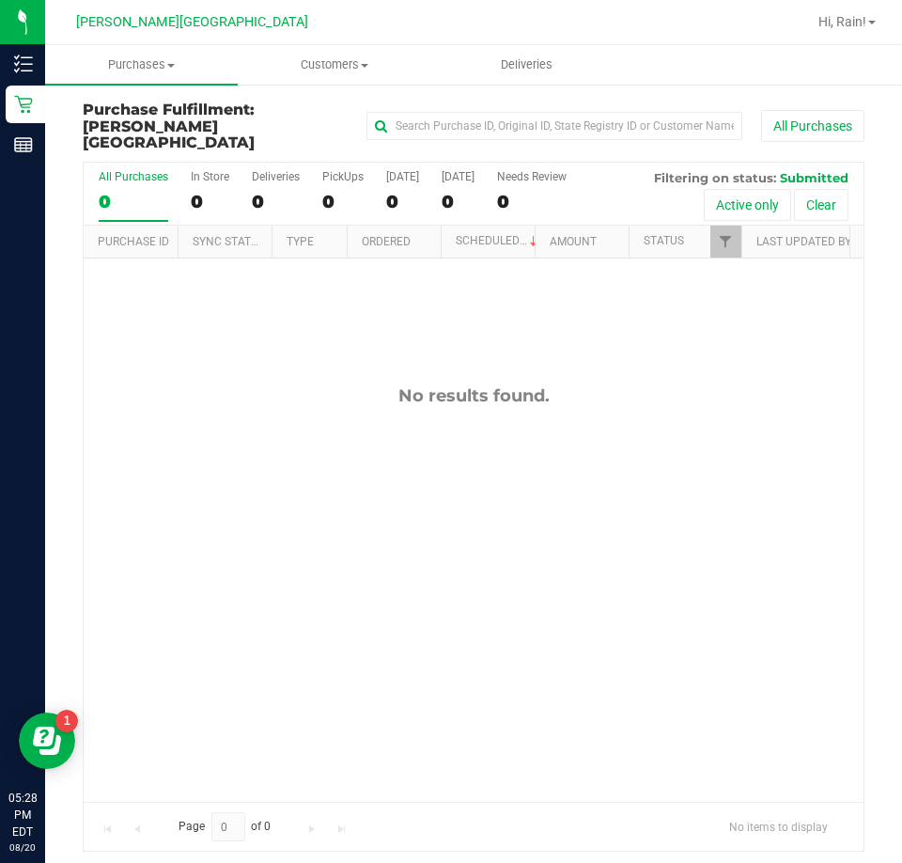
click at [139, 259] on div "No results found." at bounding box center [474, 594] width 780 height 670
click at [719, 447] on div "No results found." at bounding box center [474, 594] width 780 height 670
click at [576, 312] on div "No results found." at bounding box center [474, 594] width 780 height 670
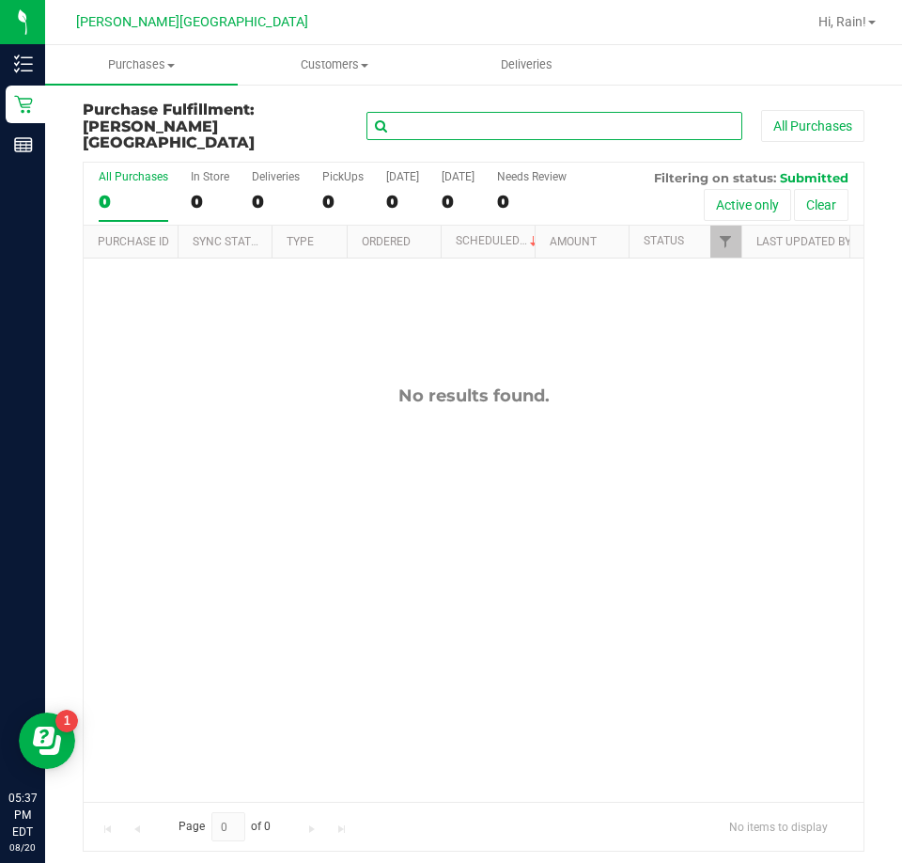
click at [464, 114] on input "text" at bounding box center [555, 126] width 376 height 28
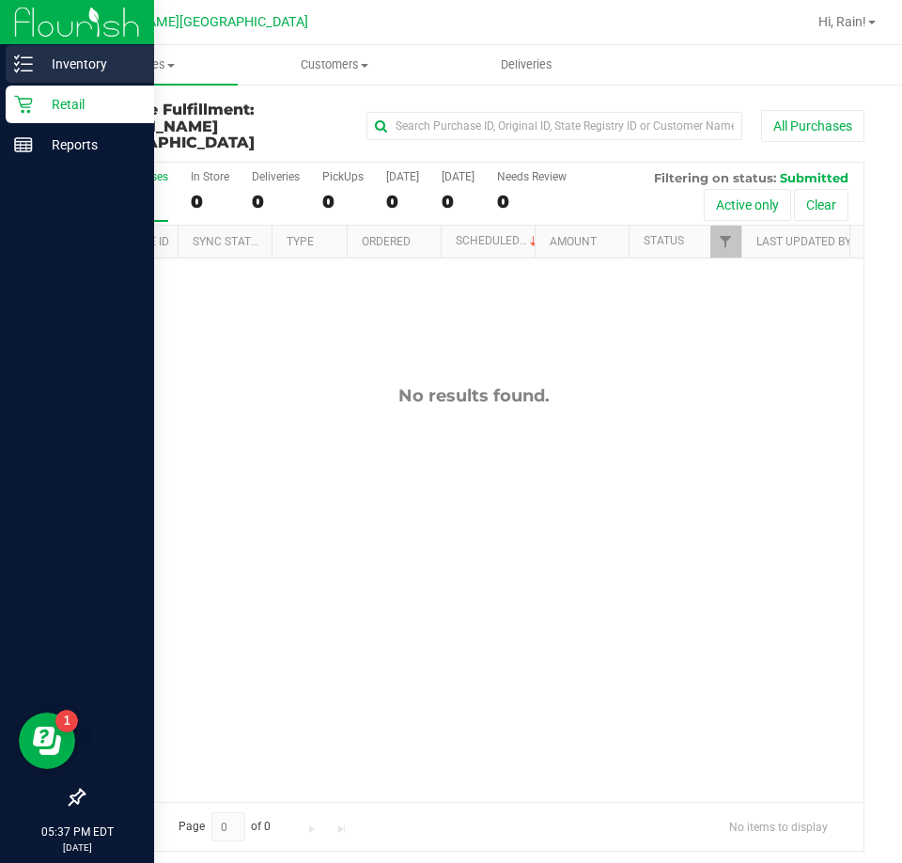
click at [30, 60] on icon at bounding box center [23, 64] width 19 height 19
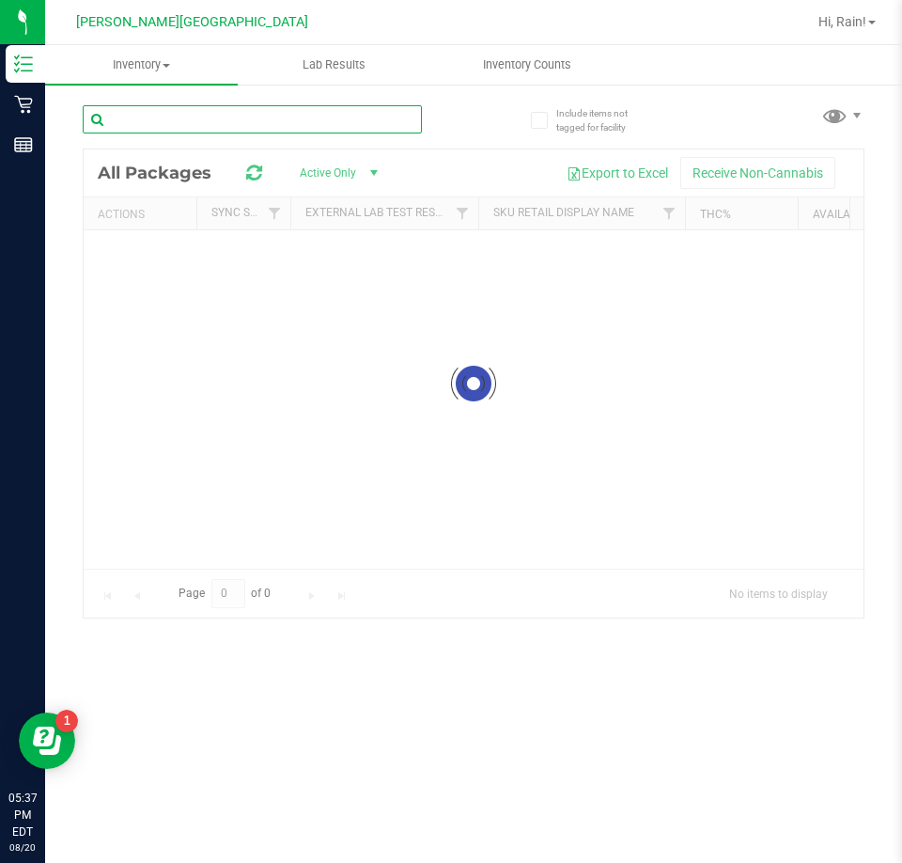
click at [240, 116] on div "Inventory All packages All inventory Waste log Lab Results Inventory Counts" at bounding box center [473, 454] width 857 height 818
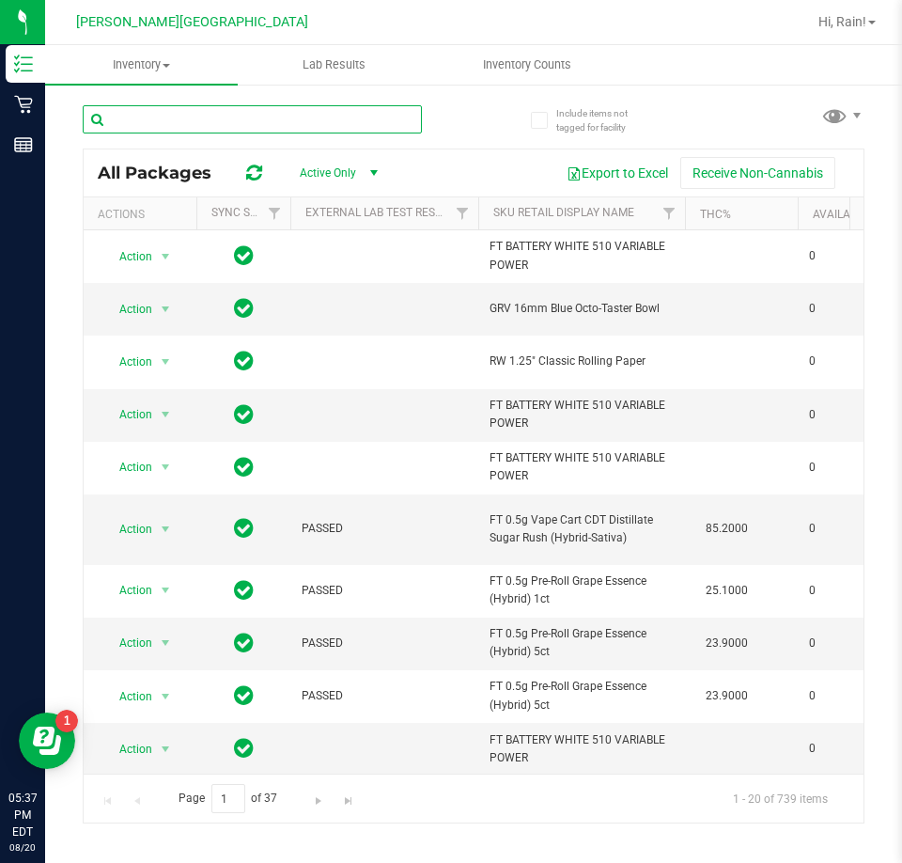
click at [169, 126] on input "text" at bounding box center [252, 119] width 339 height 28
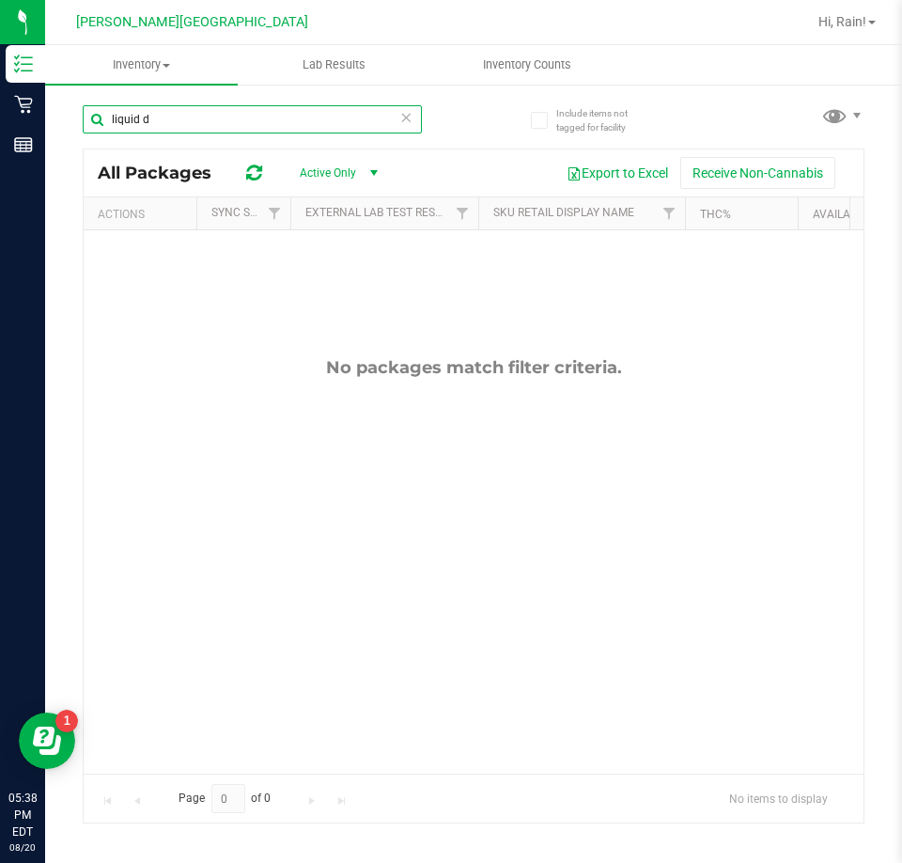
click at [192, 118] on input "liquid d" at bounding box center [252, 119] width 339 height 28
click at [195, 110] on input "liqui" at bounding box center [252, 119] width 339 height 28
type input "[DEMOGRAPHIC_DATA]"
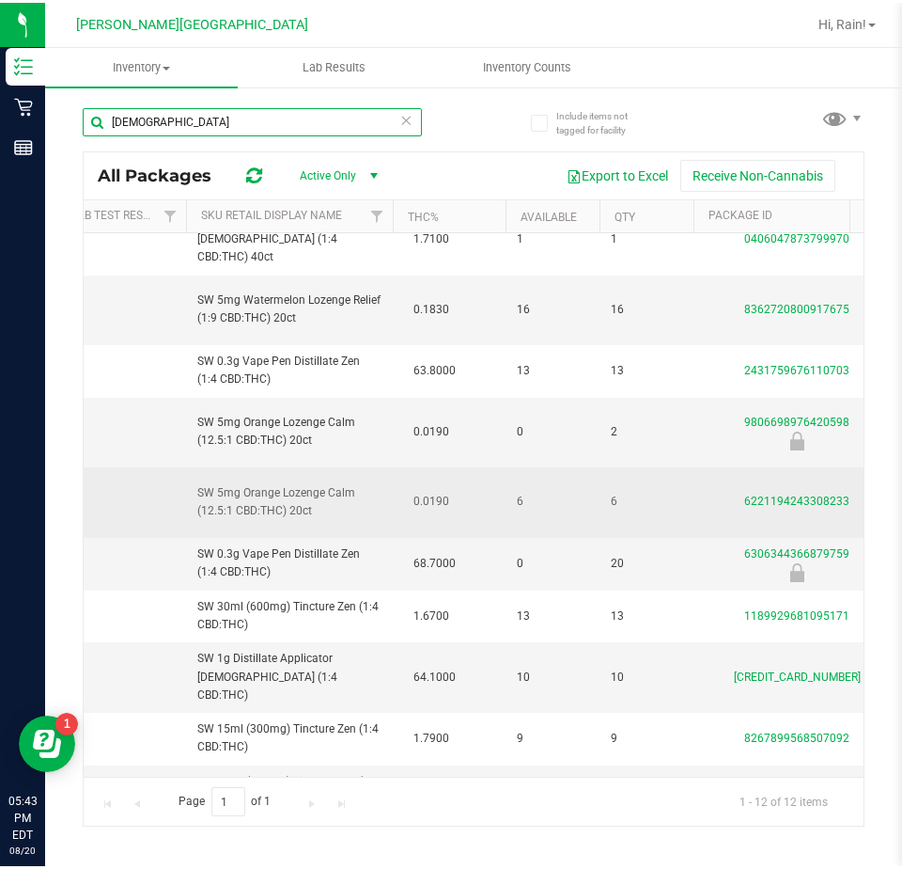
scroll to position [187, 292]
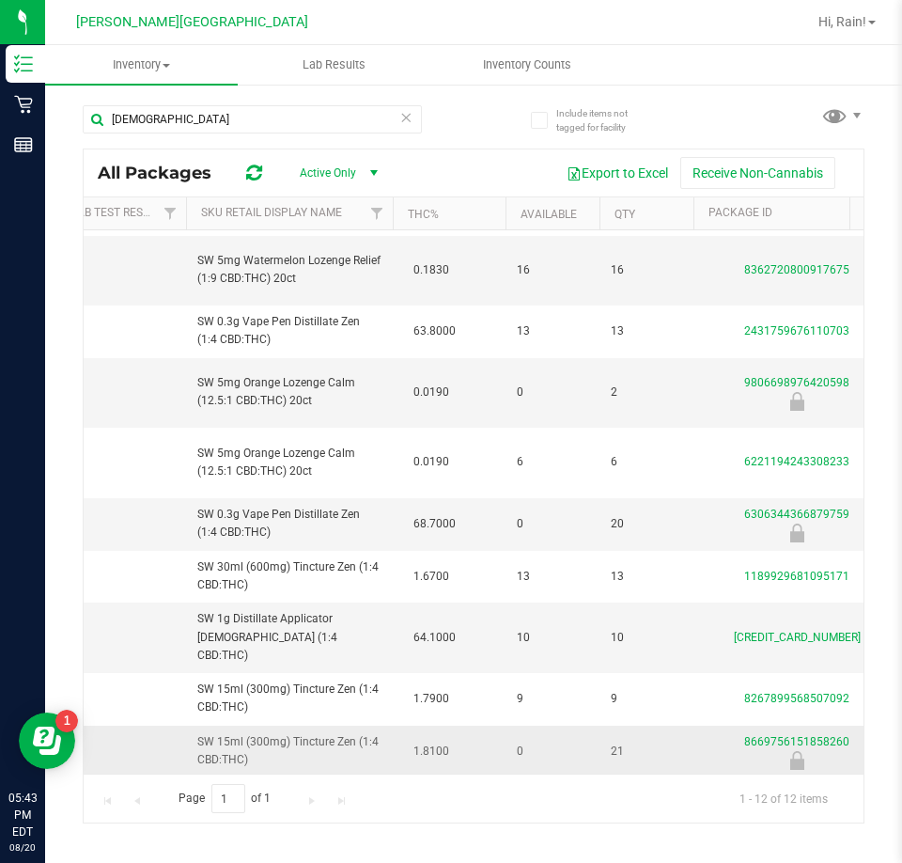
click at [515, 738] on td "0" at bounding box center [553, 752] width 94 height 52
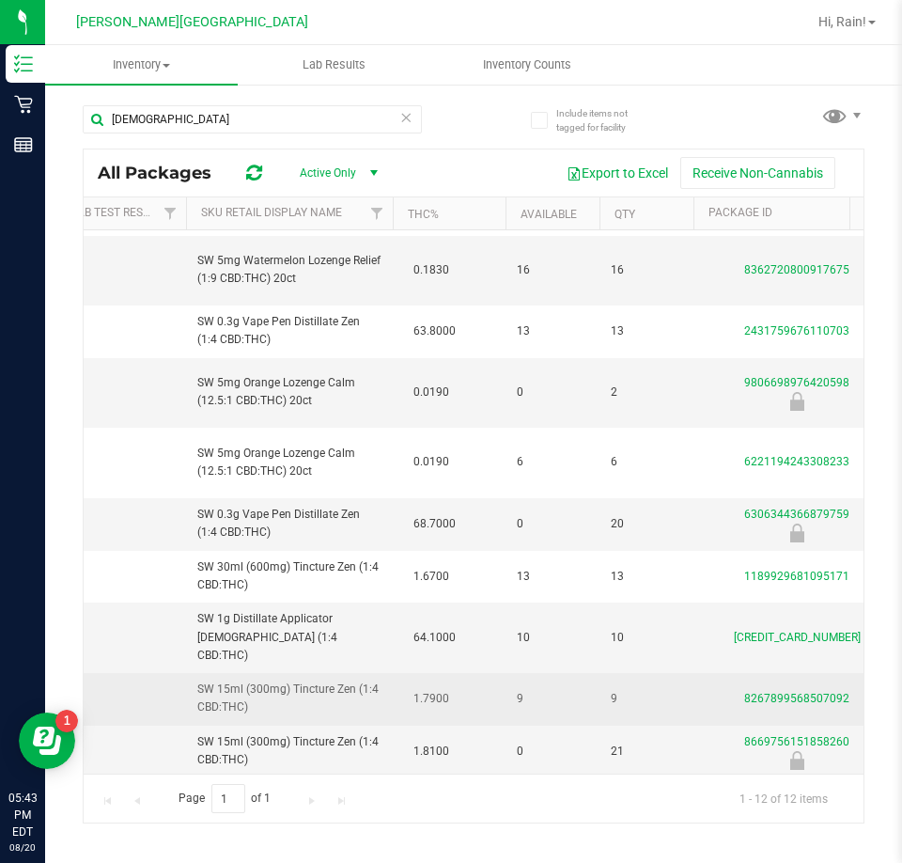
click at [532, 690] on span "9" at bounding box center [552, 699] width 71 height 18
click at [558, 698] on td "9" at bounding box center [553, 699] width 94 height 52
click at [559, 697] on td "9" at bounding box center [553, 699] width 94 height 52
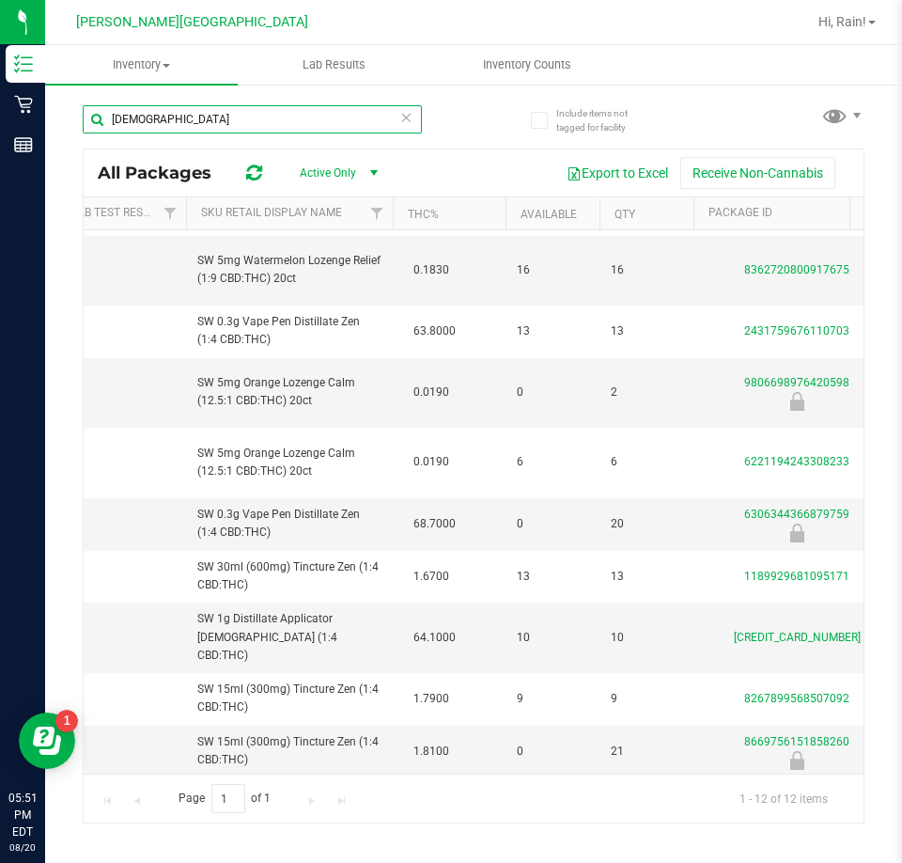
click at [413, 123] on input "[DEMOGRAPHIC_DATA]" at bounding box center [252, 119] width 339 height 28
click at [402, 113] on icon at bounding box center [406, 116] width 13 height 23
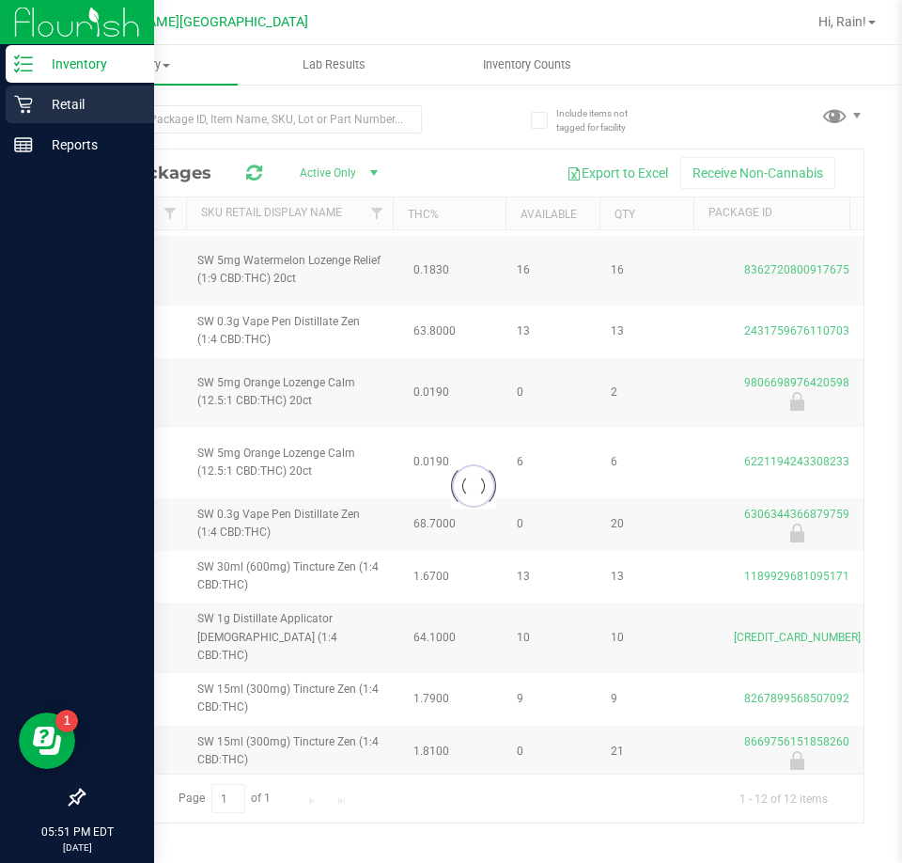
click at [15, 100] on icon at bounding box center [23, 104] width 19 height 19
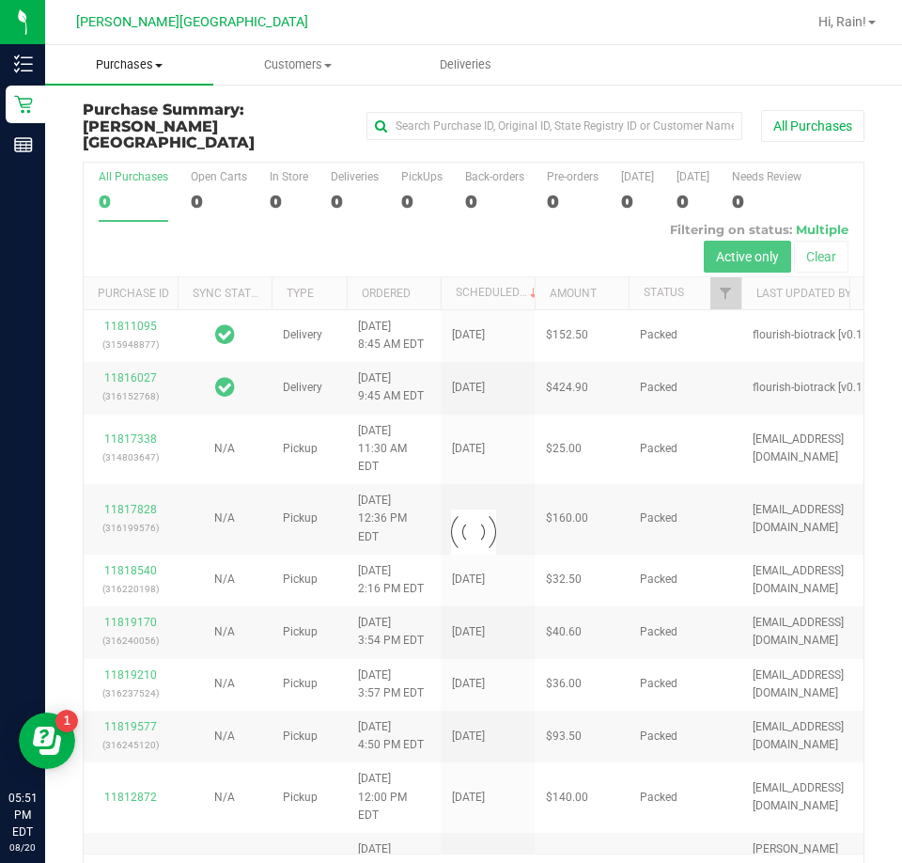
click at [163, 64] on span at bounding box center [159, 66] width 8 height 4
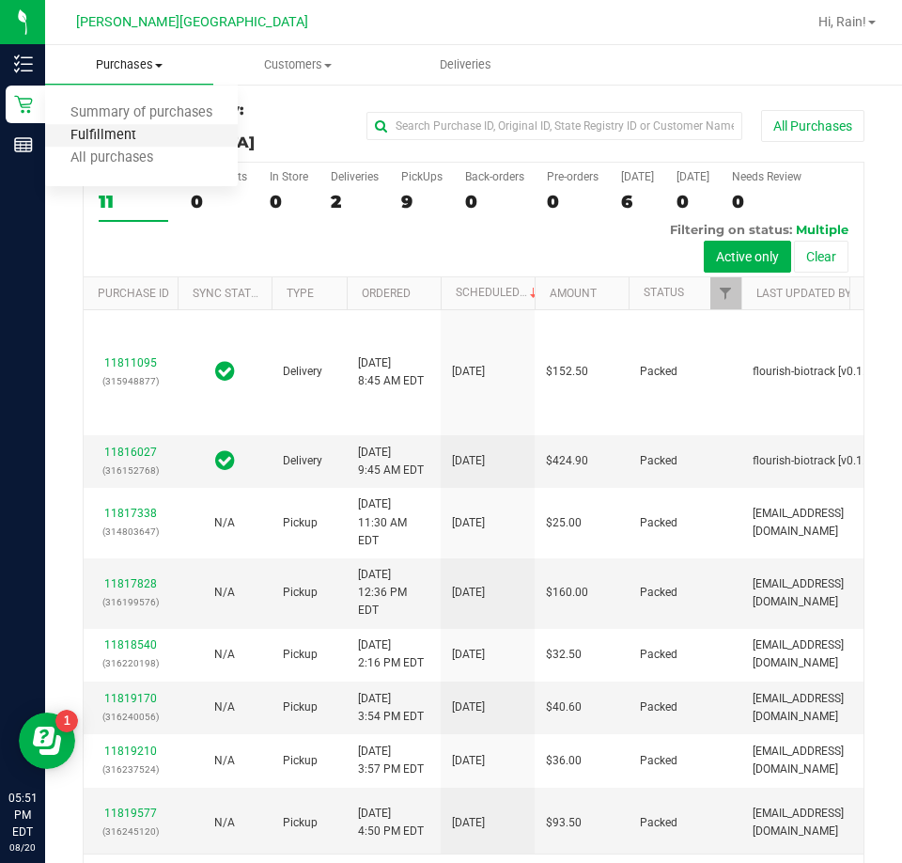
click at [133, 137] on span "Fulfillment" at bounding box center [103, 136] width 117 height 16
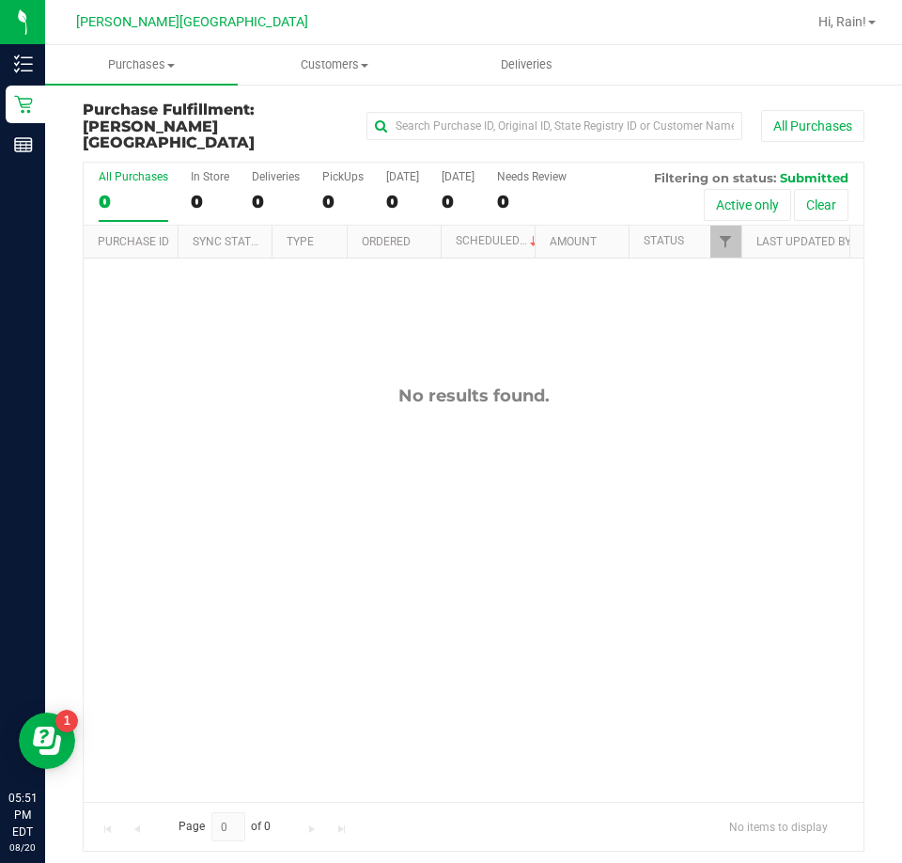
drag, startPoint x: 632, startPoint y: 396, endPoint x: 645, endPoint y: 389, distance: 14.7
click at [635, 395] on div "No results found." at bounding box center [474, 594] width 780 height 670
click at [164, 60] on span "Purchases" at bounding box center [141, 64] width 193 height 17
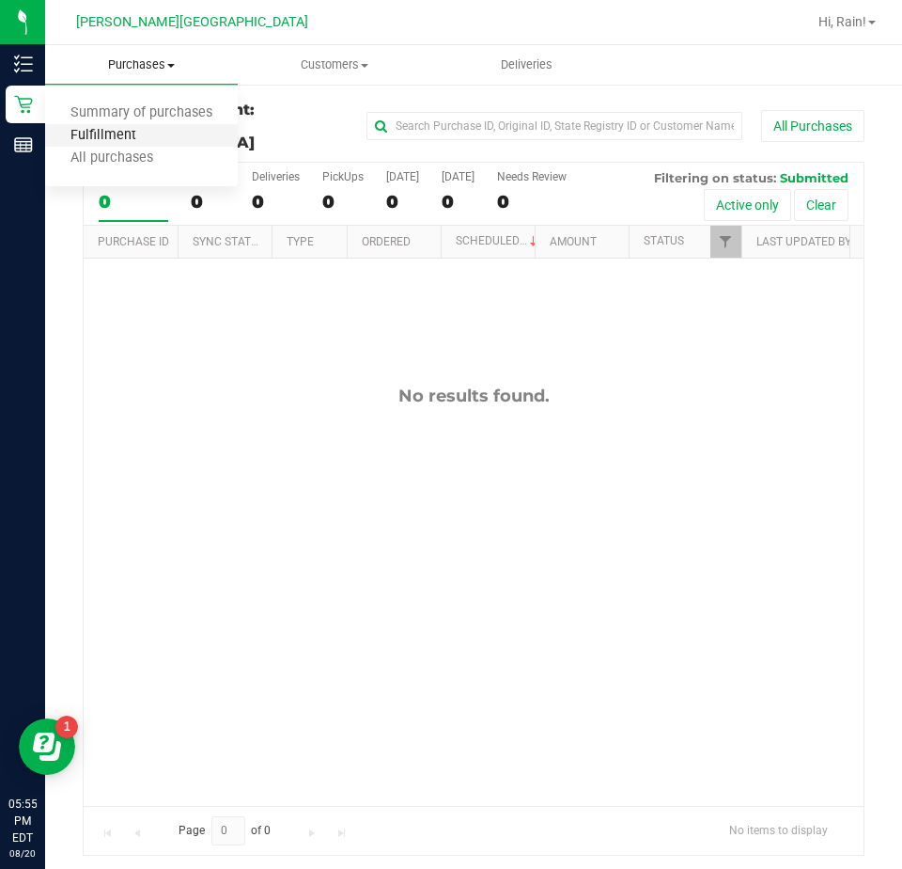
click at [112, 134] on span "Fulfillment" at bounding box center [103, 136] width 117 height 16
